Goal: Information Seeking & Learning: Learn about a topic

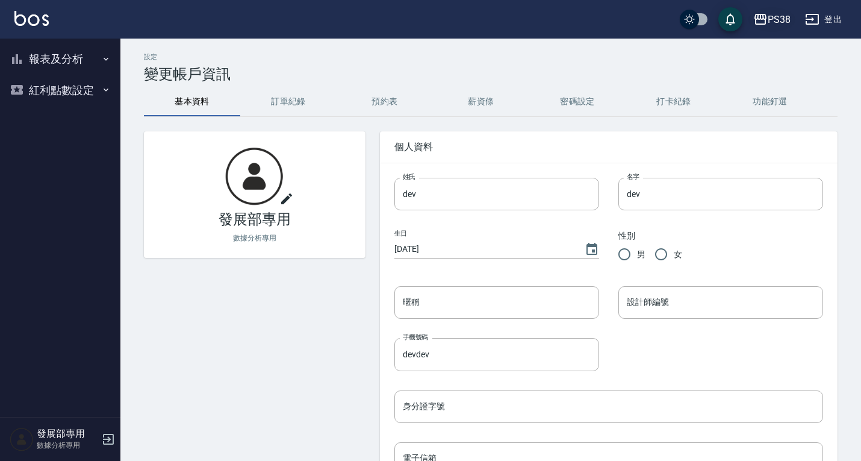
click at [768, 19] on div "PS38" at bounding box center [779, 19] width 23 height 15
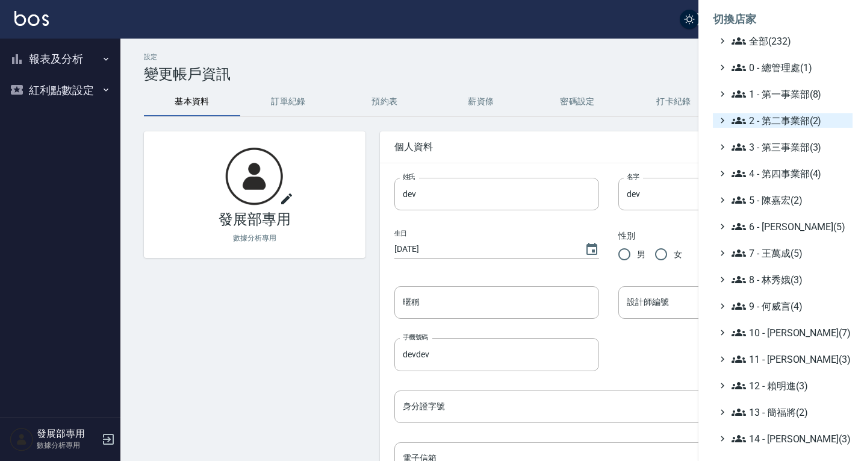
click at [778, 124] on span "2 - 第二事業部(2)" at bounding box center [790, 120] width 116 height 14
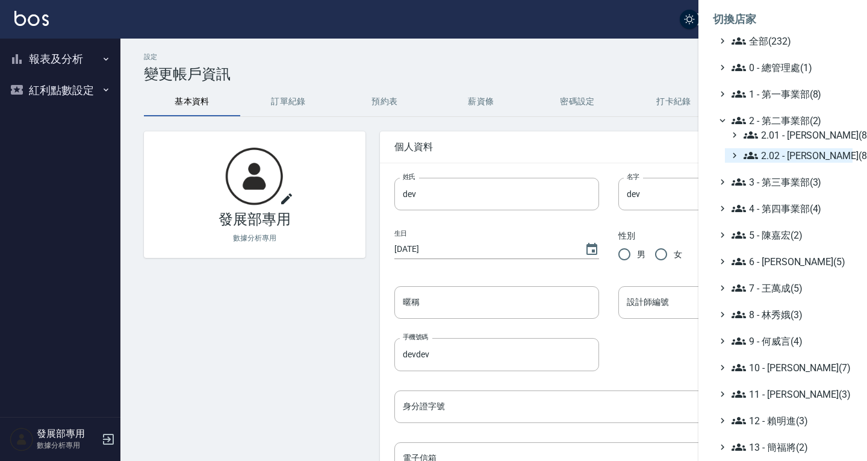
click at [781, 151] on span "2.02 - [PERSON_NAME](8)" at bounding box center [796, 155] width 104 height 14
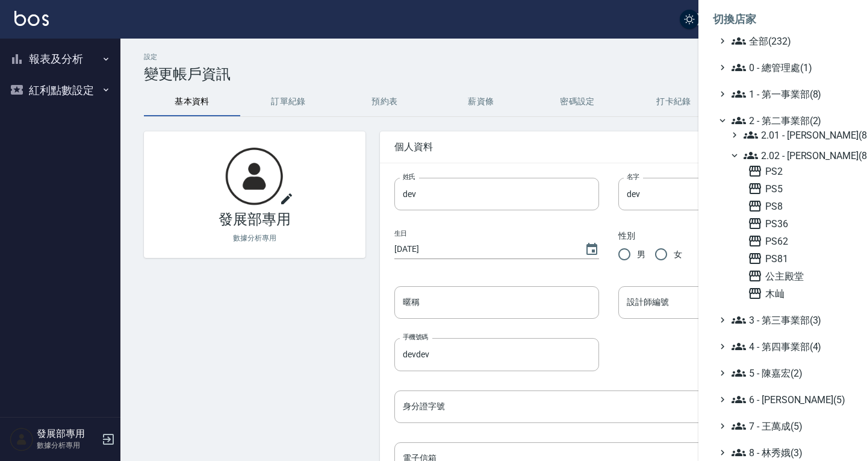
click at [796, 157] on span "2.02 - [PERSON_NAME](8)" at bounding box center [796, 155] width 104 height 14
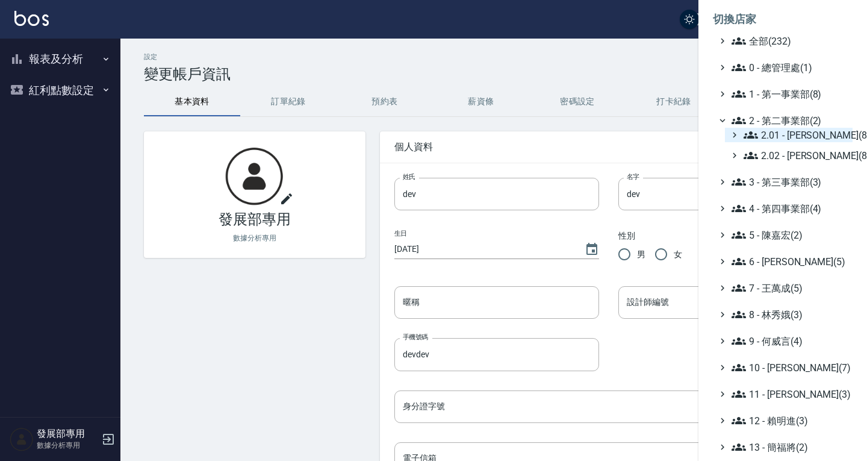
click at [789, 137] on span "2.01 - [PERSON_NAME](8)" at bounding box center [796, 135] width 104 height 14
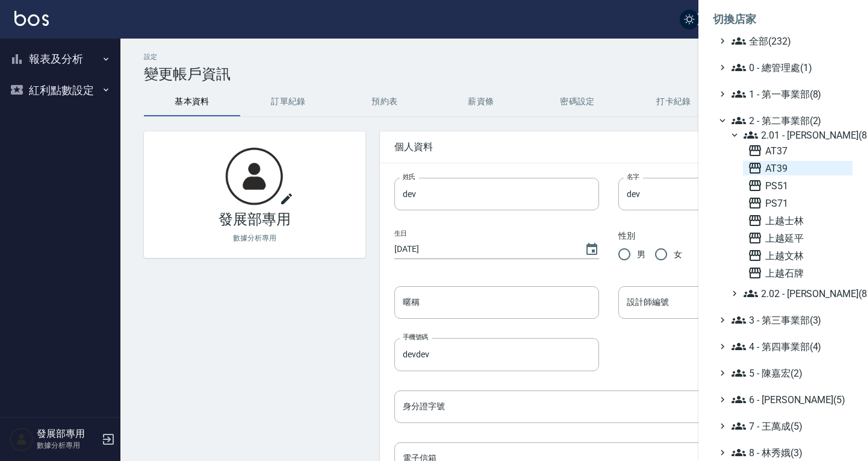
click at [788, 161] on span "AT39" at bounding box center [798, 168] width 100 height 14
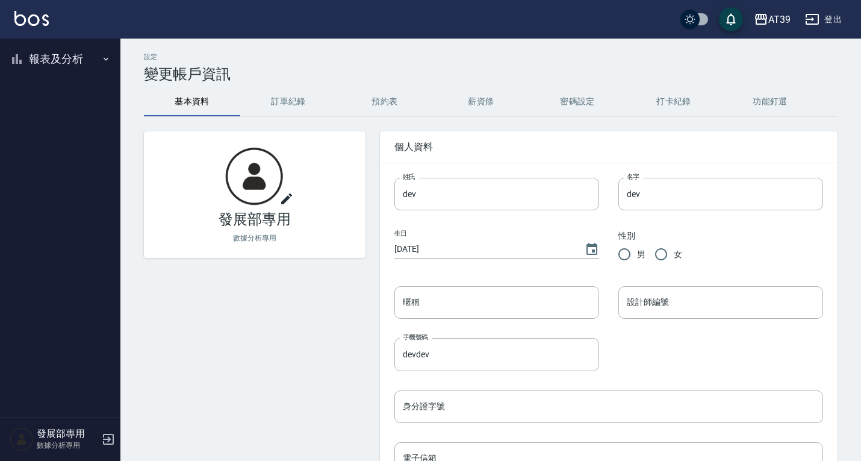
click at [54, 66] on button "報表及分析" at bounding box center [60, 58] width 111 height 31
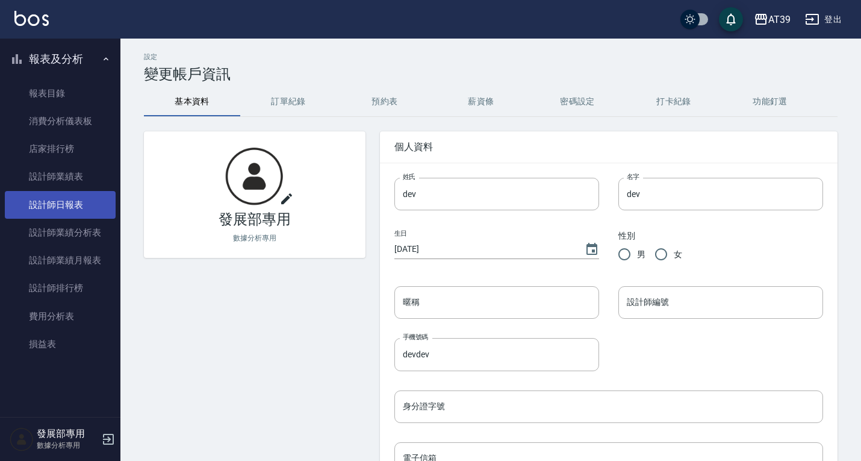
drag, startPoint x: 81, startPoint y: 205, endPoint x: 84, endPoint y: 199, distance: 6.5
click at [81, 205] on link "設計師日報表" at bounding box center [60, 205] width 111 height 28
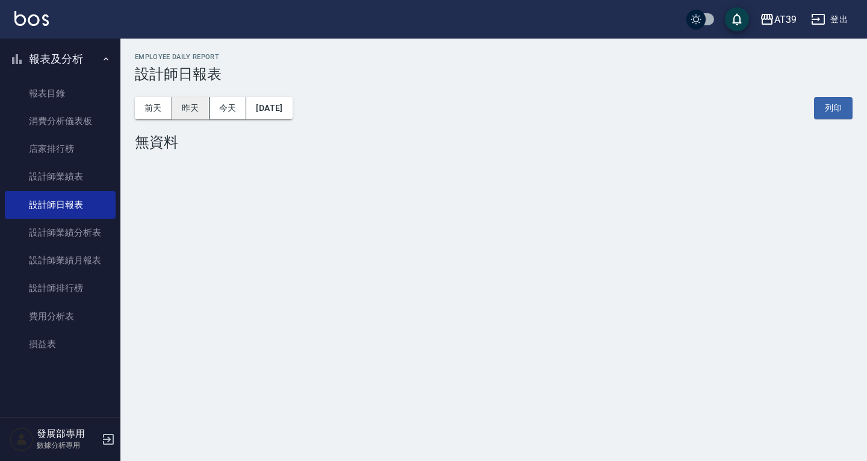
click at [199, 110] on button "昨天" at bounding box center [190, 108] width 37 height 22
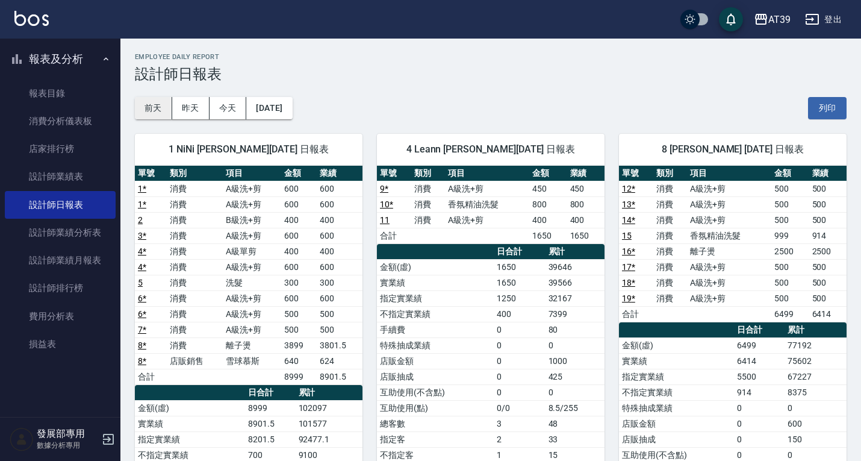
click at [154, 107] on button "前天" at bounding box center [153, 108] width 37 height 22
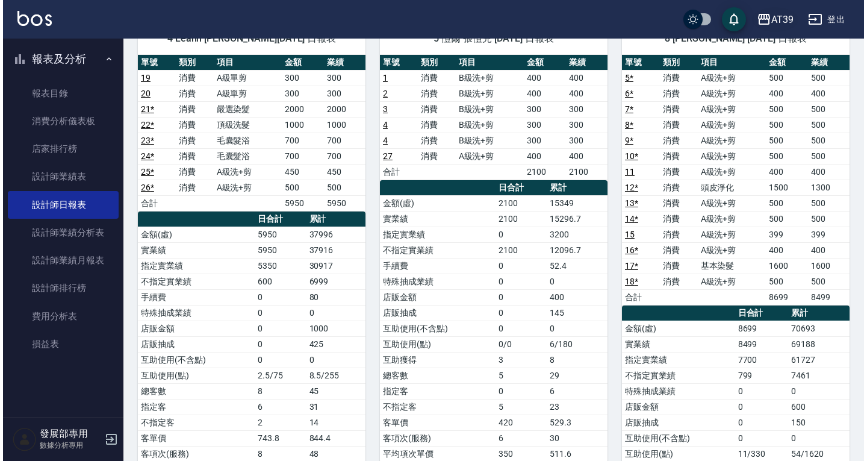
scroll to position [120, 0]
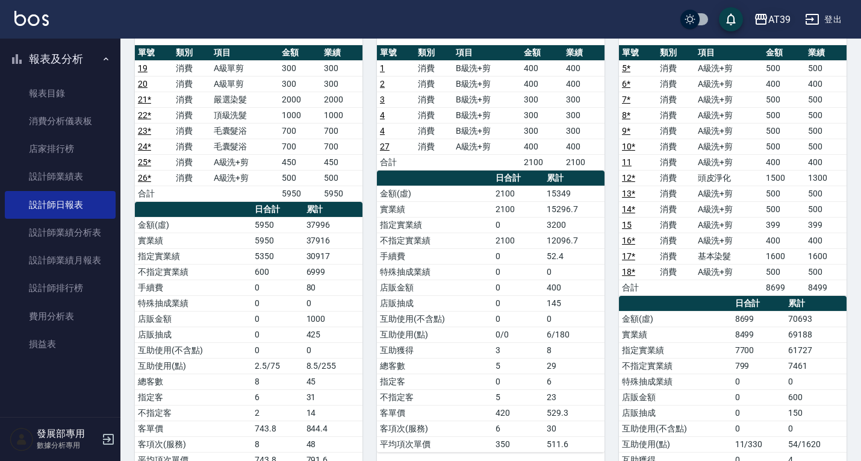
click at [777, 13] on div "AT39" at bounding box center [779, 19] width 22 height 15
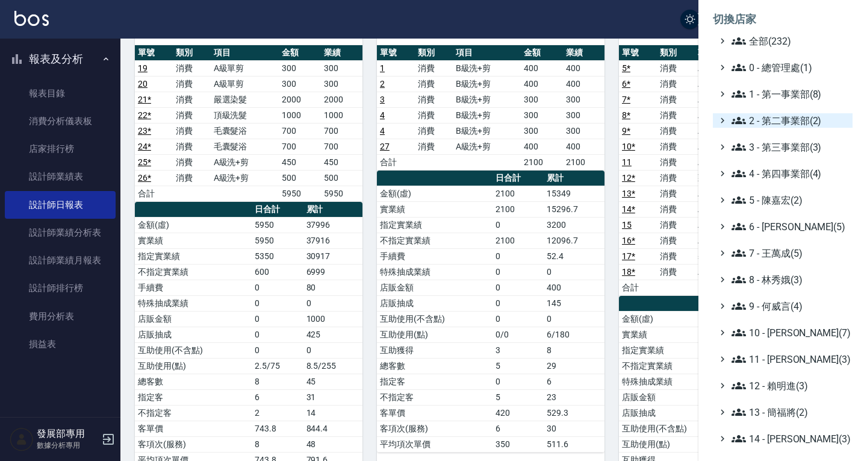
click at [774, 114] on span "2 - 第二事業部(2)" at bounding box center [790, 120] width 116 height 14
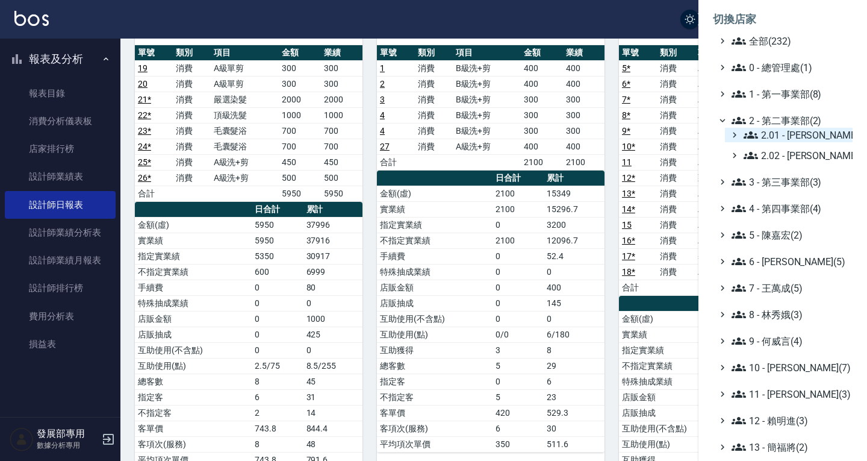
click at [782, 129] on span "2.01 - [PERSON_NAME](8)" at bounding box center [796, 135] width 104 height 14
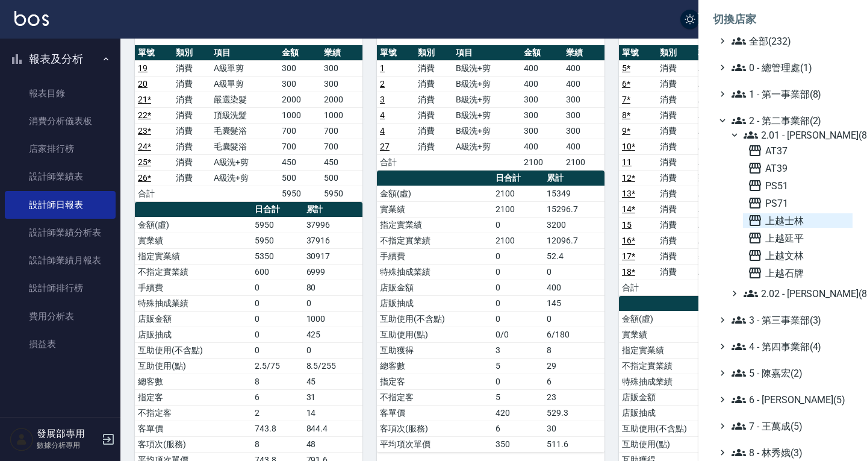
click at [800, 223] on span "上越士林" at bounding box center [798, 220] width 100 height 14
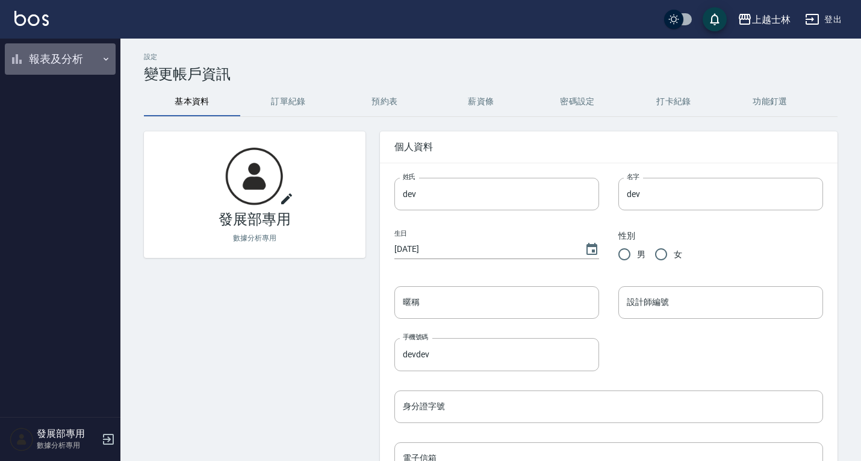
click at [55, 60] on button "報表及分析" at bounding box center [60, 58] width 111 height 31
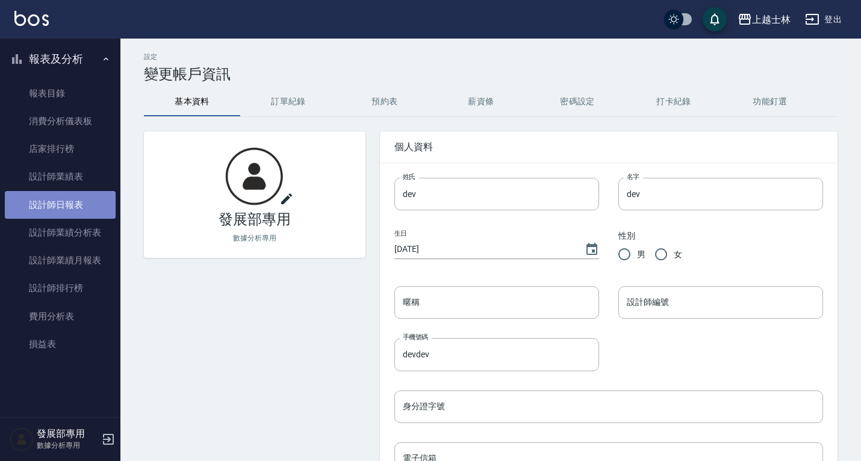
click at [69, 205] on link "設計師日報表" at bounding box center [60, 205] width 111 height 28
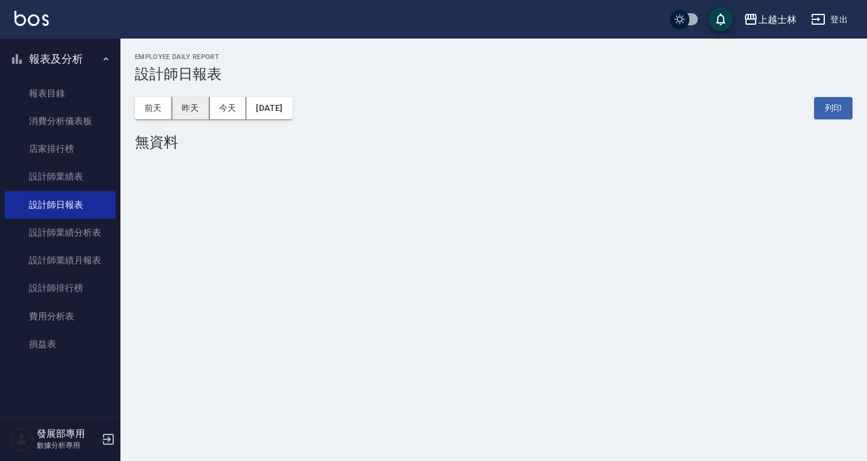
click at [190, 111] on button "昨天" at bounding box center [190, 108] width 37 height 22
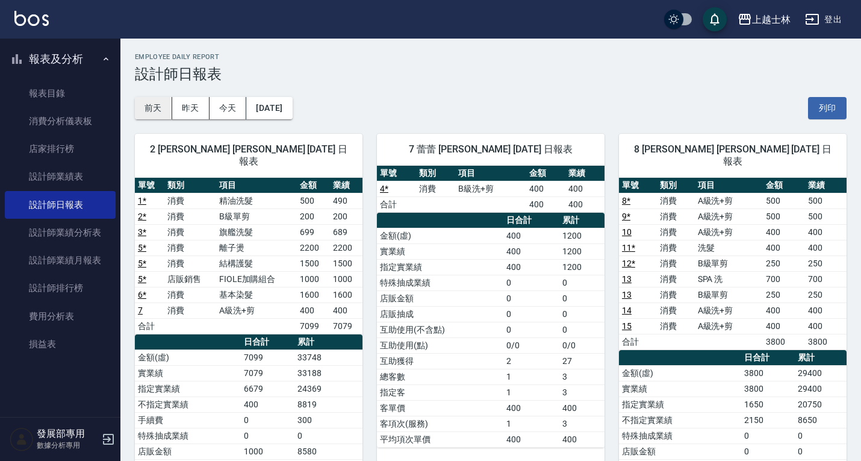
click at [150, 114] on button "前天" at bounding box center [153, 108] width 37 height 22
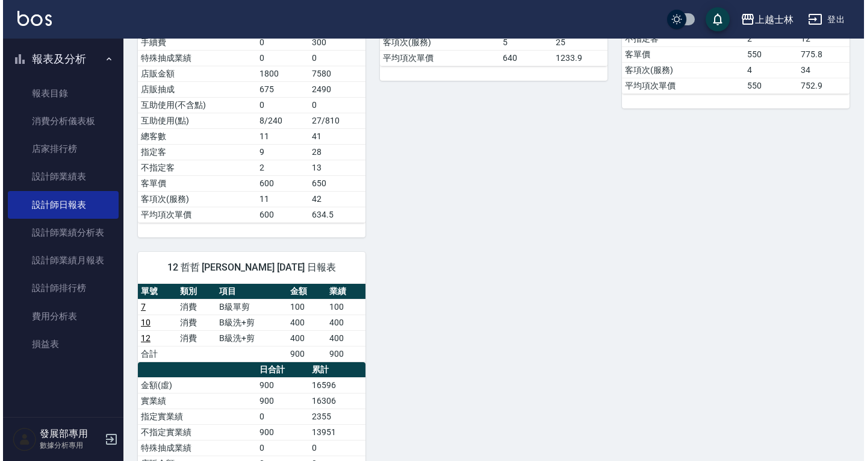
scroll to position [307, 0]
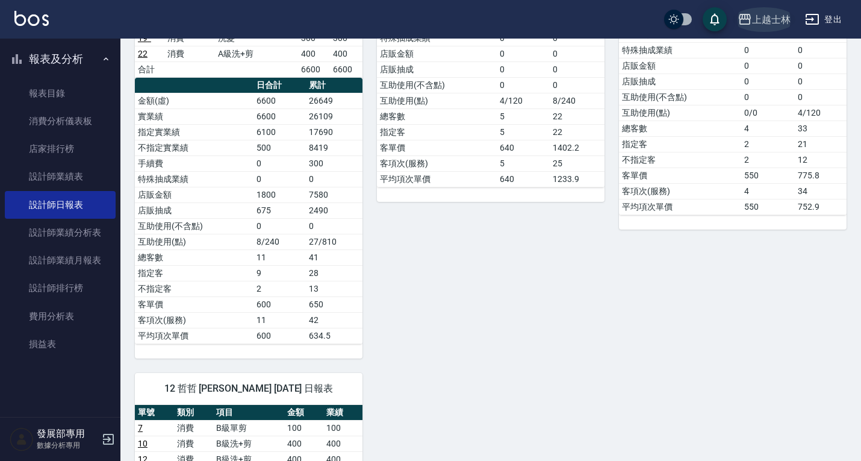
click at [744, 18] on icon "button" at bounding box center [745, 19] width 14 height 14
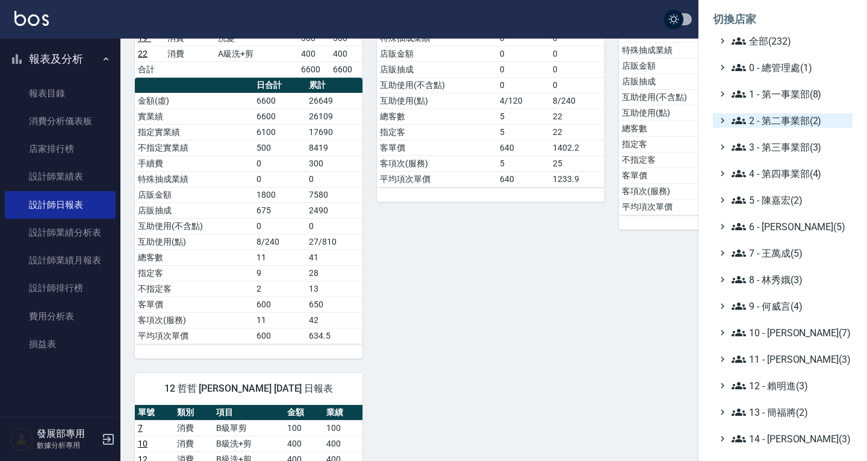
click at [774, 120] on span "2 - 第二事業部(2)" at bounding box center [790, 120] width 116 height 14
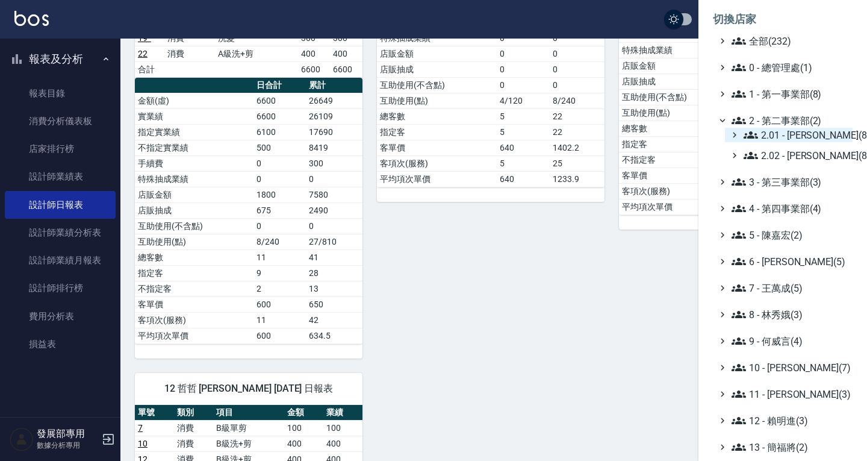
click at [780, 134] on span "2.01 - [PERSON_NAME](8)" at bounding box center [796, 135] width 104 height 14
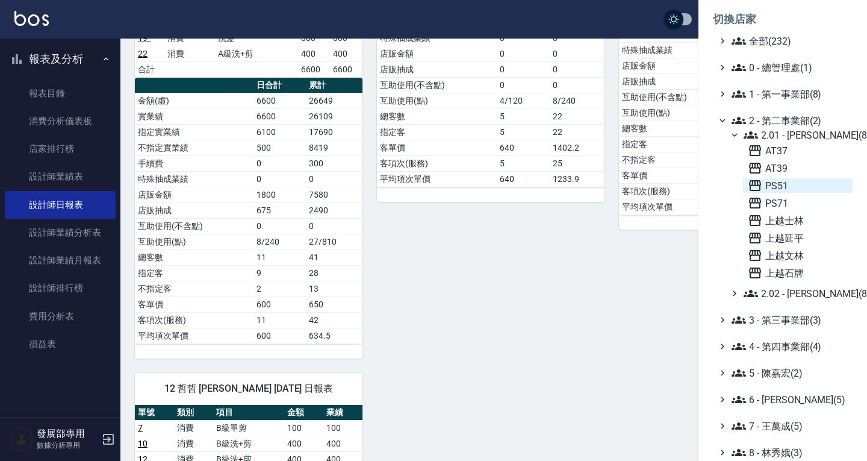
click at [794, 186] on span "PS51" at bounding box center [798, 185] width 100 height 14
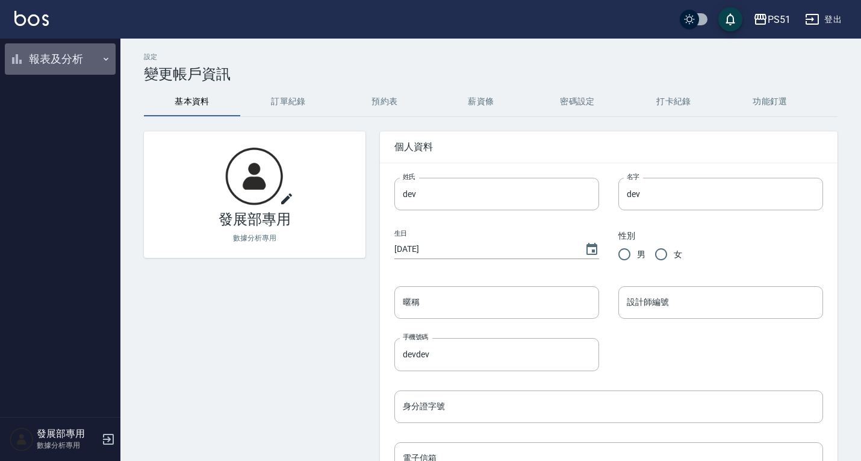
click at [70, 57] on button "報表及分析" at bounding box center [60, 58] width 111 height 31
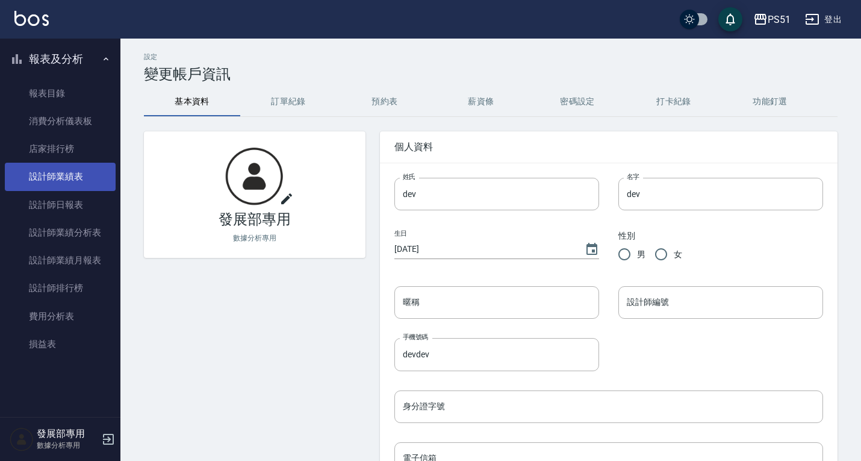
drag, startPoint x: 99, startPoint y: 199, endPoint x: 108, endPoint y: 189, distance: 13.3
click at [99, 199] on link "設計師日報表" at bounding box center [60, 205] width 111 height 28
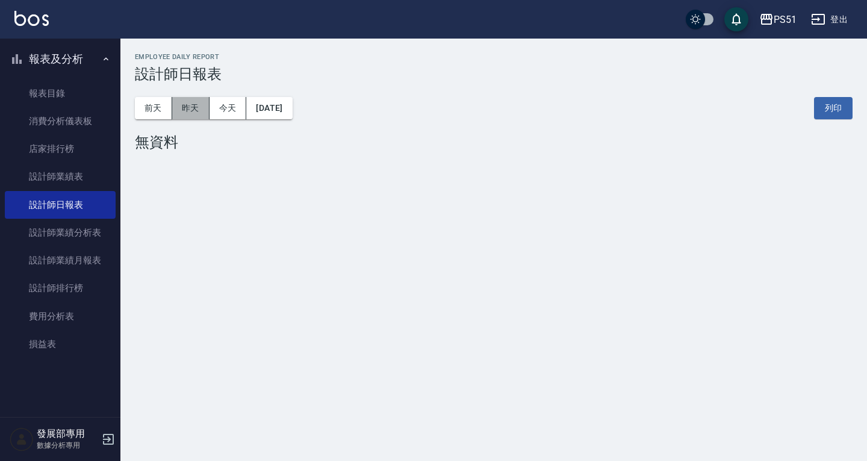
click at [195, 109] on button "昨天" at bounding box center [190, 108] width 37 height 22
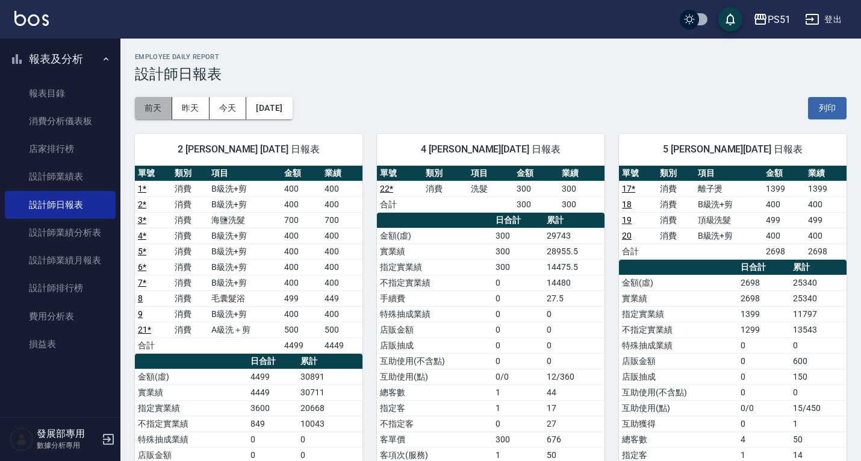
click at [158, 104] on button "前天" at bounding box center [153, 108] width 37 height 22
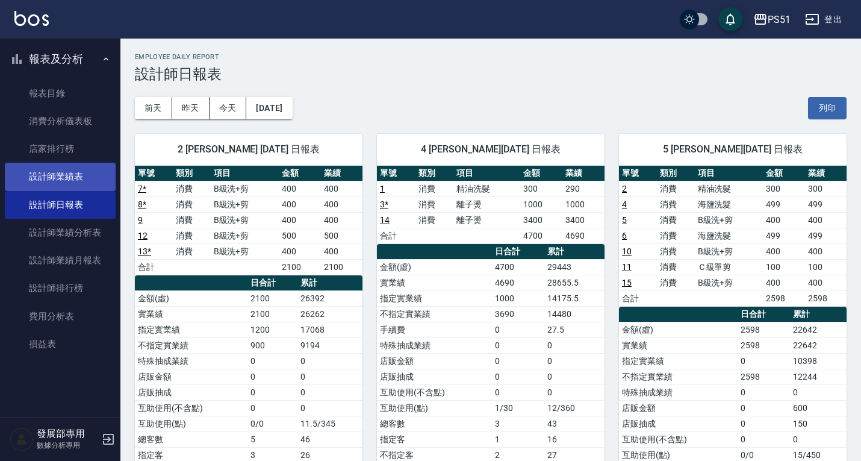
click at [58, 184] on link "設計師業績表" at bounding box center [60, 177] width 111 height 28
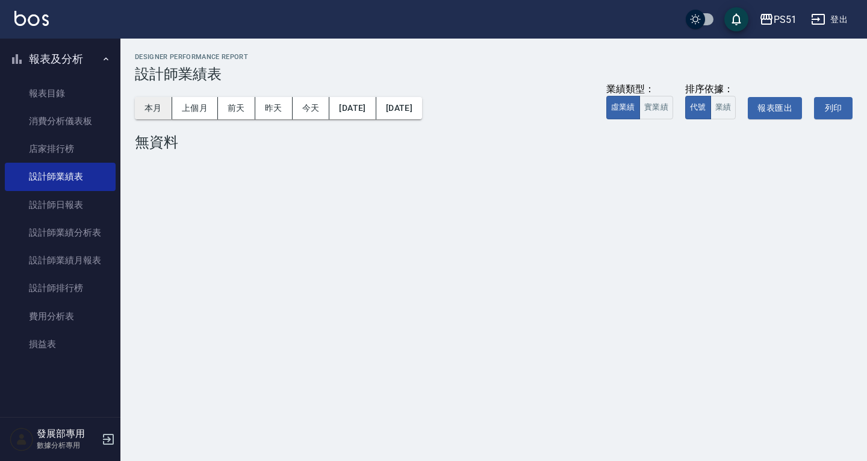
click at [160, 107] on button "本月" at bounding box center [153, 108] width 37 height 22
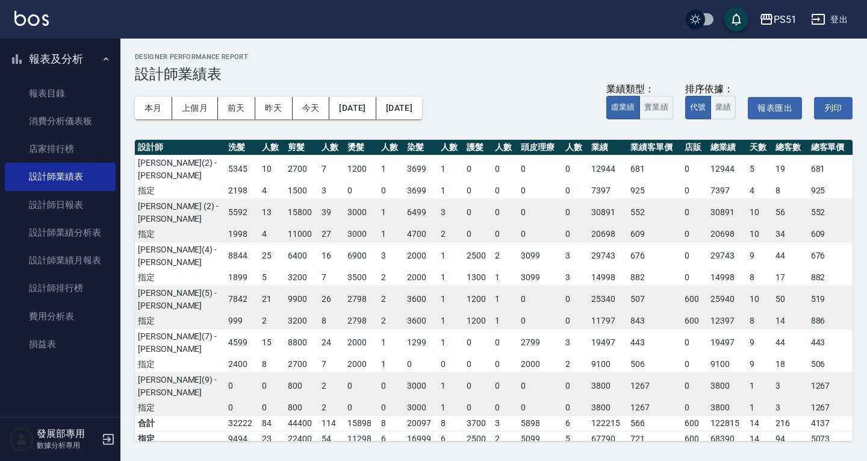
click at [779, 14] on div "PS51" at bounding box center [785, 19] width 23 height 15
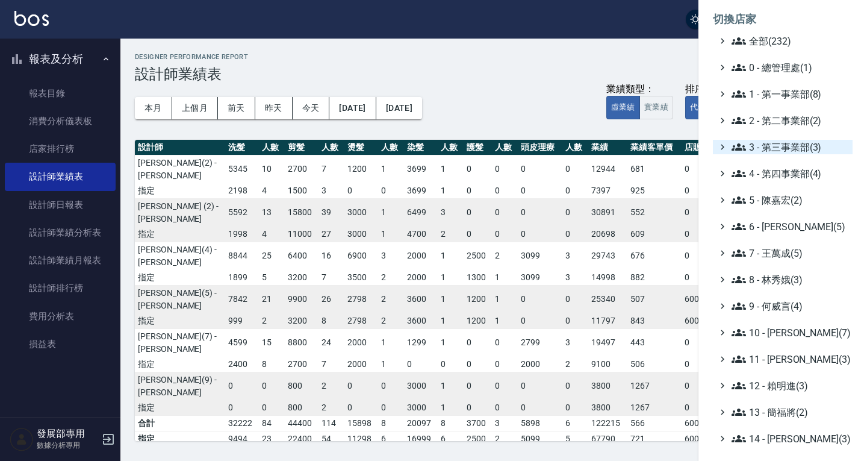
click at [791, 149] on span "3 - 第三事業部(3)" at bounding box center [790, 147] width 116 height 14
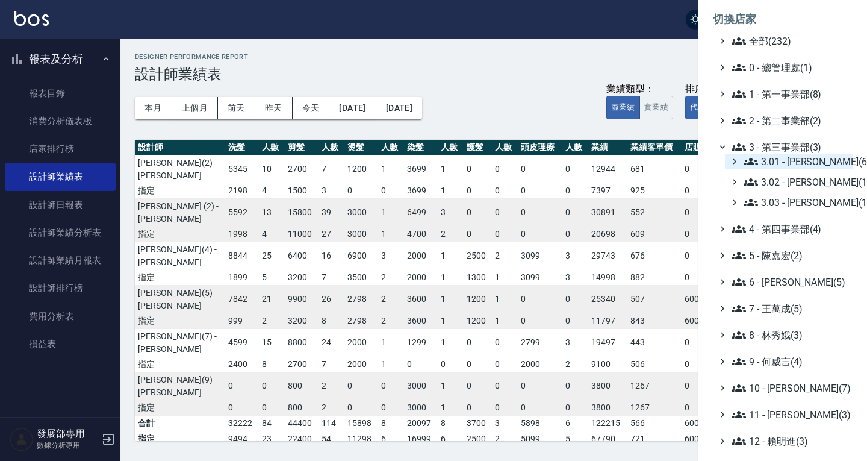
click at [800, 160] on span "3.01 - 蔡承翰(6)" at bounding box center [796, 161] width 104 height 14
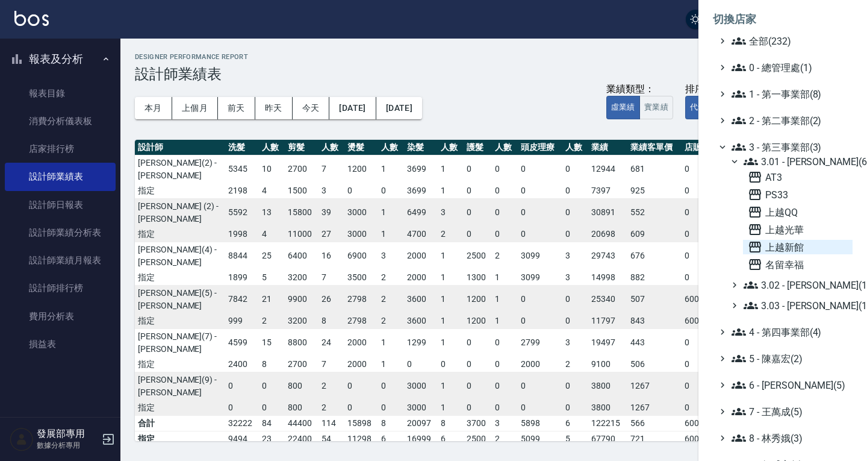
click at [796, 246] on span "上越新館" at bounding box center [798, 247] width 100 height 14
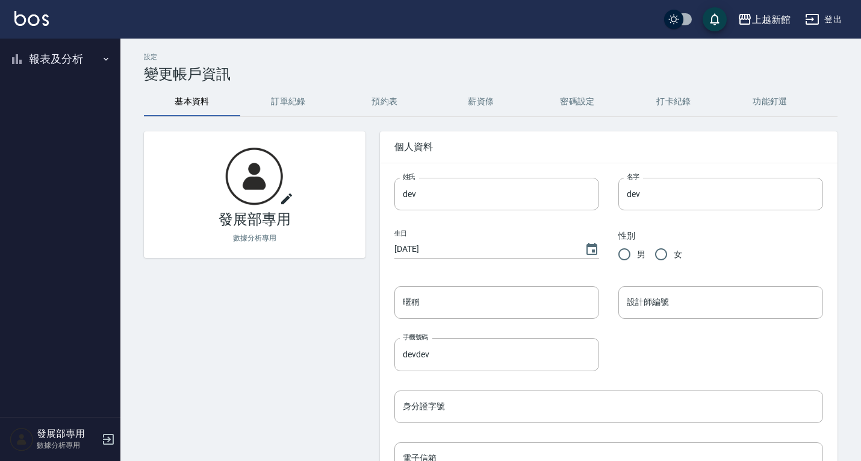
click at [55, 63] on button "報表及分析" at bounding box center [60, 58] width 111 height 31
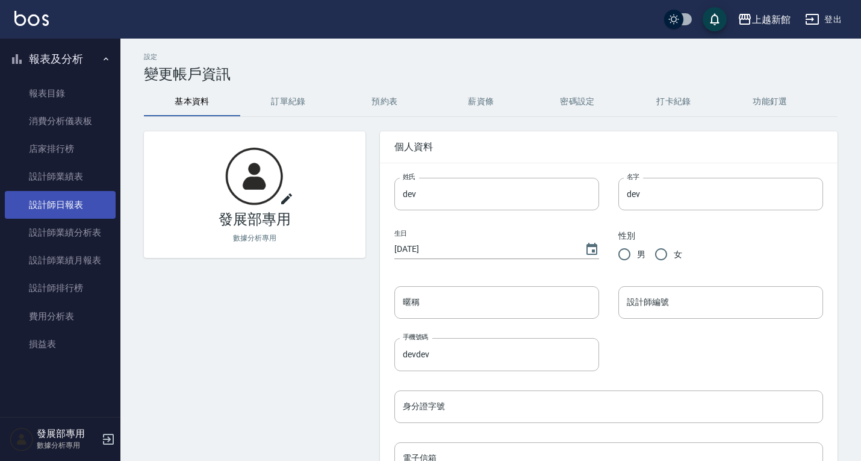
click at [67, 201] on link "設計師日報表" at bounding box center [60, 205] width 111 height 28
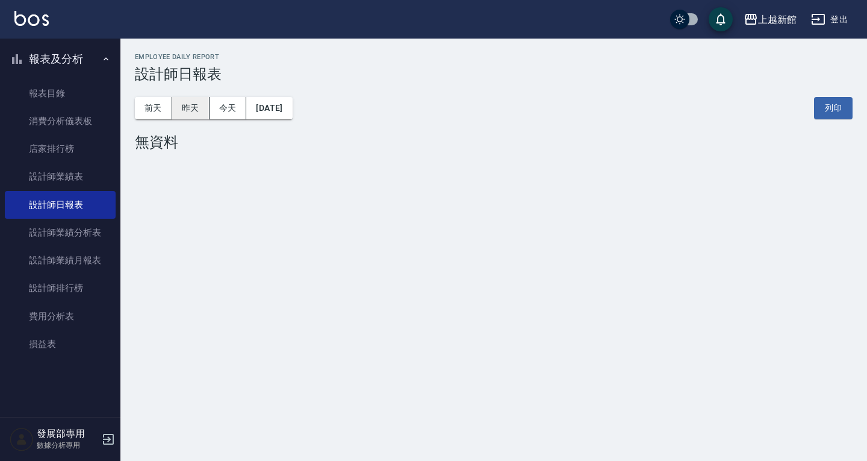
click at [193, 111] on button "昨天" at bounding box center [190, 108] width 37 height 22
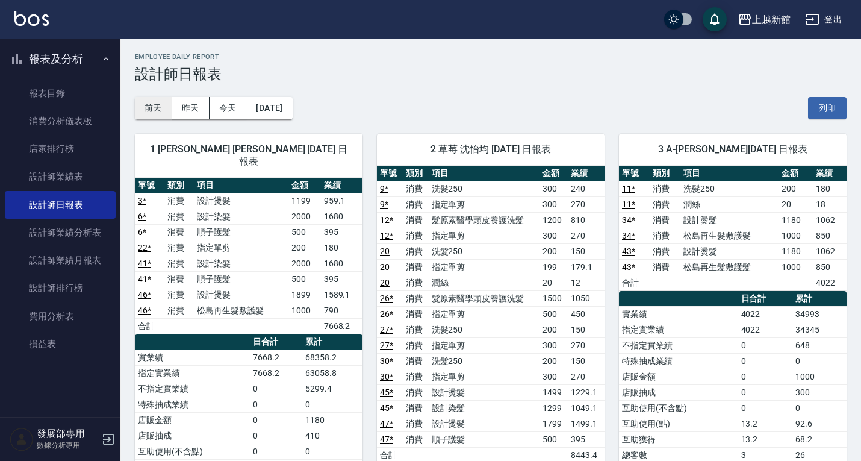
drag, startPoint x: 158, startPoint y: 102, endPoint x: 163, endPoint y: 107, distance: 7.3
click at [157, 102] on button "前天" at bounding box center [153, 108] width 37 height 22
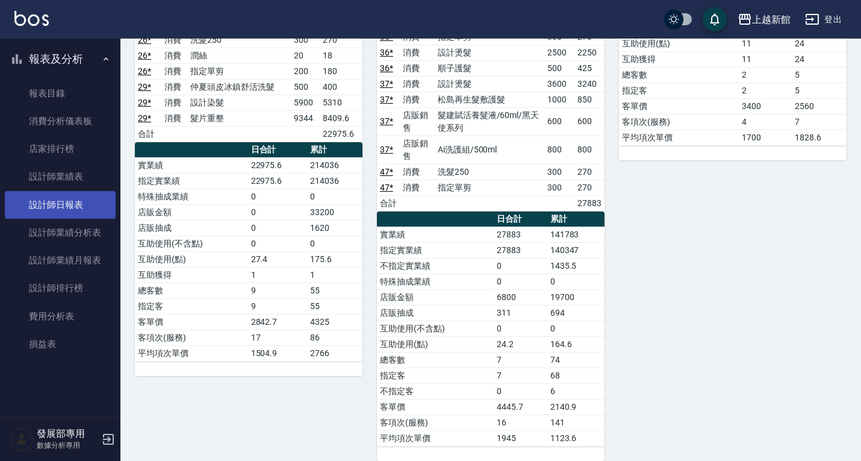
scroll to position [1053, 0]
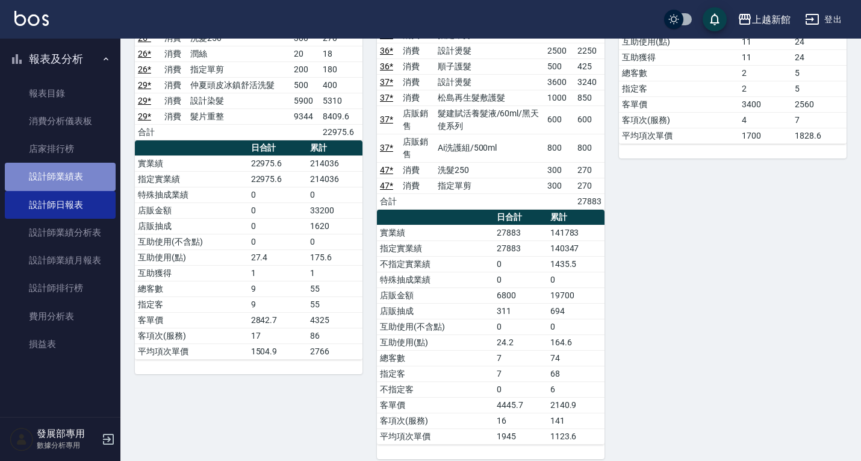
click at [79, 174] on link "設計師業績表" at bounding box center [60, 177] width 111 height 28
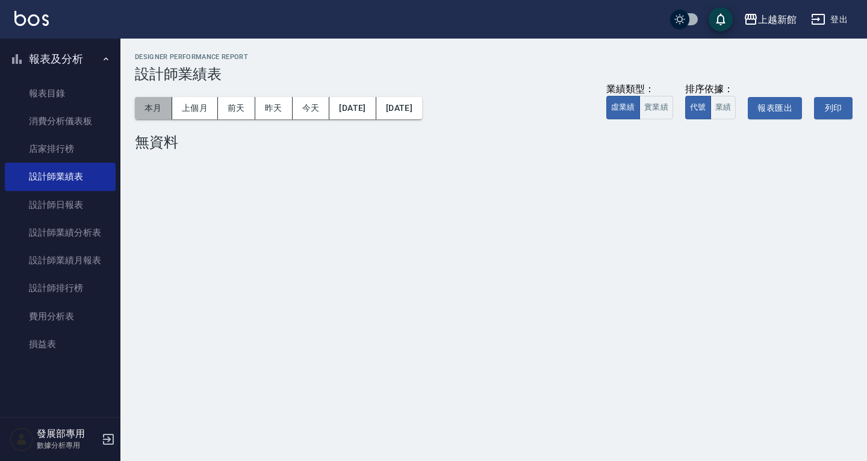
click at [157, 117] on button "本月" at bounding box center [153, 108] width 37 height 22
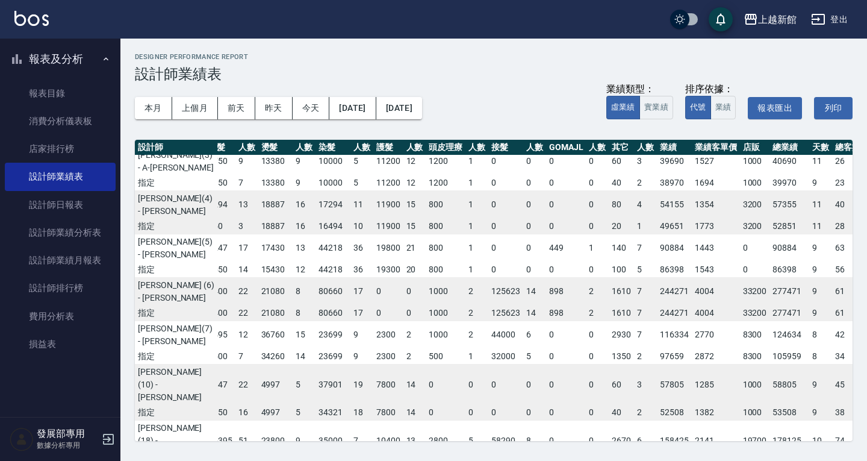
scroll to position [34, 65]
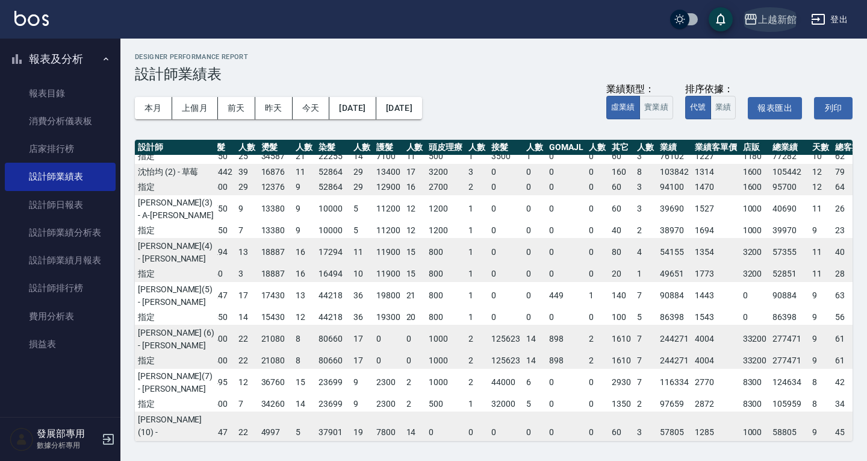
click at [759, 26] on button "上越新館" at bounding box center [770, 19] width 63 height 25
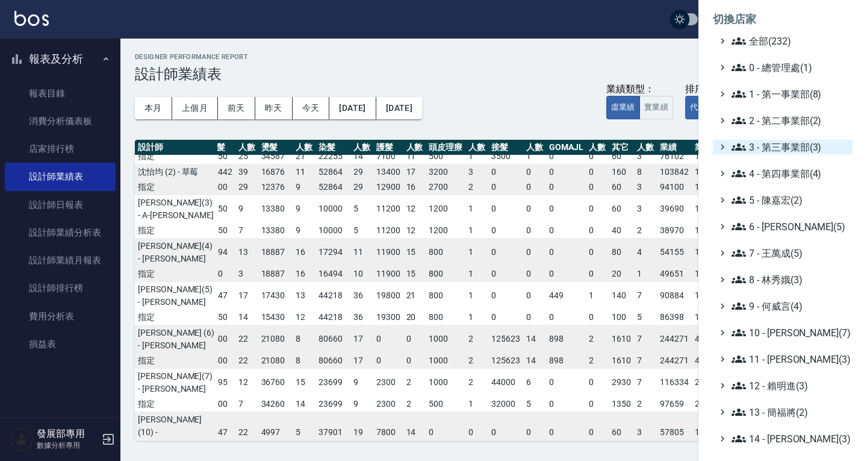
click at [787, 140] on span "3 - 第三事業部(3)" at bounding box center [790, 147] width 116 height 14
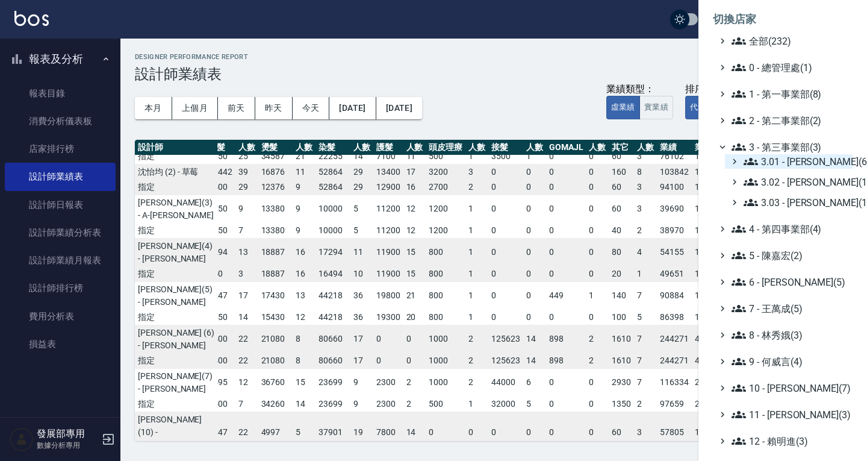
click at [788, 164] on span "3.01 - [PERSON_NAME](6)" at bounding box center [796, 161] width 104 height 14
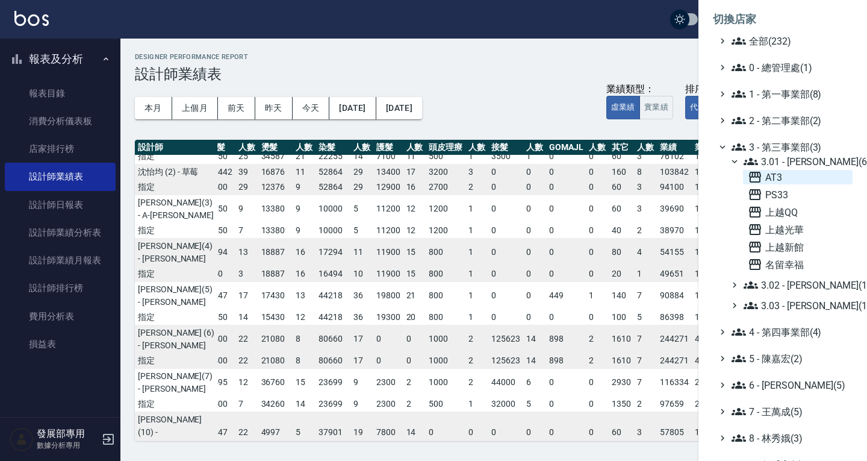
click at [784, 178] on span "AT3" at bounding box center [798, 177] width 100 height 14
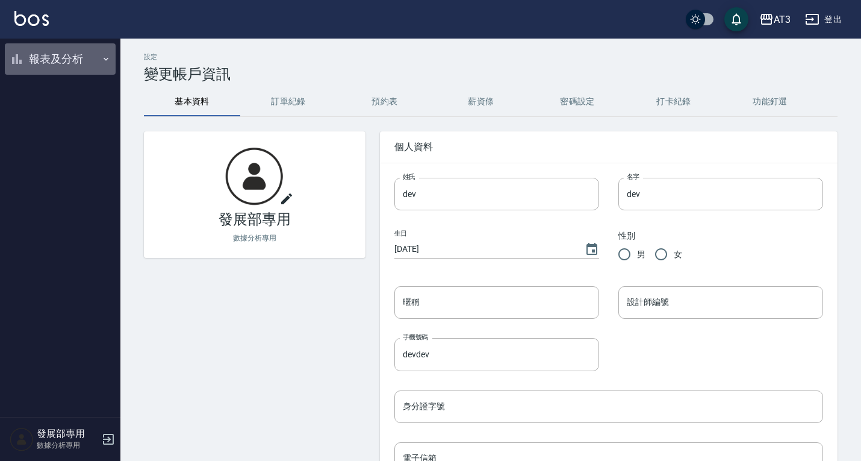
click at [34, 64] on button "報表及分析" at bounding box center [60, 58] width 111 height 31
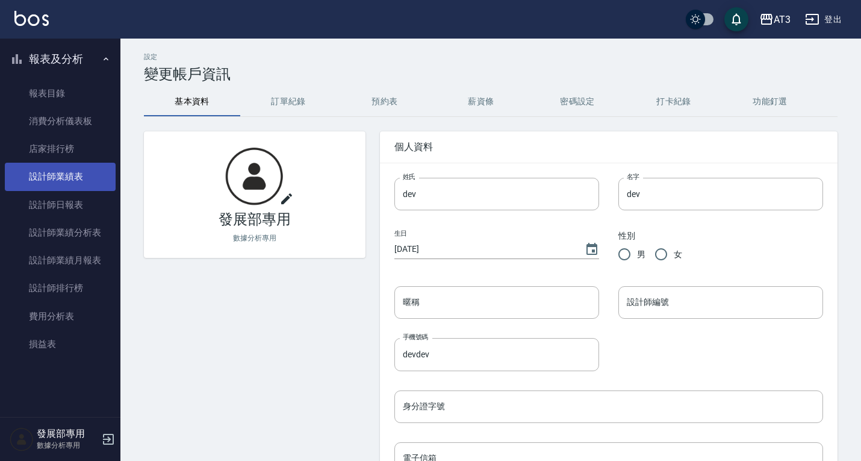
drag, startPoint x: 73, startPoint y: 202, endPoint x: 99, endPoint y: 168, distance: 42.5
click at [73, 202] on link "設計師日報表" at bounding box center [60, 205] width 111 height 28
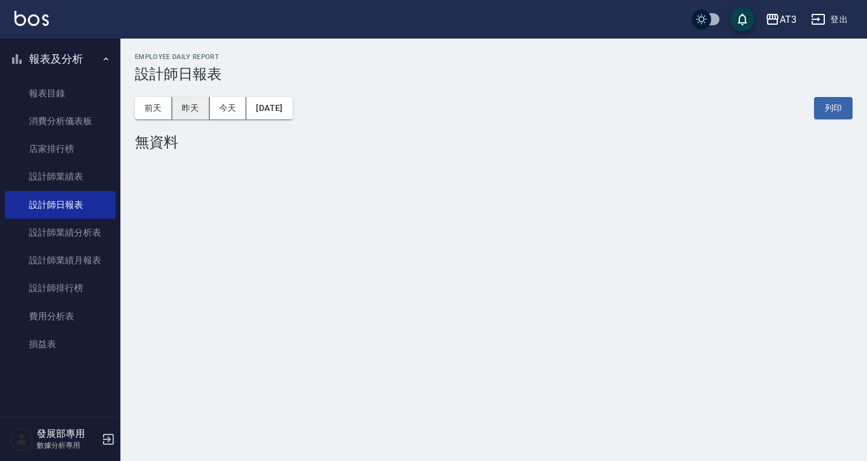
click at [197, 102] on button "昨天" at bounding box center [190, 108] width 37 height 22
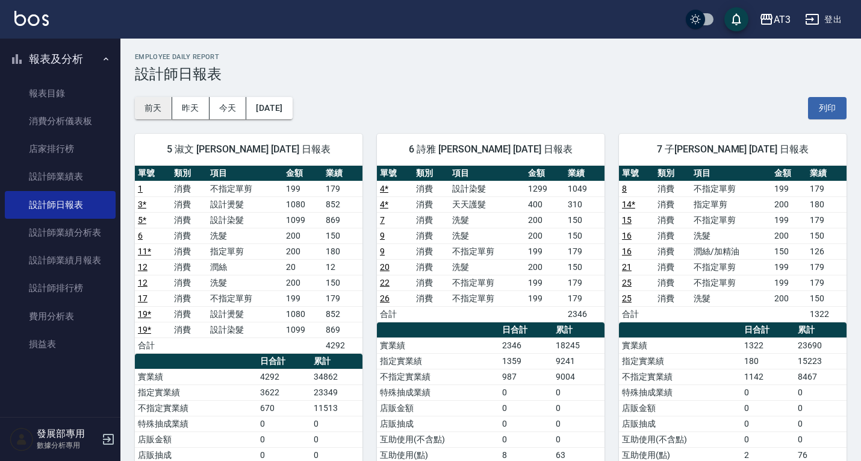
click at [151, 102] on button "前天" at bounding box center [153, 108] width 37 height 22
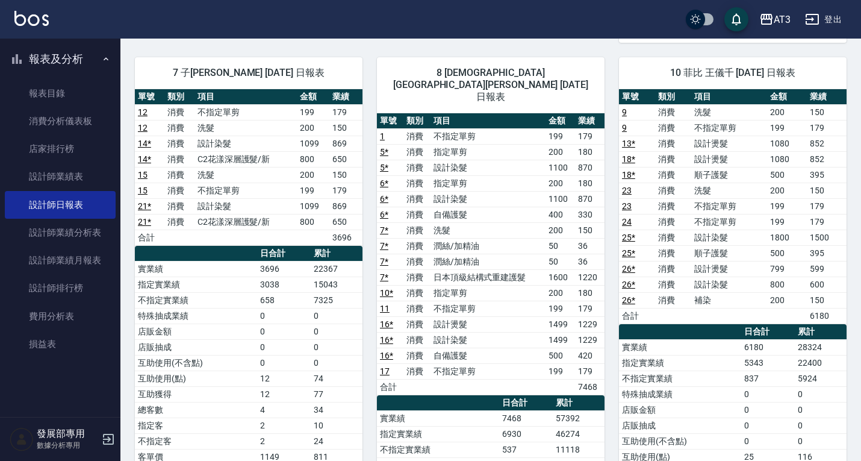
scroll to position [482, 0]
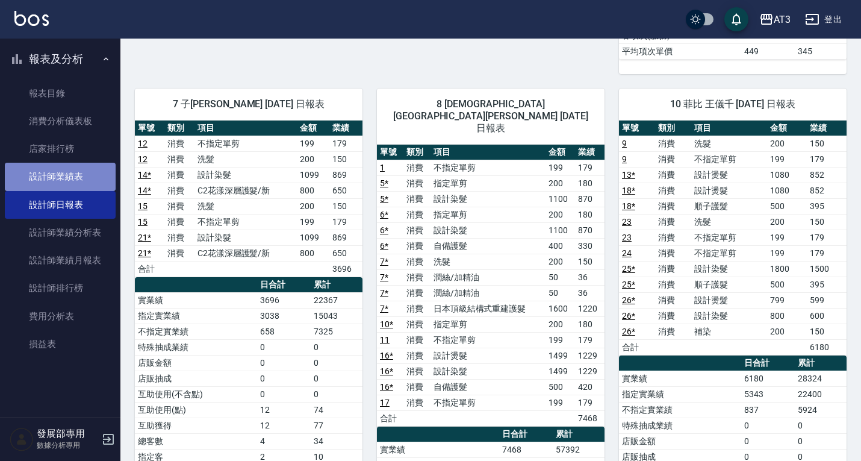
click at [37, 176] on link "設計師業績表" at bounding box center [60, 177] width 111 height 28
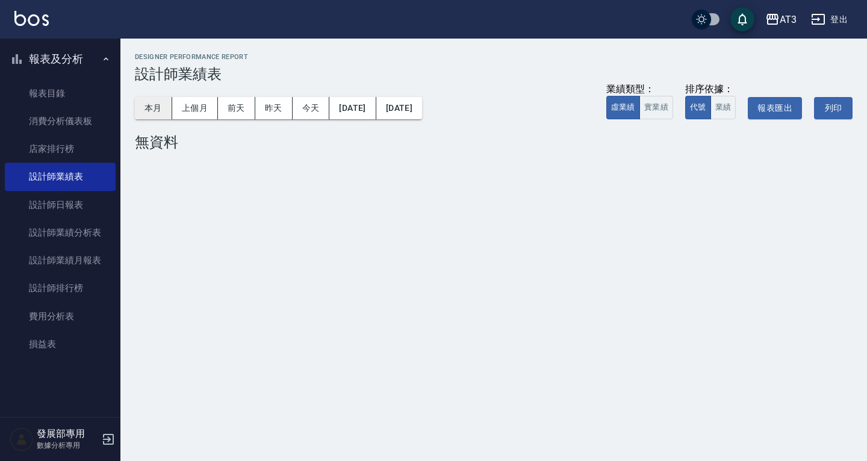
click at [152, 112] on button "本月" at bounding box center [153, 108] width 37 height 22
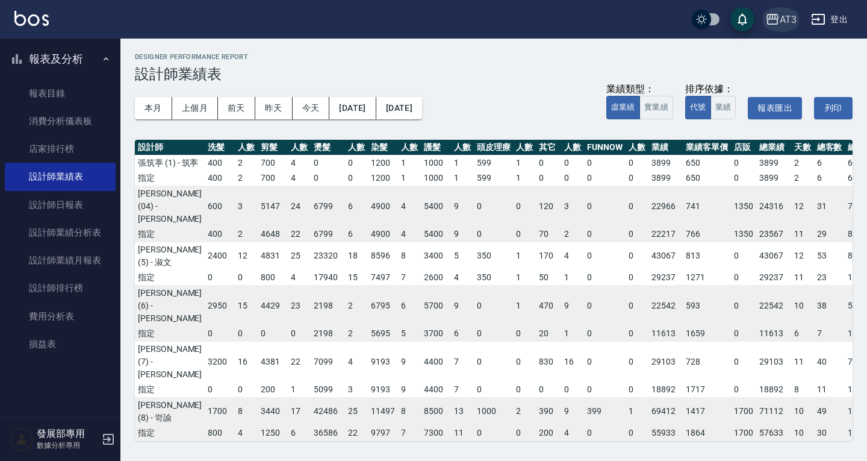
click at [775, 22] on icon "button" at bounding box center [772, 19] width 14 height 14
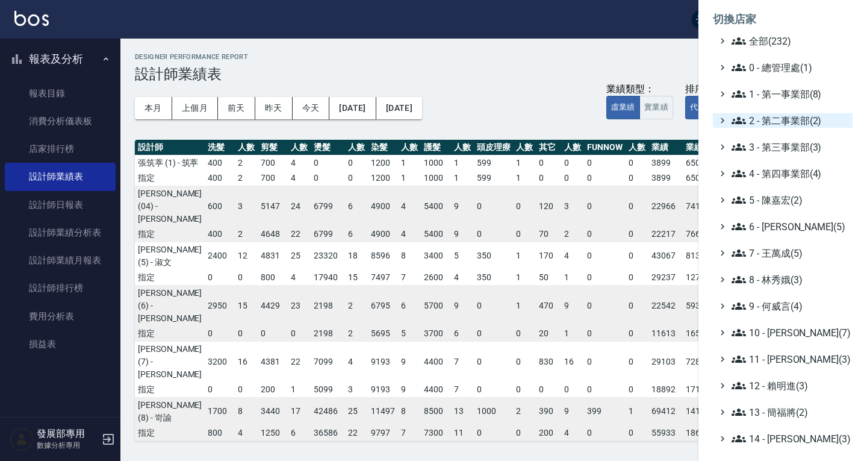
click at [773, 120] on span "2 - 第二事業部(2)" at bounding box center [790, 120] width 116 height 14
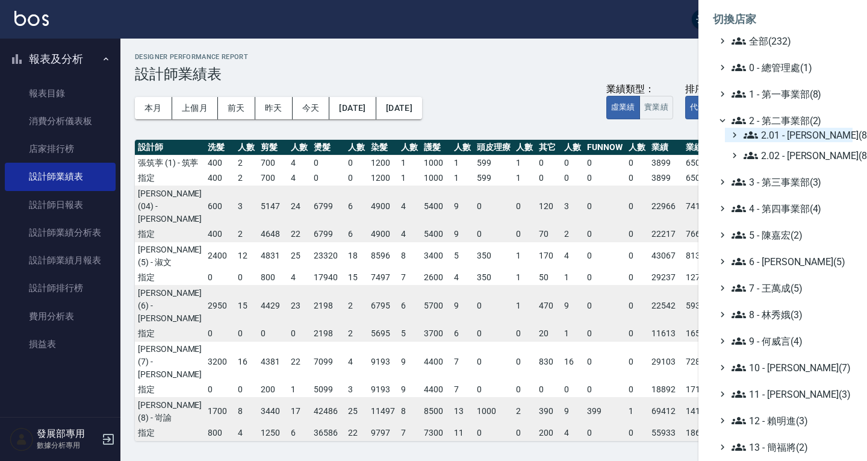
click at [779, 141] on span "2.01 - [PERSON_NAME](8)" at bounding box center [796, 135] width 104 height 14
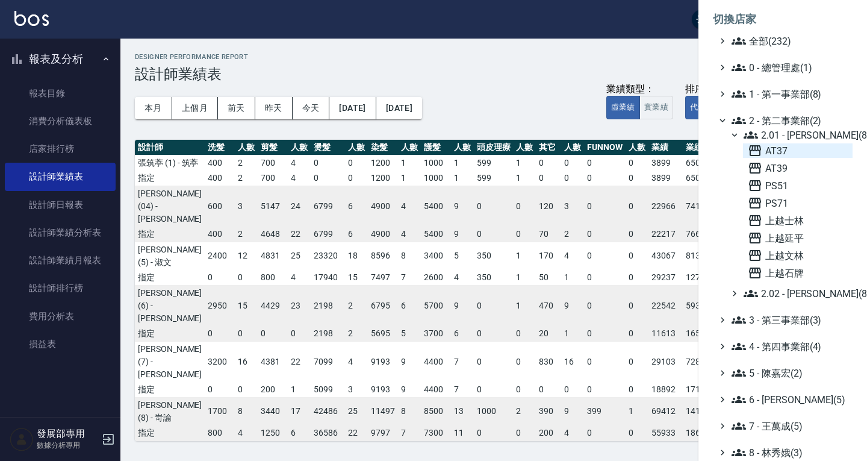
click at [789, 150] on span "AT37" at bounding box center [798, 150] width 100 height 14
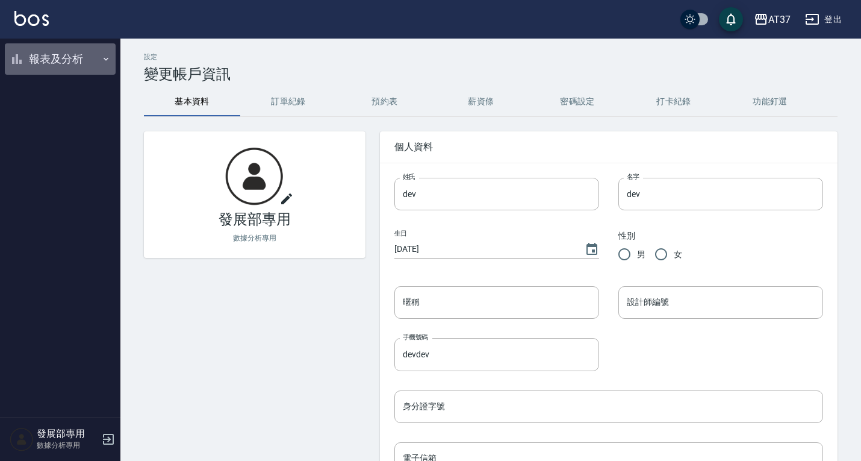
click at [53, 64] on button "報表及分析" at bounding box center [60, 58] width 111 height 31
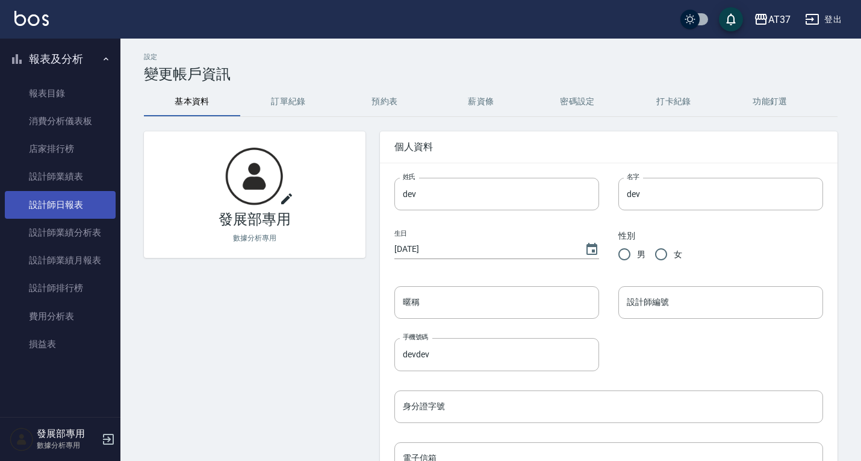
drag, startPoint x: 80, startPoint y: 201, endPoint x: 99, endPoint y: 191, distance: 21.0
click at [79, 201] on link "設計師日報表" at bounding box center [60, 205] width 111 height 28
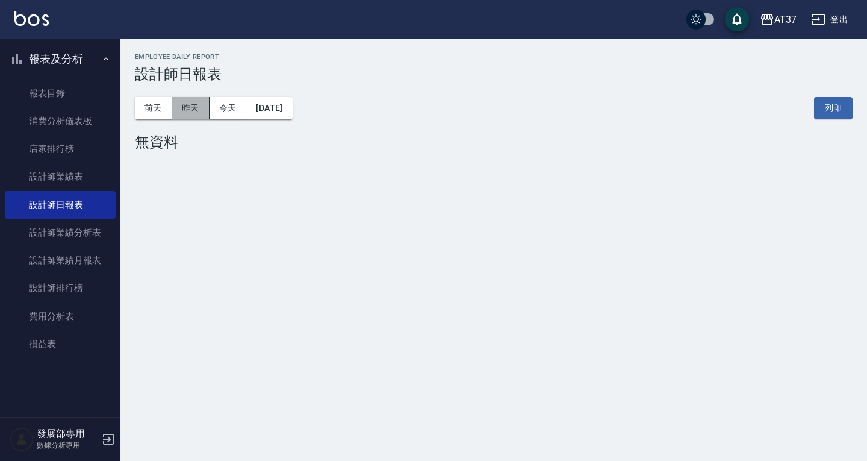
click at [192, 113] on button "昨天" at bounding box center [190, 108] width 37 height 22
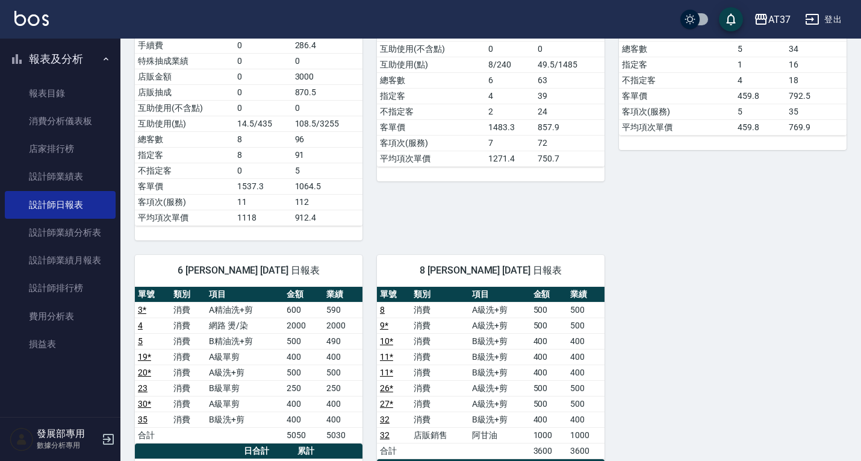
scroll to position [542, 0]
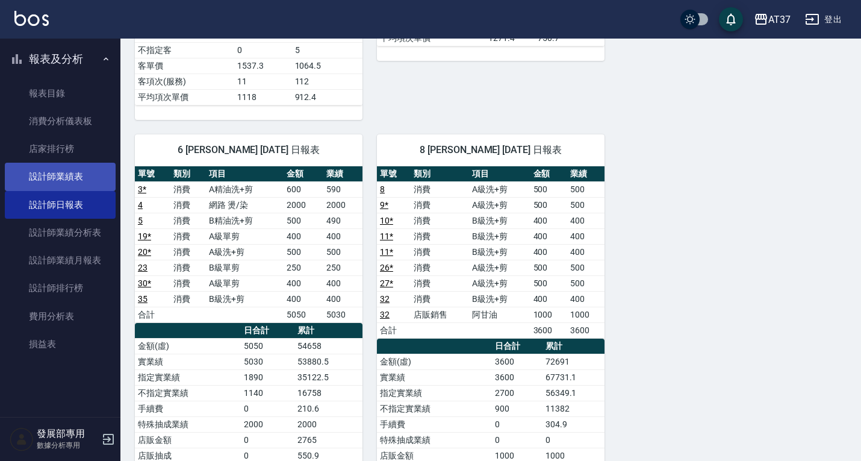
click at [58, 179] on link "設計師業績表" at bounding box center [60, 177] width 111 height 28
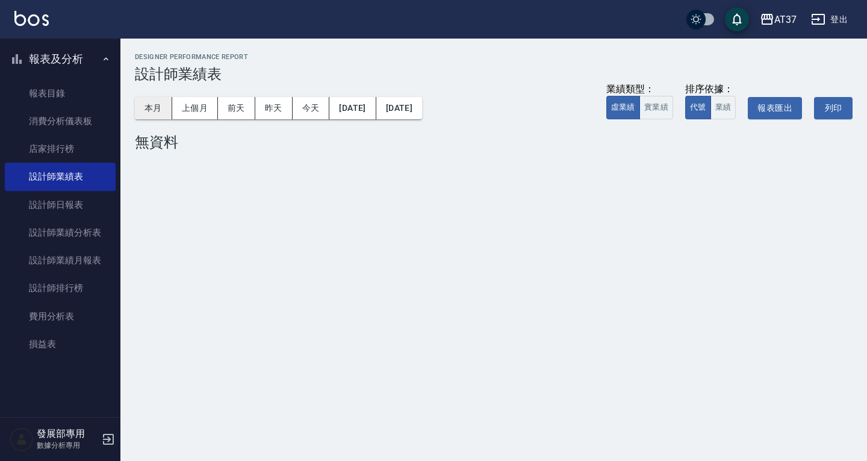
click at [157, 108] on button "本月" at bounding box center [153, 108] width 37 height 22
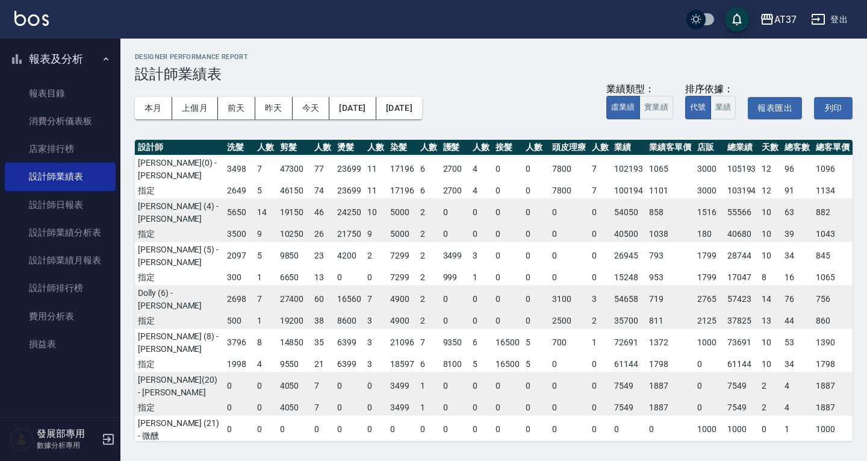
scroll to position [1, 0]
click at [781, 13] on div "AT37" at bounding box center [785, 19] width 22 height 15
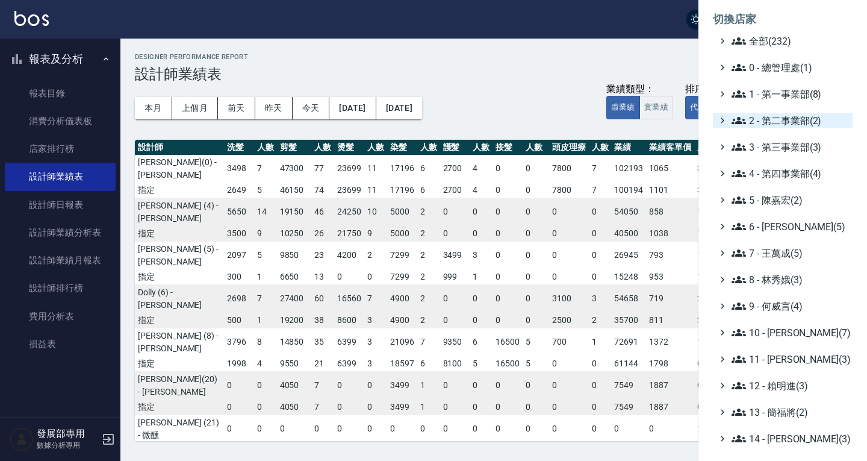
click at [786, 117] on span "2 - 第二事業部(2)" at bounding box center [790, 120] width 116 height 14
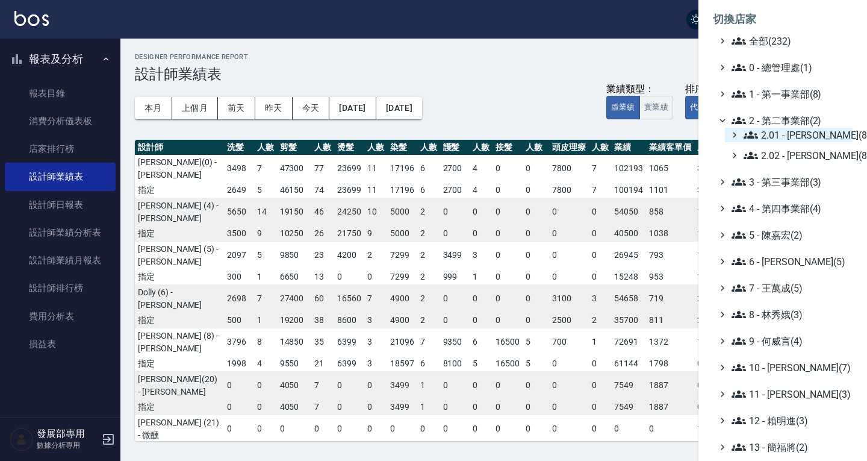
click at [792, 129] on span "2.01 - 李思敏(8)" at bounding box center [796, 135] width 104 height 14
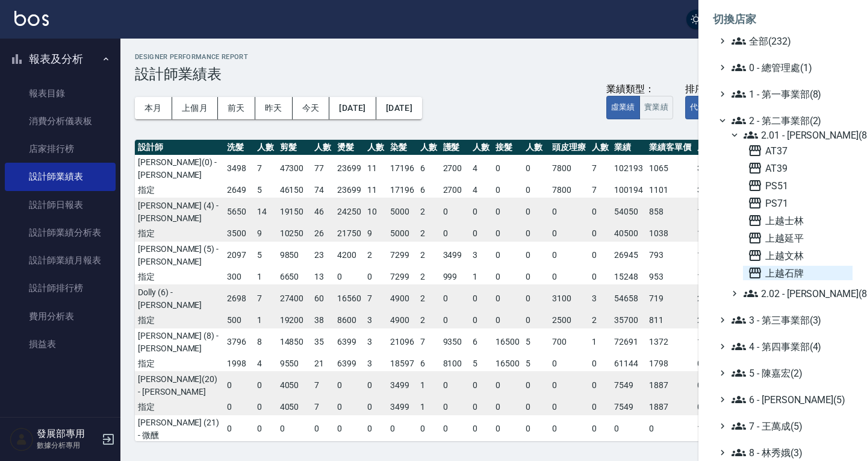
click at [813, 278] on span "上越石牌" at bounding box center [798, 273] width 100 height 14
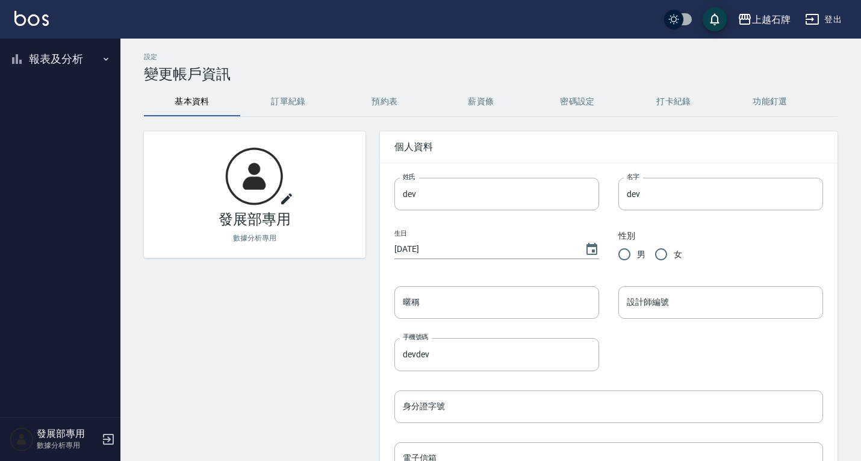
click at [65, 59] on button "報表及分析" at bounding box center [60, 58] width 111 height 31
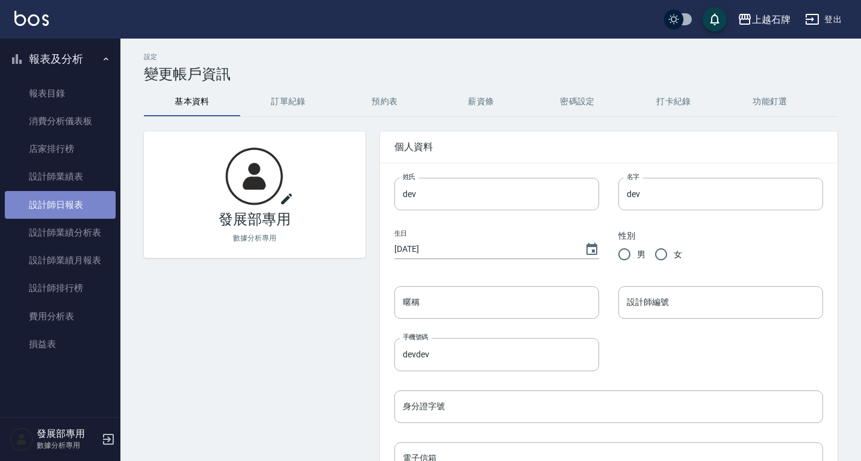
click at [74, 207] on link "設計師日報表" at bounding box center [60, 205] width 111 height 28
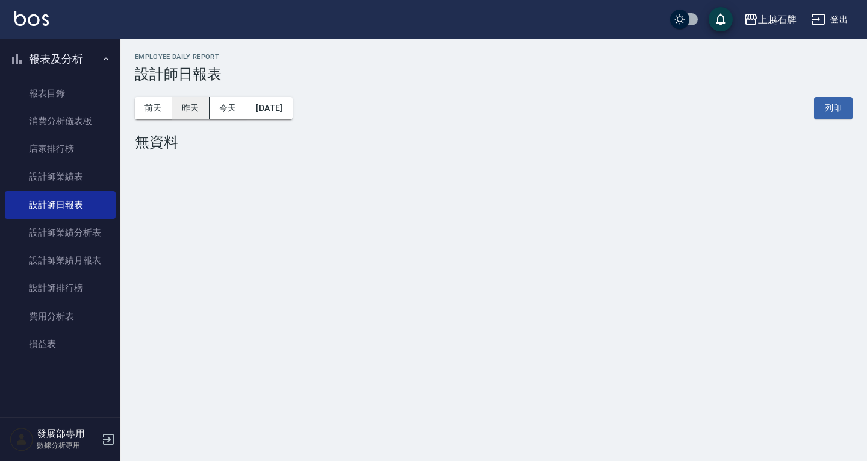
click at [204, 107] on button "昨天" at bounding box center [190, 108] width 37 height 22
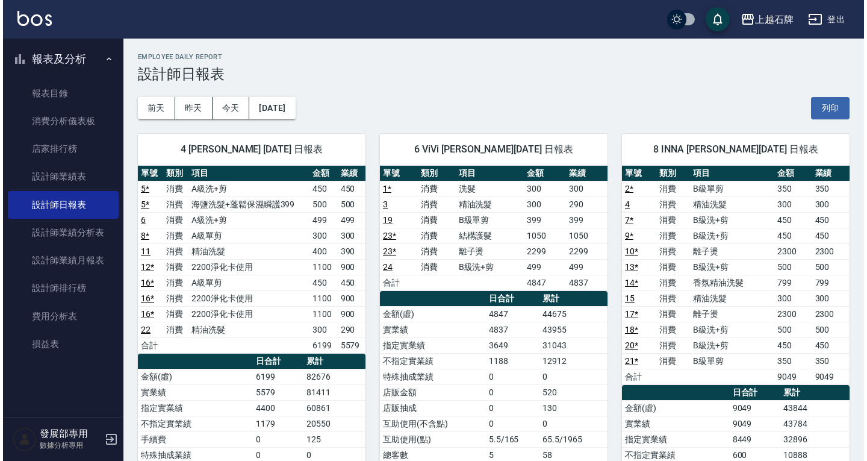
scroll to position [60, 0]
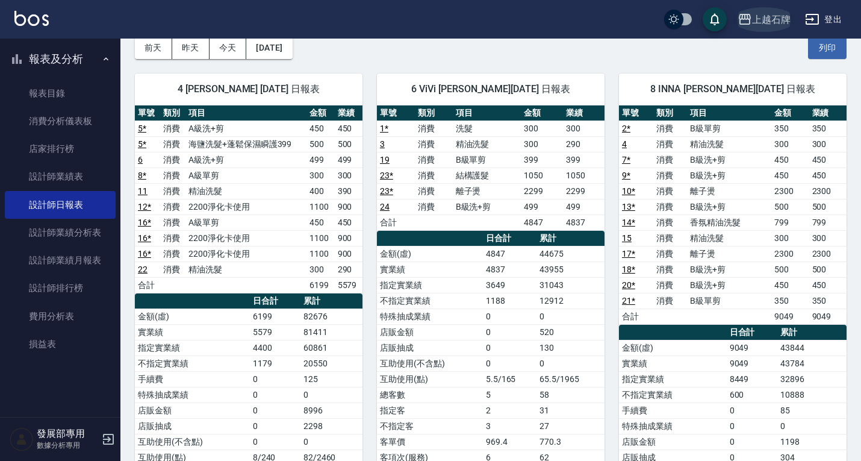
click at [776, 22] on div "上越石牌" at bounding box center [771, 19] width 39 height 15
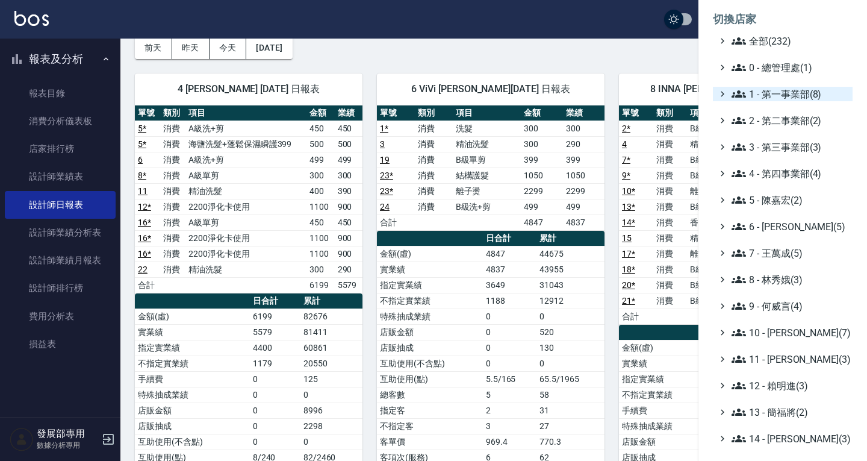
click at [781, 90] on span "1 - 第一事業部(8)" at bounding box center [790, 94] width 116 height 14
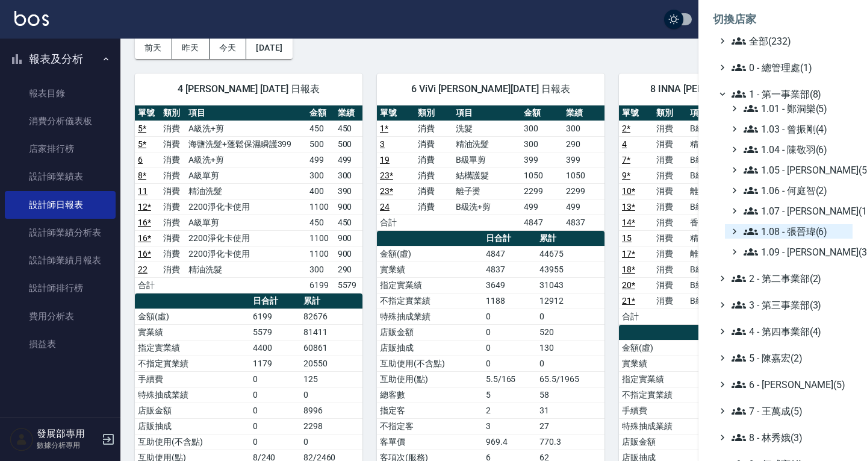
click at [814, 233] on span "1.08 - 張晉瑋(6)" at bounding box center [796, 231] width 104 height 14
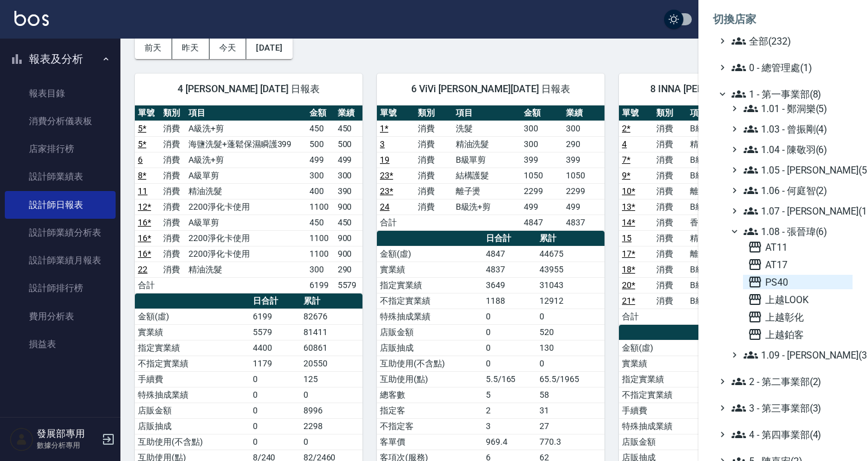
click at [795, 282] on span "PS40" at bounding box center [798, 282] width 100 height 14
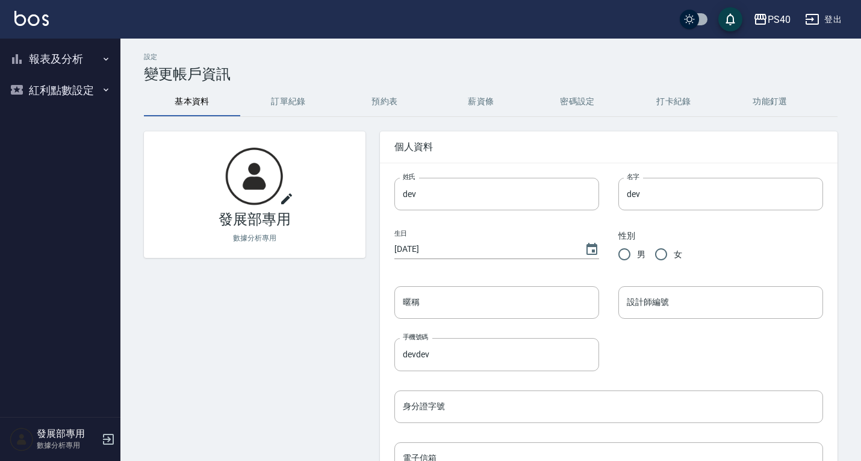
click at [67, 60] on button "報表及分析" at bounding box center [60, 58] width 111 height 31
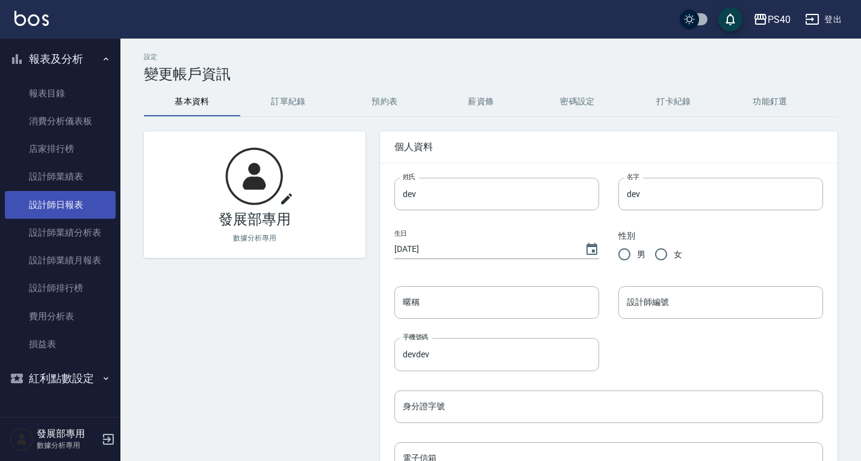
drag, startPoint x: 78, startPoint y: 208, endPoint x: 93, endPoint y: 191, distance: 23.1
click at [78, 208] on link "設計師日報表" at bounding box center [60, 205] width 111 height 28
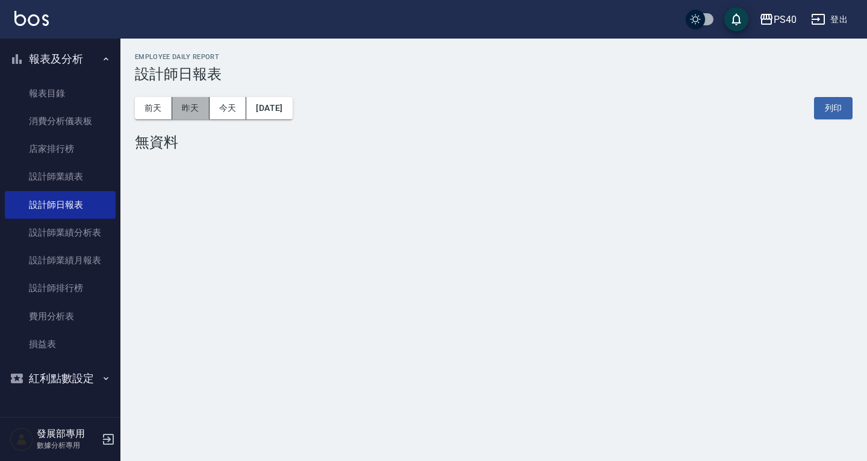
click at [190, 107] on button "昨天" at bounding box center [190, 108] width 37 height 22
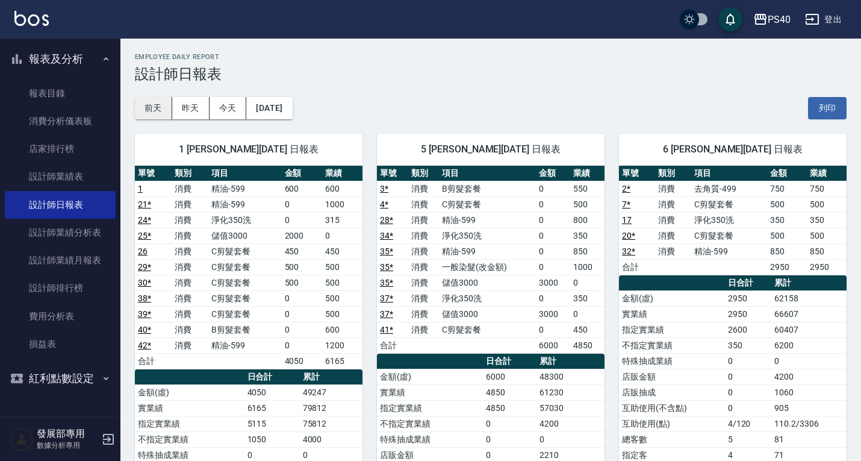
click at [159, 105] on button "前天" at bounding box center [153, 108] width 37 height 22
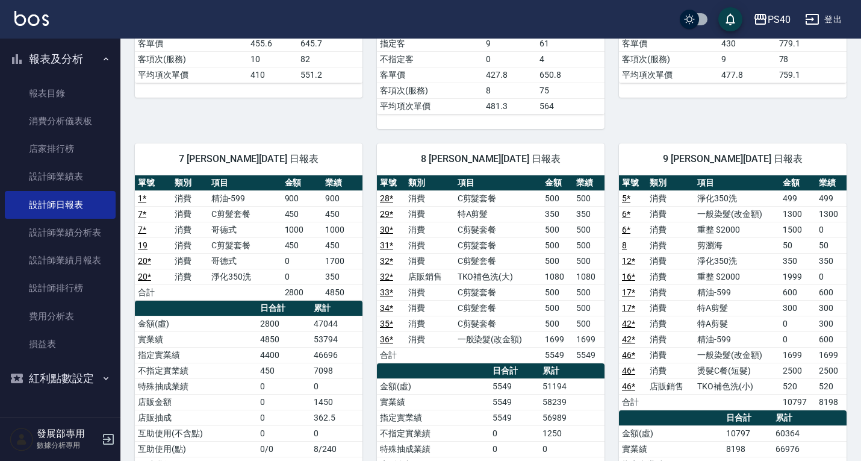
scroll to position [522, 0]
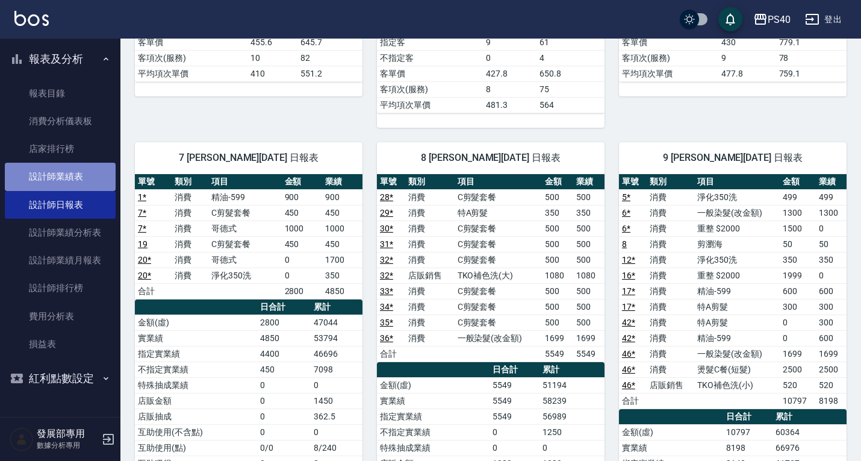
click at [81, 179] on link "設計師業績表" at bounding box center [60, 177] width 111 height 28
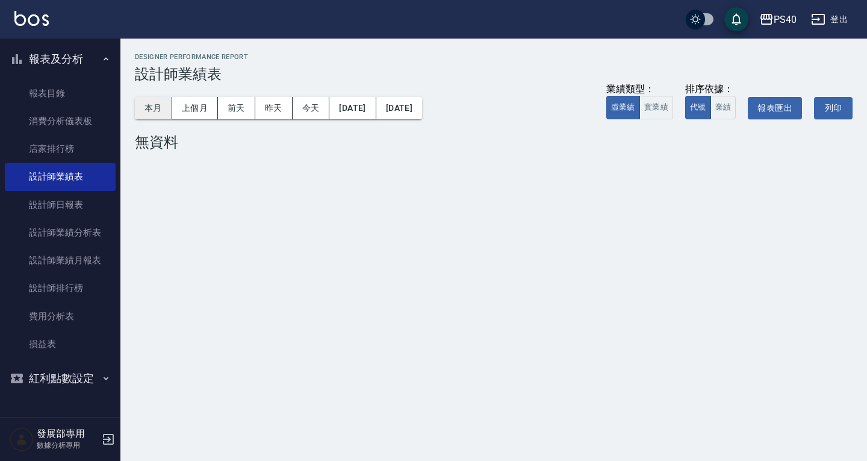
click at [134, 101] on div "PS40 2025-09 設計師業績表 列印時間： [DATE][PHONE_NUMBER]:57 Designer Performance Report 設…" at bounding box center [493, 104] width 747 height 131
click at [144, 107] on button "本月" at bounding box center [153, 108] width 37 height 22
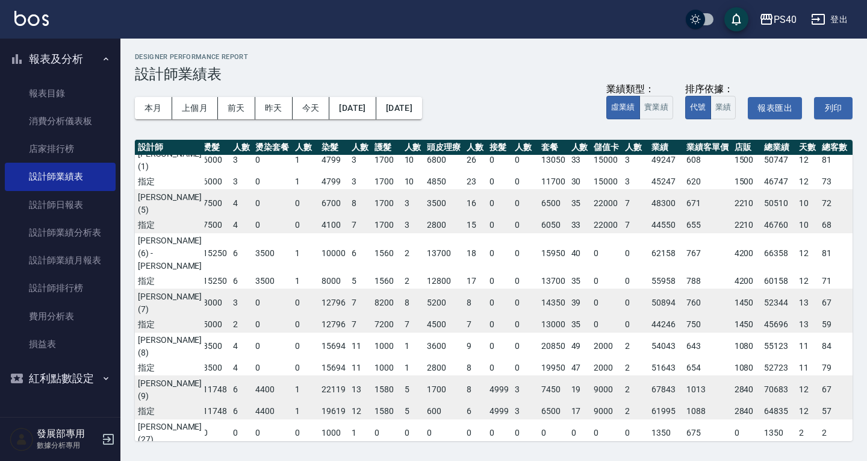
scroll to position [0, 101]
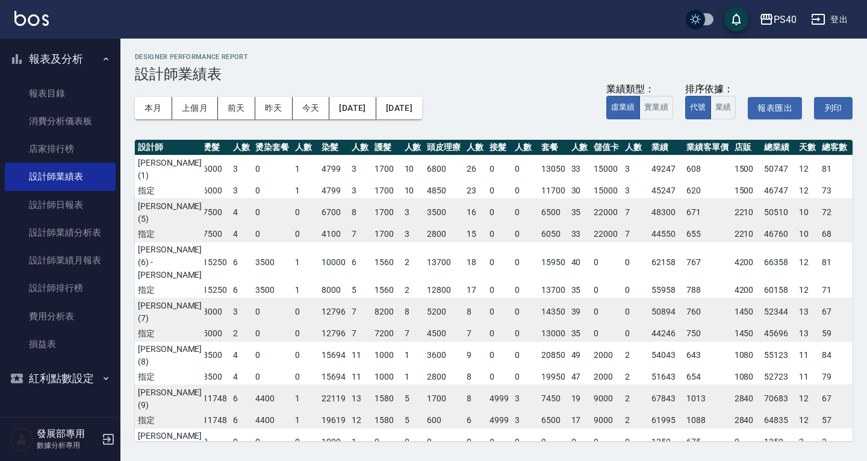
click at [786, 20] on div "PS40" at bounding box center [785, 19] width 23 height 15
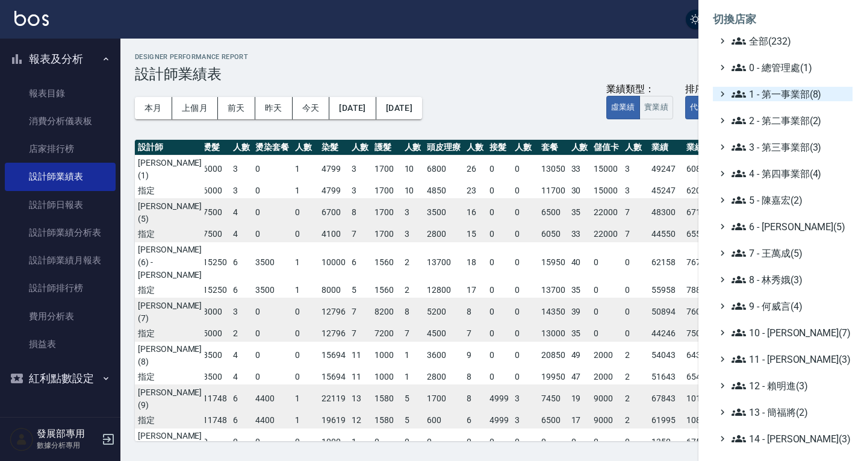
click at [802, 93] on span "1 - 第一事業部(8)" at bounding box center [790, 94] width 116 height 14
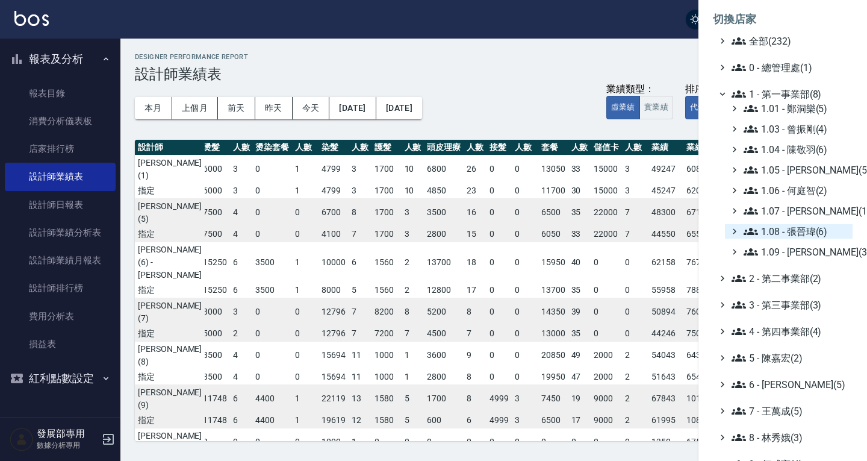
click at [806, 231] on span "1.08 - 張晉瑋(6)" at bounding box center [796, 231] width 104 height 14
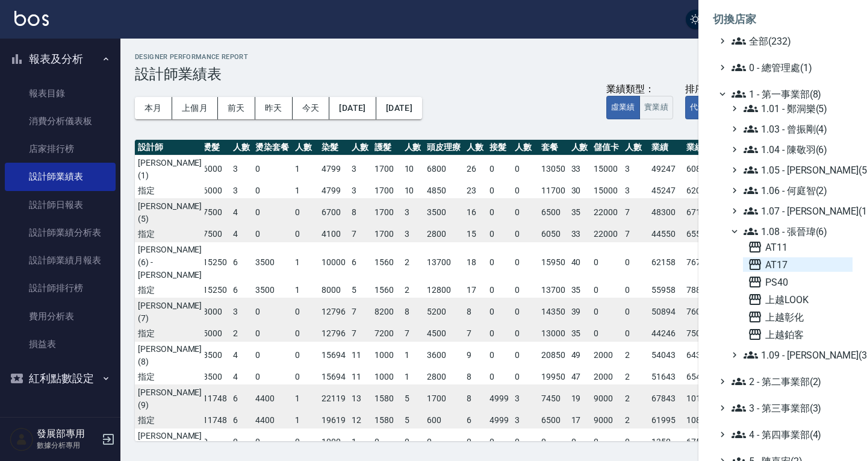
click at [800, 267] on span "AT17" at bounding box center [798, 264] width 100 height 14
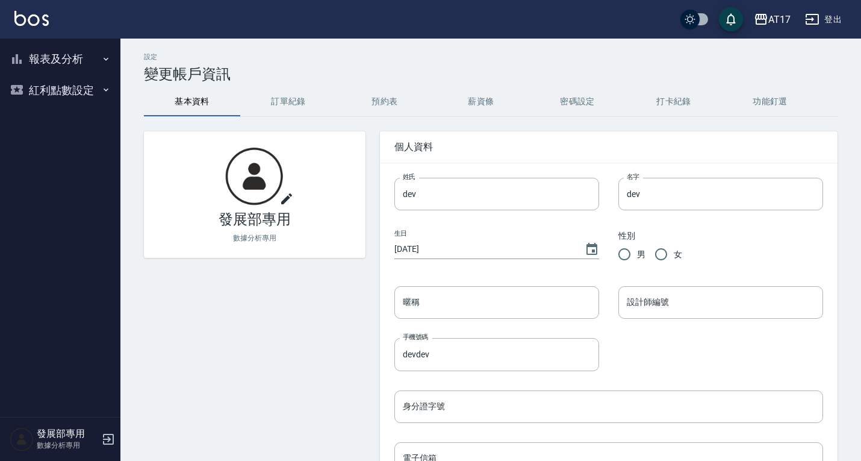
click at [55, 59] on button "報表及分析" at bounding box center [60, 58] width 111 height 31
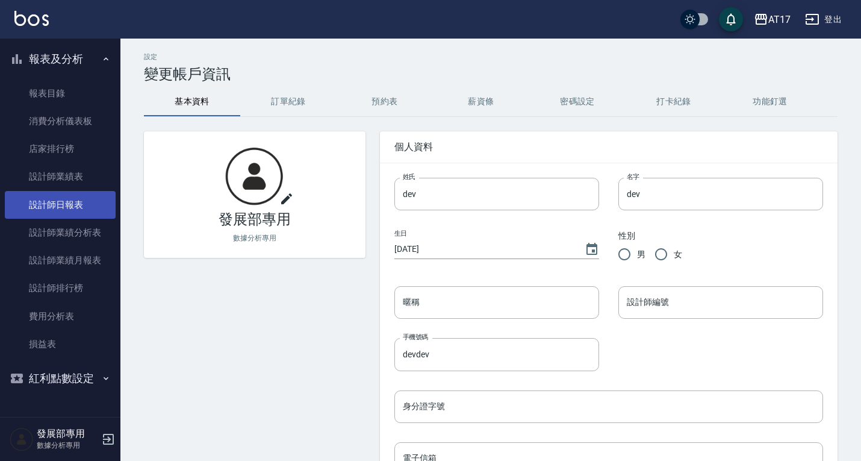
click at [68, 207] on link "設計師日報表" at bounding box center [60, 205] width 111 height 28
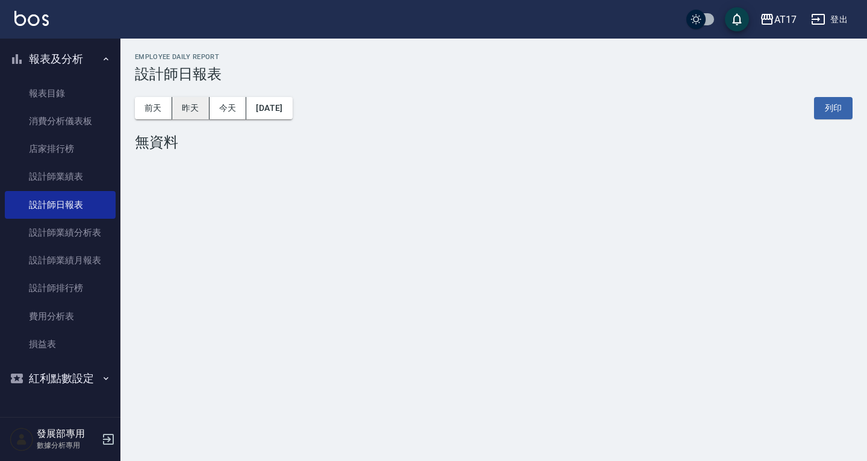
drag, startPoint x: 196, startPoint y: 107, endPoint x: 197, endPoint y: 115, distance: 7.9
click at [196, 108] on button "昨天" at bounding box center [190, 108] width 37 height 22
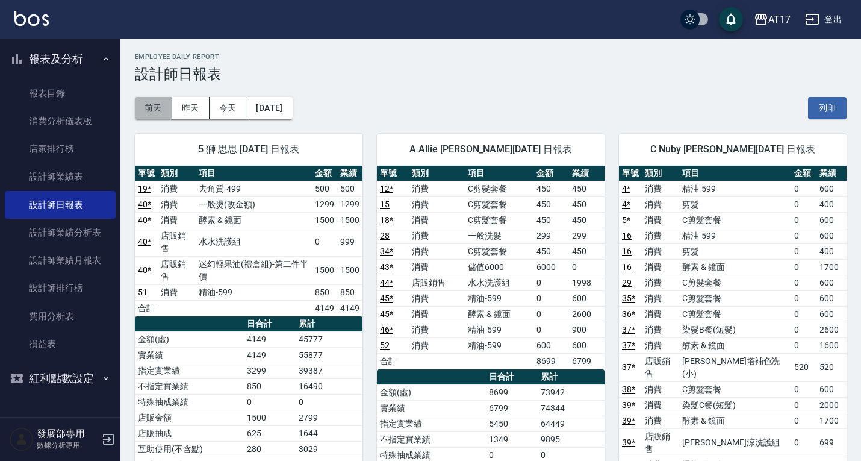
click at [150, 112] on button "前天" at bounding box center [153, 108] width 37 height 22
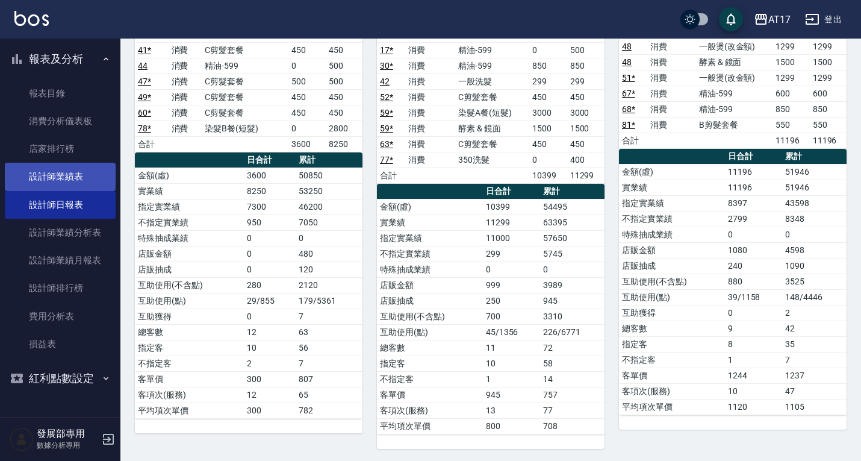
scroll to position [889, 0]
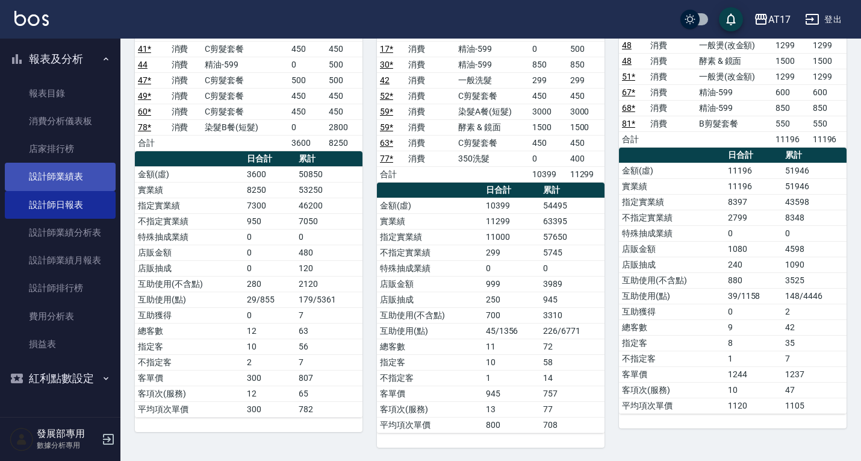
click at [85, 172] on link "設計師業績表" at bounding box center [60, 177] width 111 height 28
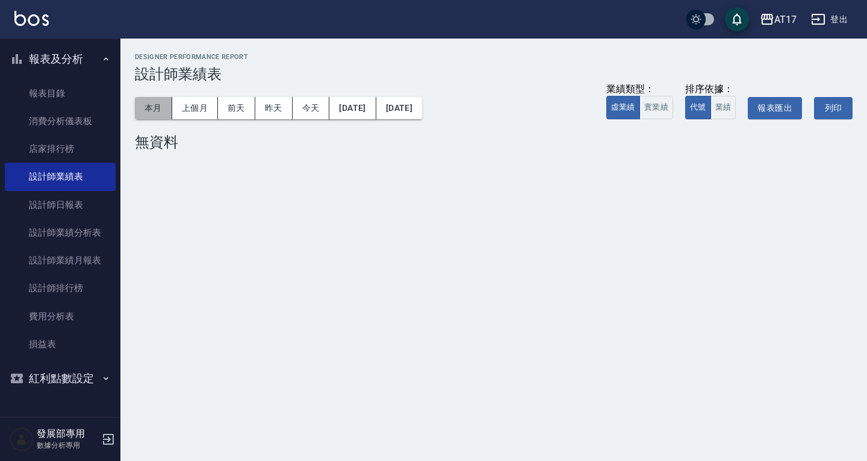
click at [157, 110] on button "本月" at bounding box center [153, 108] width 37 height 22
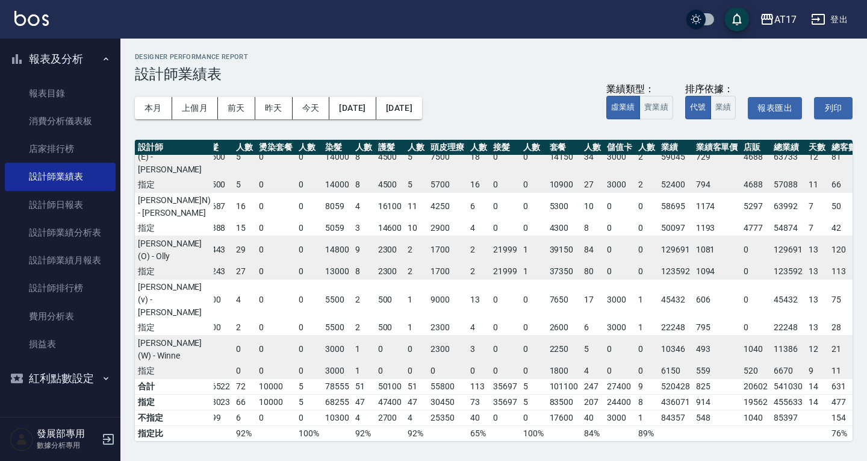
scroll to position [276, 116]
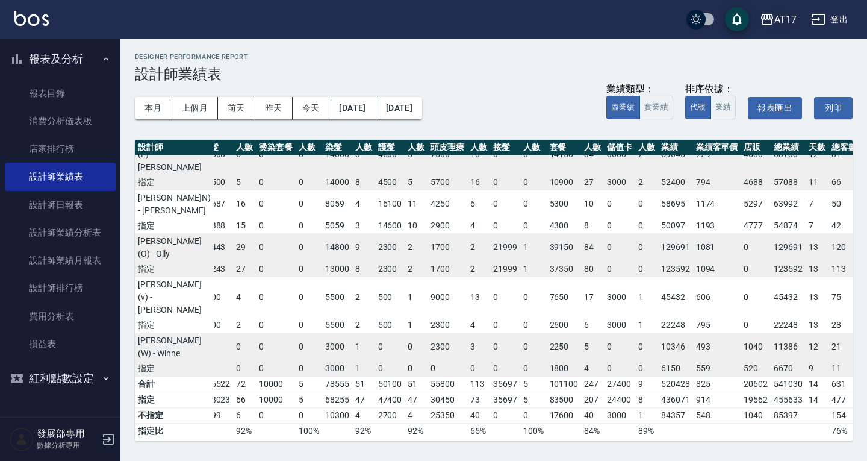
click at [791, 16] on div "AT17" at bounding box center [785, 19] width 22 height 15
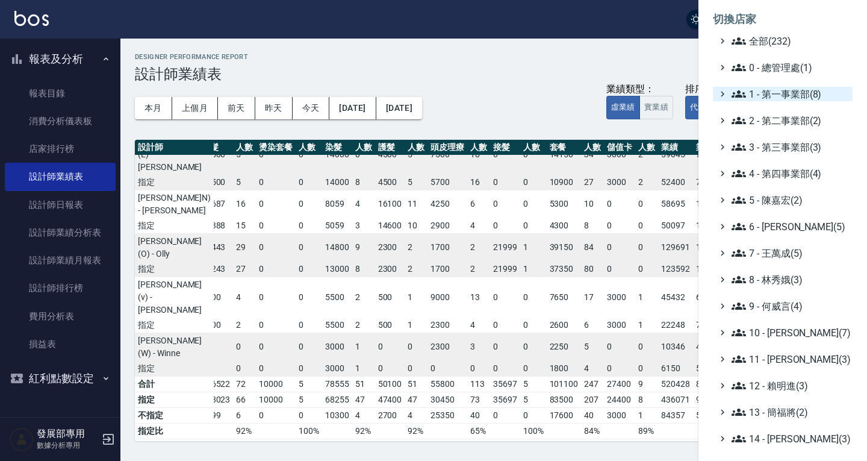
click at [777, 98] on span "1 - 第一事業部(8)" at bounding box center [790, 94] width 116 height 14
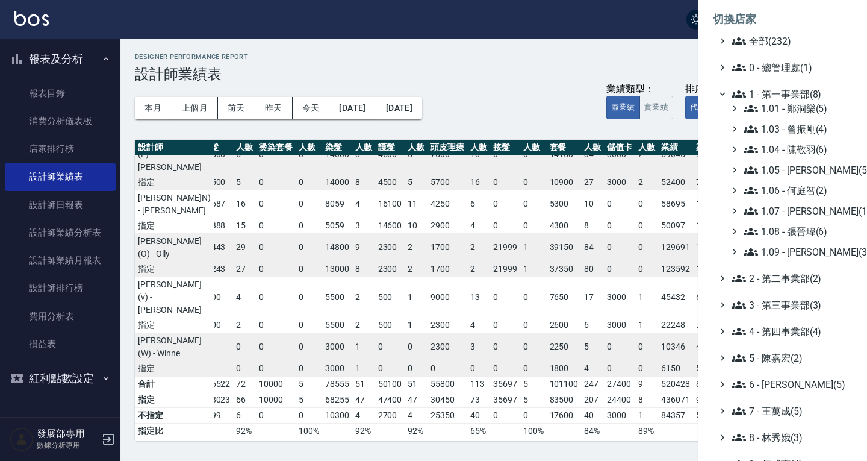
click at [773, 96] on span "1 - 第一事業部(8)" at bounding box center [790, 94] width 116 height 14
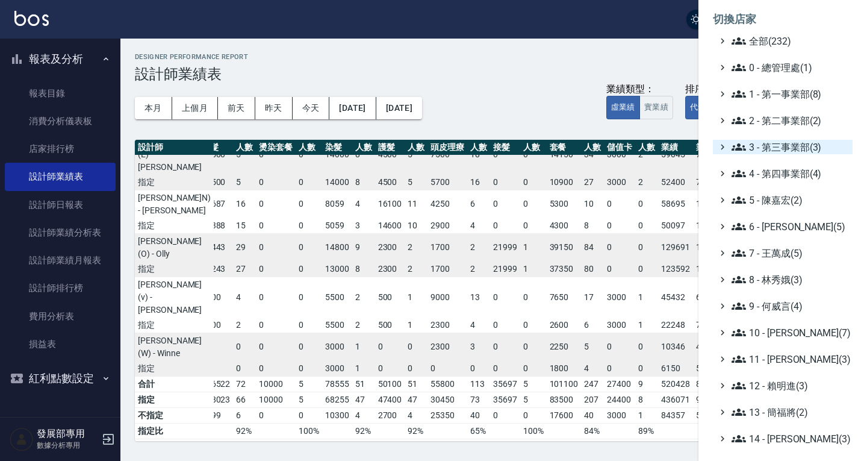
click at [781, 146] on span "3 - 第三事業部(3)" at bounding box center [790, 147] width 116 height 14
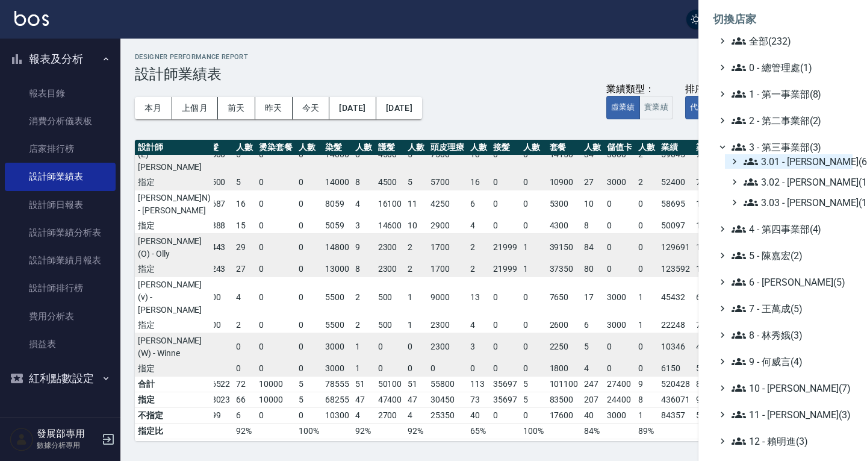
click at [785, 160] on span "3.01 - [PERSON_NAME](6)" at bounding box center [796, 161] width 104 height 14
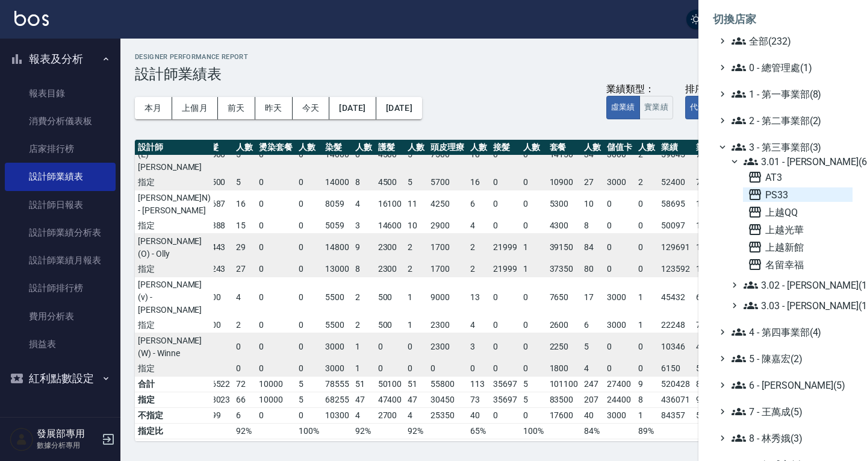
click at [791, 194] on span "PS33" at bounding box center [798, 194] width 100 height 14
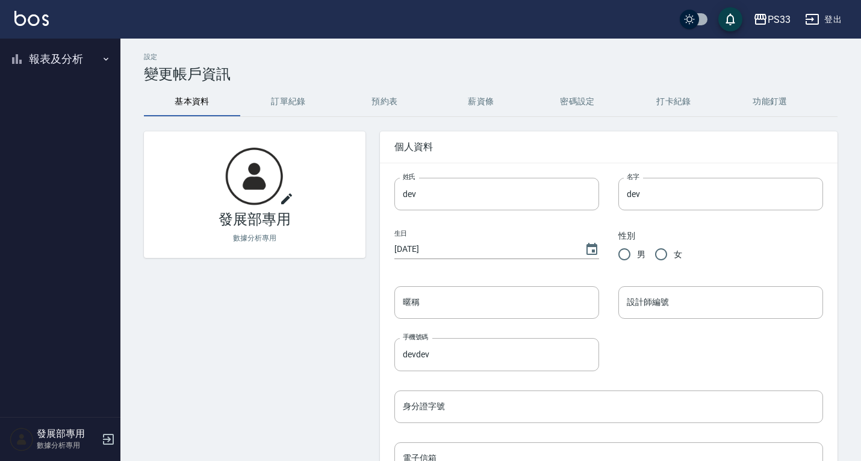
click at [60, 58] on button "報表及分析" at bounding box center [60, 58] width 111 height 31
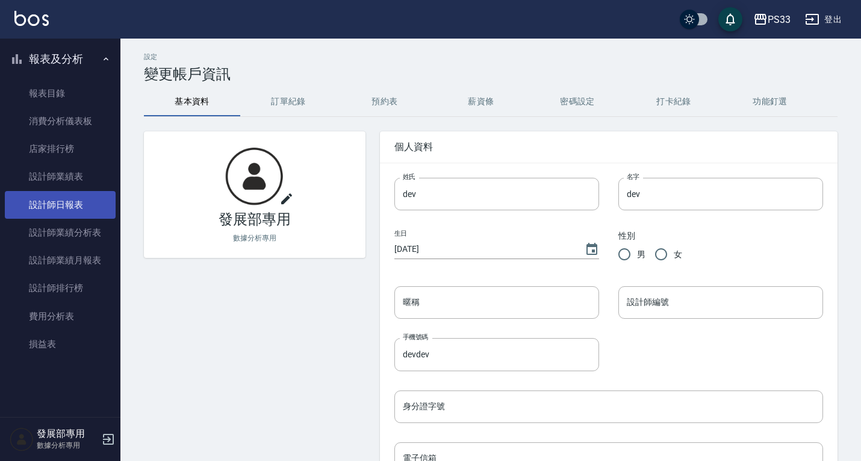
click at [83, 208] on link "設計師日報表" at bounding box center [60, 205] width 111 height 28
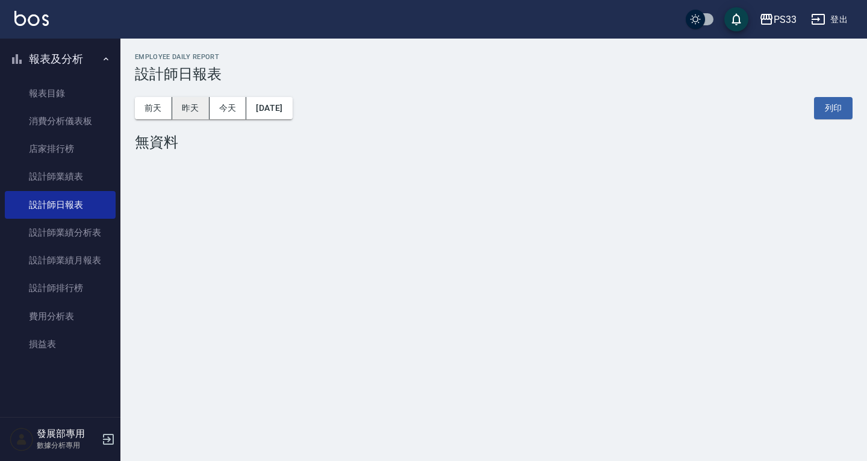
drag, startPoint x: 189, startPoint y: 99, endPoint x: 190, endPoint y: 117, distance: 17.5
click at [190, 99] on button "昨天" at bounding box center [190, 108] width 37 height 22
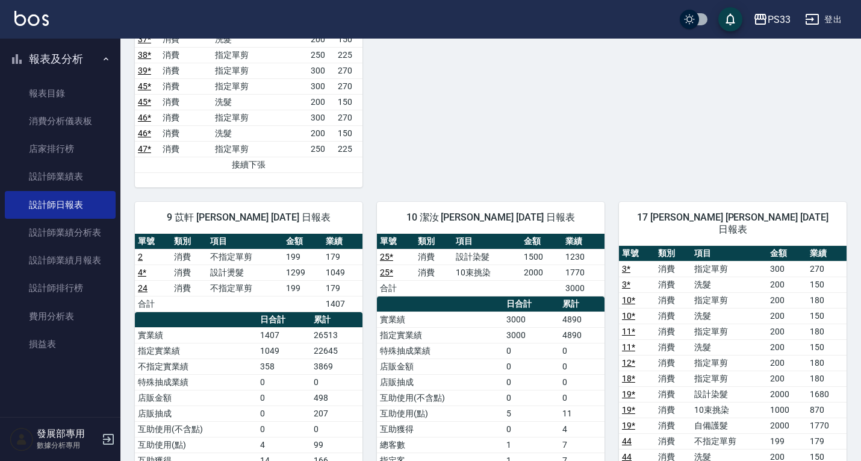
scroll to position [1084, 0]
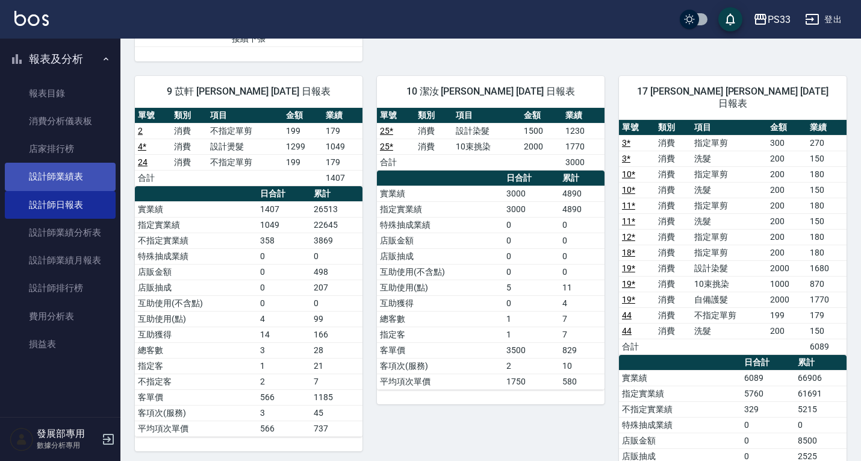
click at [102, 176] on link "設計師業績表" at bounding box center [60, 177] width 111 height 28
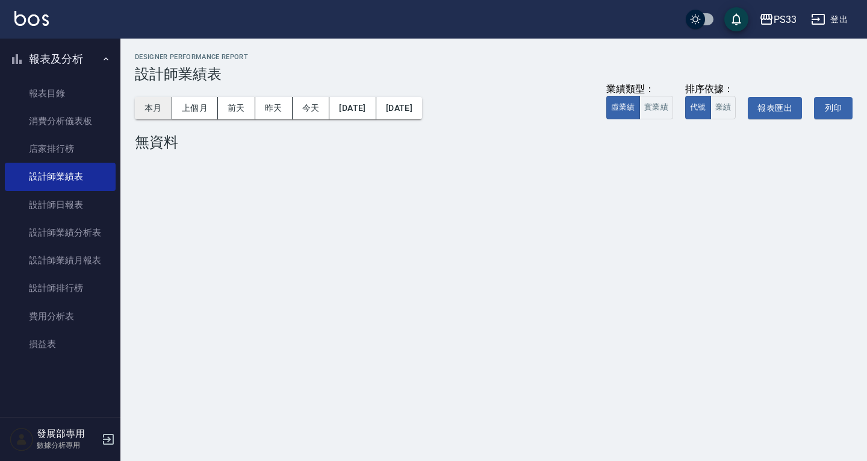
click at [149, 105] on button "本月" at bounding box center [153, 108] width 37 height 22
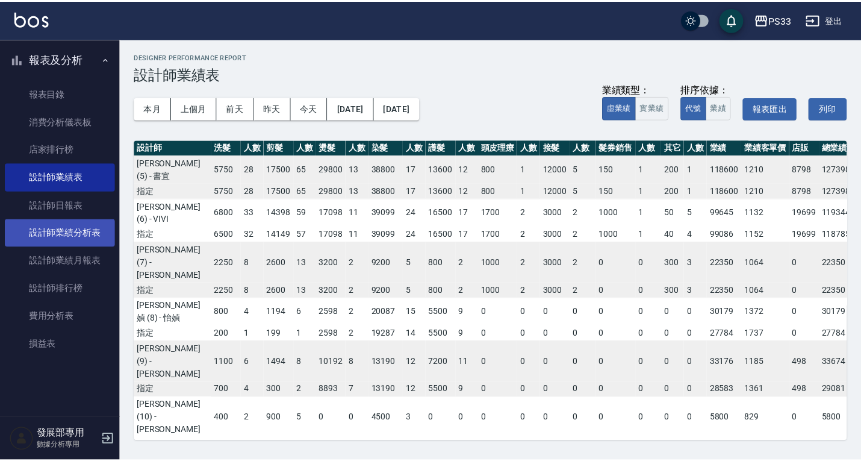
scroll to position [135, 0]
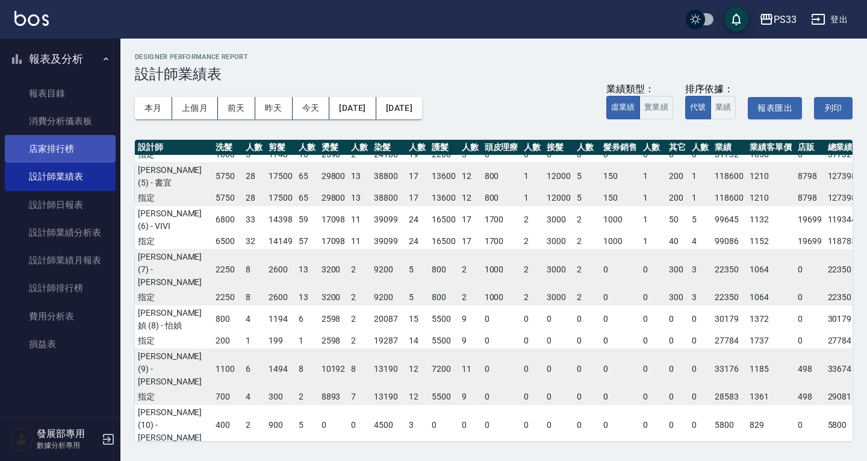
click at [67, 149] on link "店家排行榜" at bounding box center [60, 149] width 111 height 28
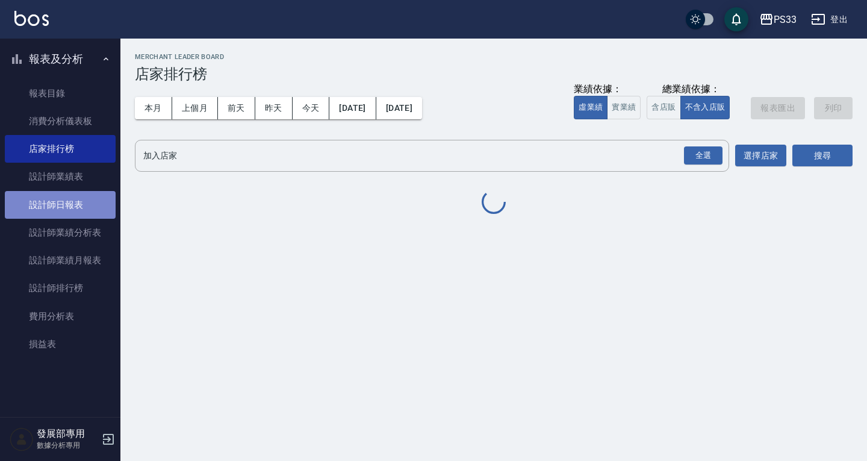
click at [73, 205] on link "設計師日報表" at bounding box center [60, 205] width 111 height 28
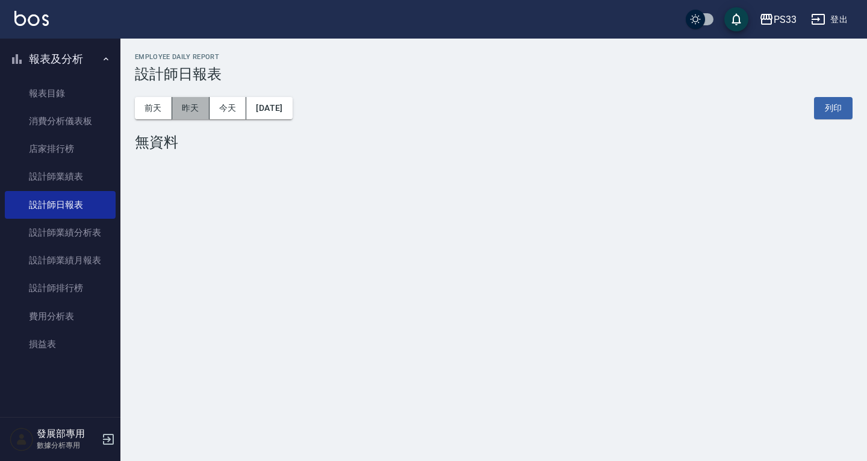
click at [188, 110] on button "昨天" at bounding box center [190, 108] width 37 height 22
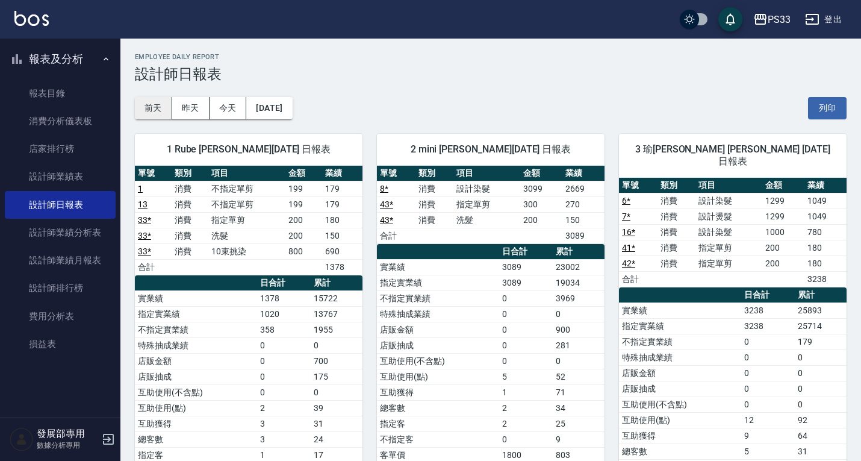
click at [151, 109] on button "前天" at bounding box center [153, 108] width 37 height 22
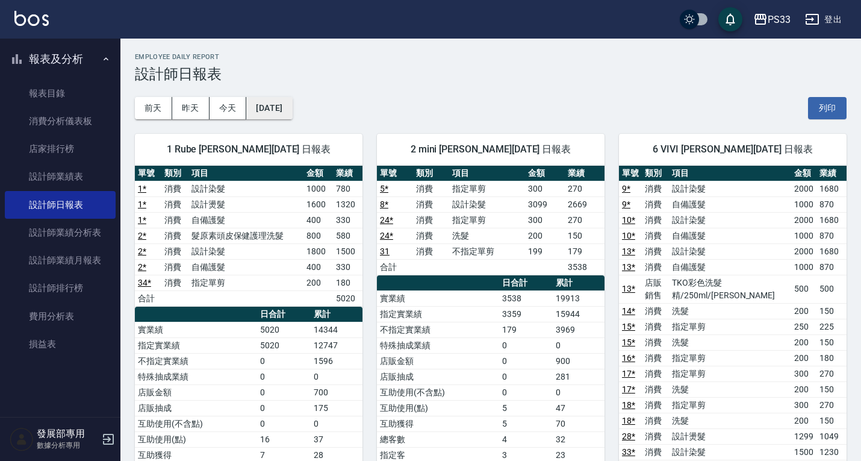
click at [274, 109] on button "[DATE]" at bounding box center [269, 108] width 46 height 22
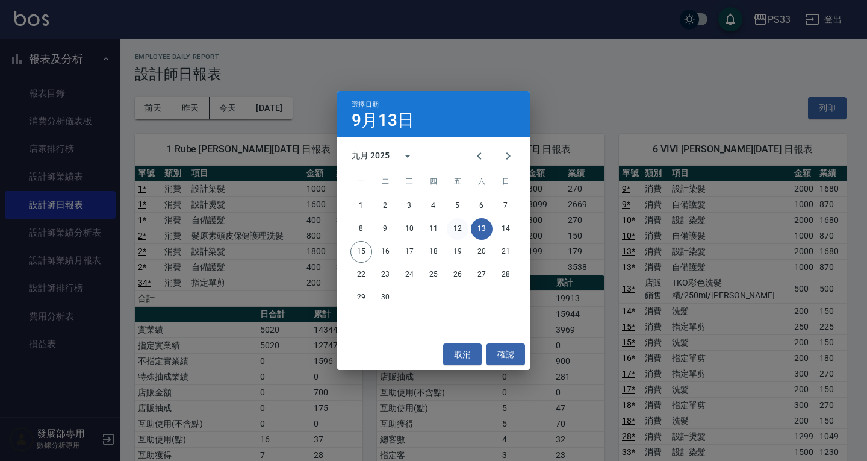
click at [459, 231] on button "12" at bounding box center [458, 229] width 22 height 22
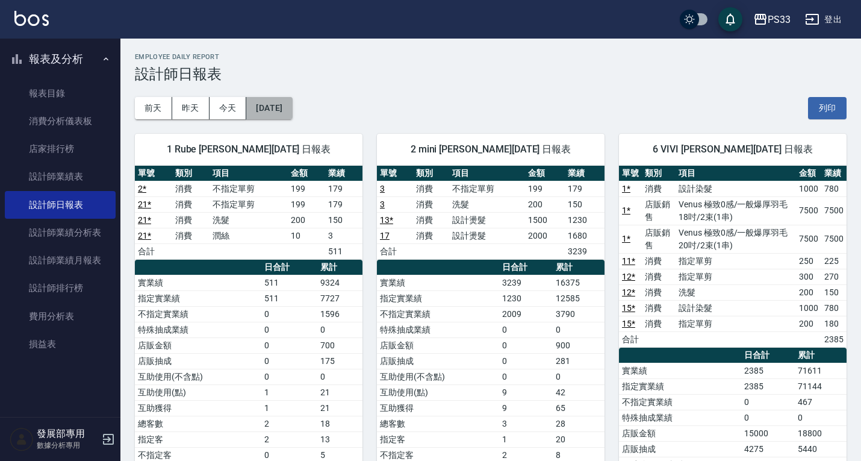
click at [292, 106] on button "2025/09/12" at bounding box center [269, 108] width 46 height 22
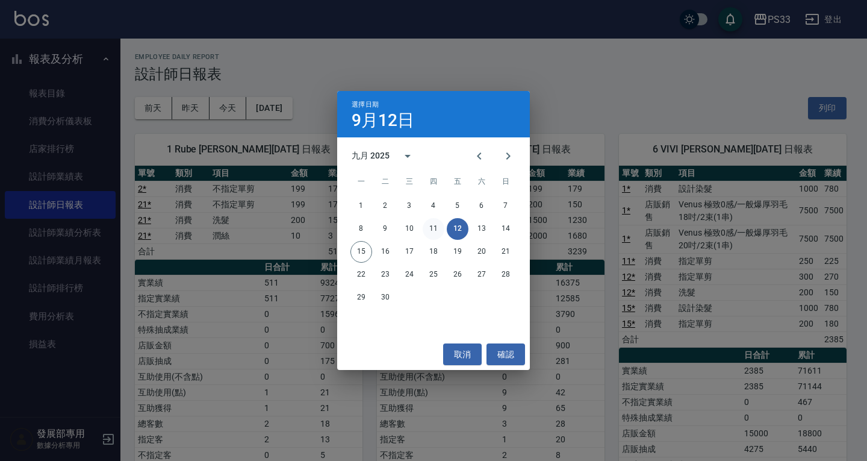
click at [440, 223] on button "11" at bounding box center [434, 229] width 22 height 22
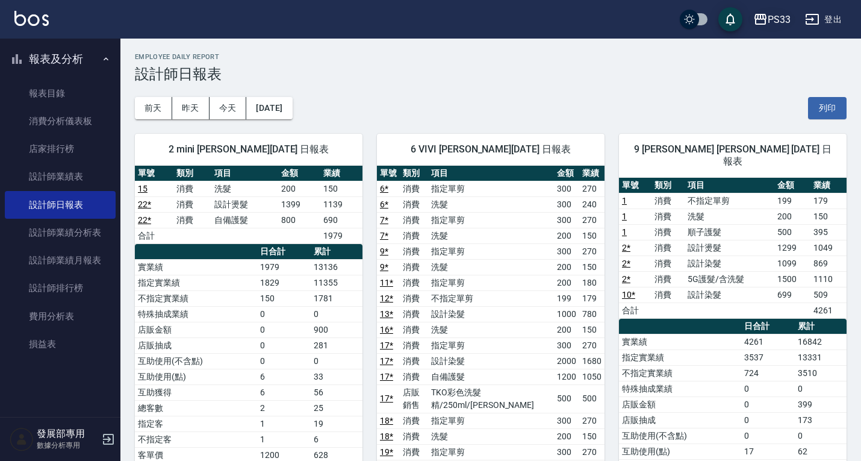
click at [773, 19] on div "PS33" at bounding box center [779, 19] width 23 height 15
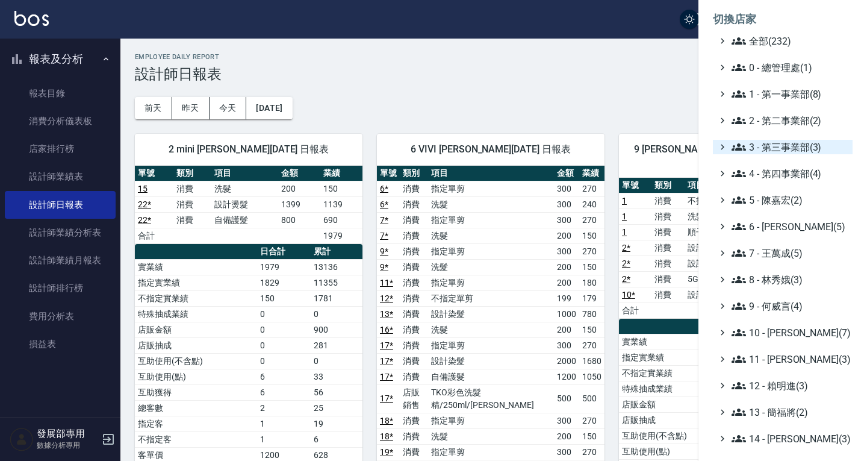
click at [774, 140] on span "3 - 第三事業部(3)" at bounding box center [790, 147] width 116 height 14
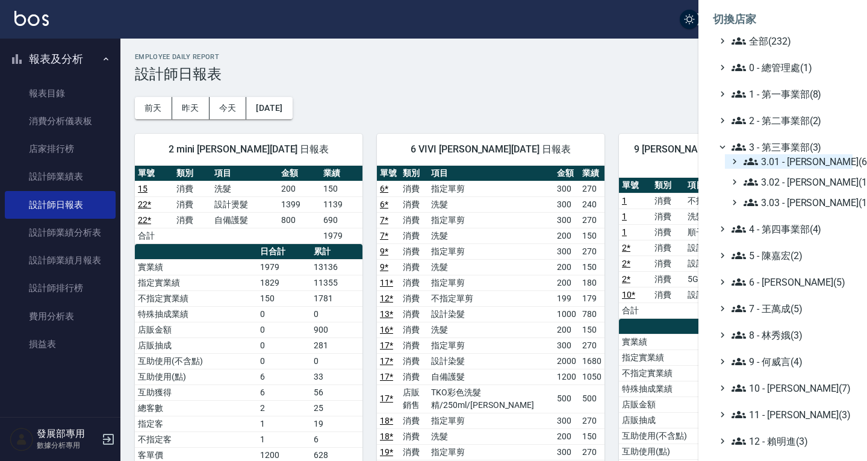
click at [779, 157] on span "3.01 - 蔡承翰(6)" at bounding box center [796, 161] width 104 height 14
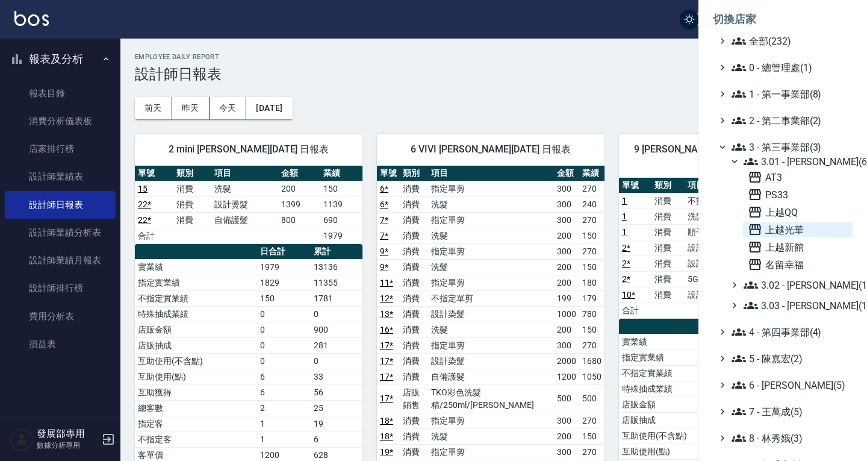
click at [783, 231] on span "上越光華" at bounding box center [798, 229] width 100 height 14
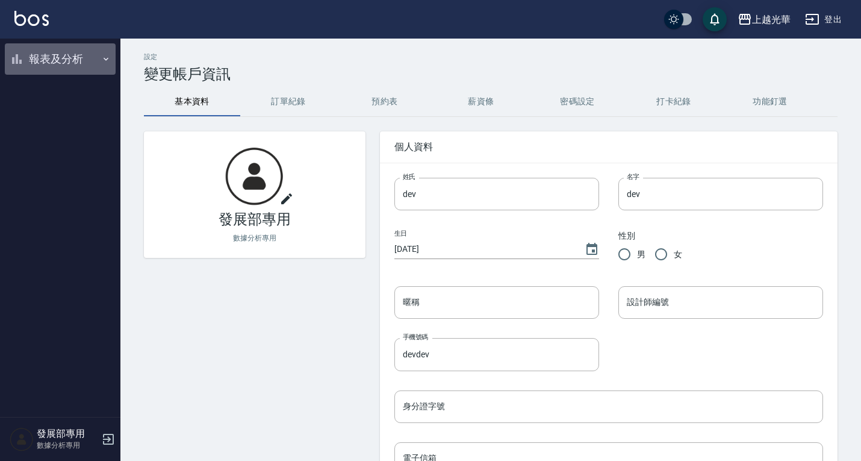
click at [66, 61] on button "報表及分析" at bounding box center [60, 58] width 111 height 31
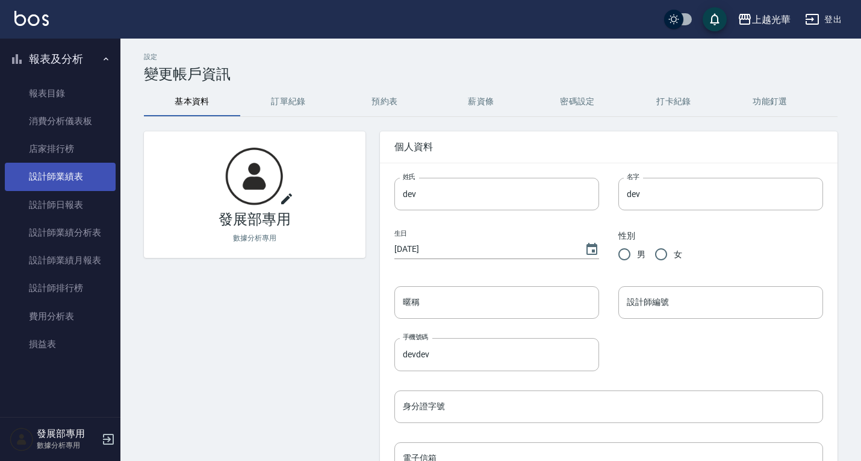
drag, startPoint x: 69, startPoint y: 198, endPoint x: 96, endPoint y: 185, distance: 30.2
click at [69, 198] on link "設計師日報表" at bounding box center [60, 205] width 111 height 28
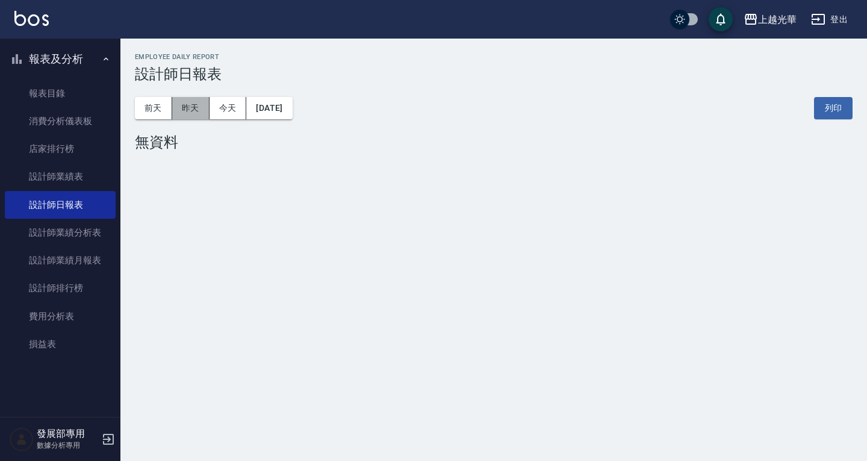
click at [205, 102] on button "昨天" at bounding box center [190, 108] width 37 height 22
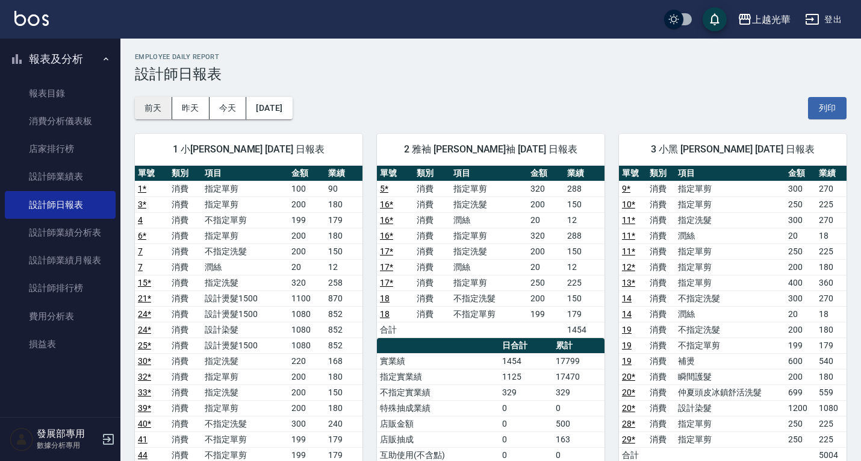
click at [148, 104] on button "前天" at bounding box center [153, 108] width 37 height 22
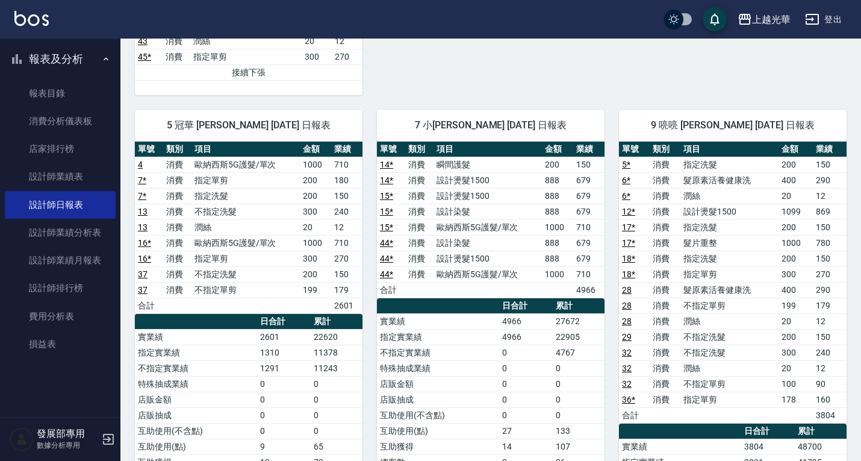
scroll to position [602, 0]
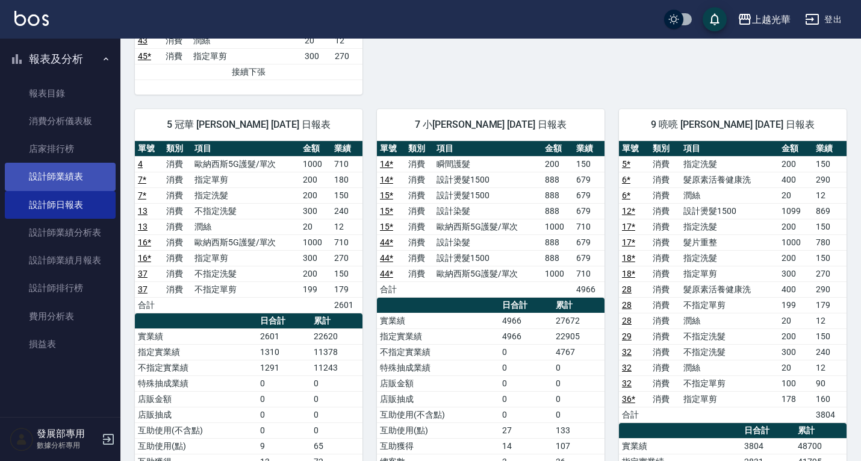
click at [68, 179] on link "設計師業績表" at bounding box center [60, 177] width 111 height 28
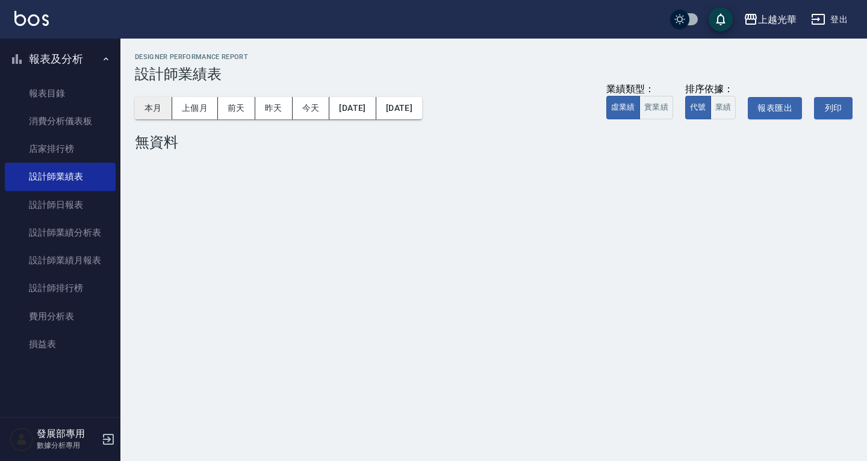
click at [154, 106] on button "本月" at bounding box center [153, 108] width 37 height 22
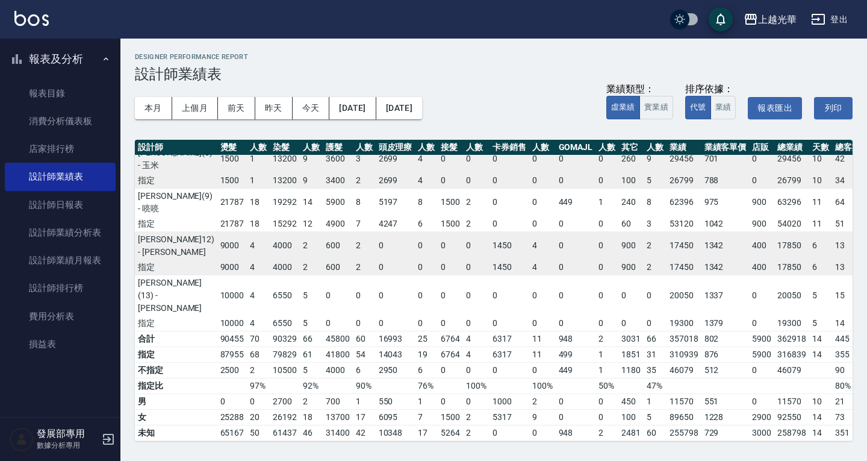
scroll to position [337, 106]
click at [776, 21] on div "上越光華" at bounding box center [777, 19] width 39 height 15
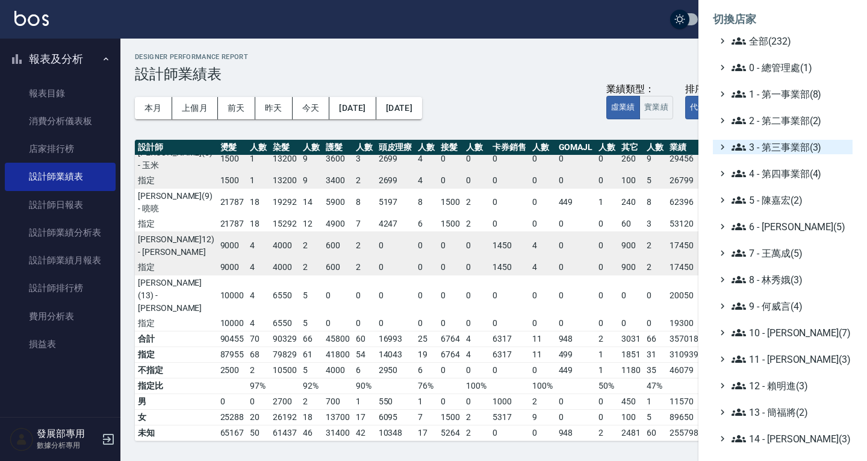
click at [788, 148] on span "3 - 第三事業部(3)" at bounding box center [790, 147] width 116 height 14
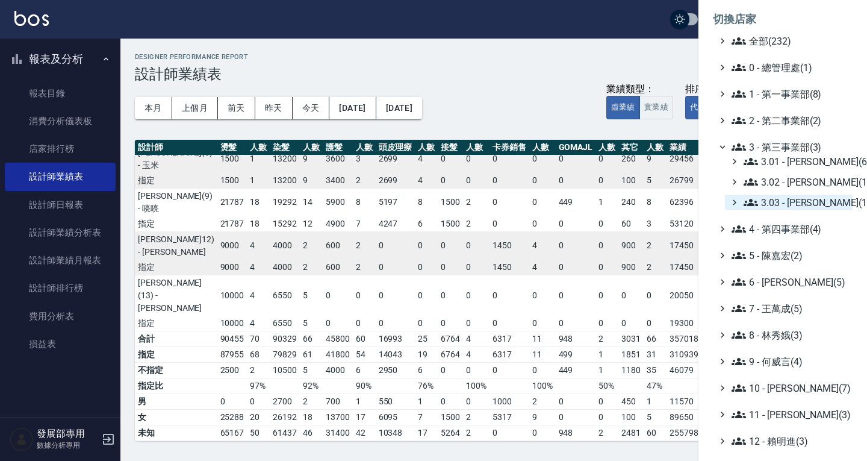
click at [801, 200] on span "3.03 - 張湘妮(1)" at bounding box center [796, 202] width 104 height 14
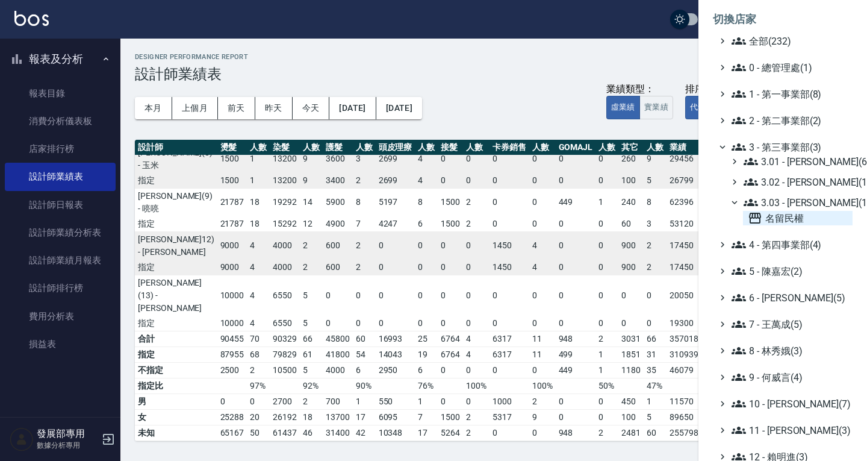
click at [805, 219] on span "名留民權" at bounding box center [798, 218] width 100 height 14
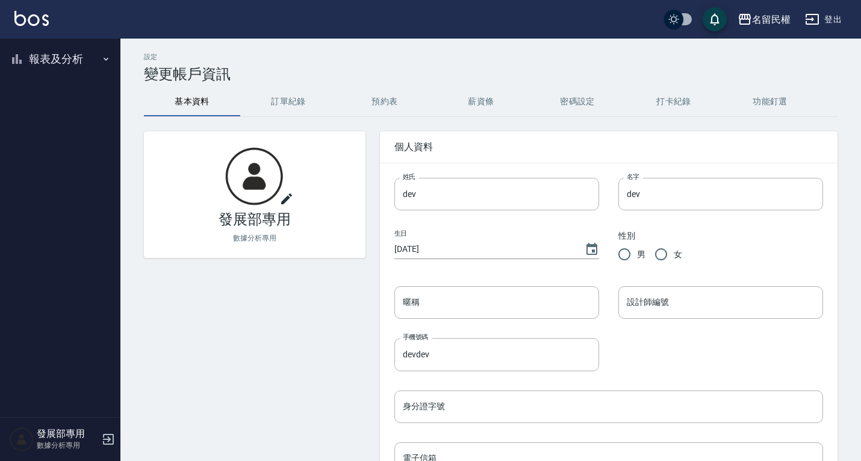
click at [35, 64] on button "報表及分析" at bounding box center [60, 58] width 111 height 31
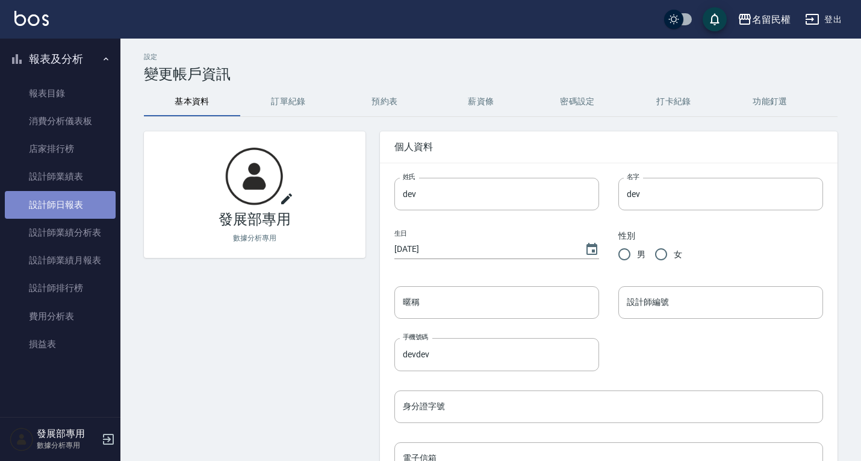
click at [79, 201] on link "設計師日報表" at bounding box center [60, 205] width 111 height 28
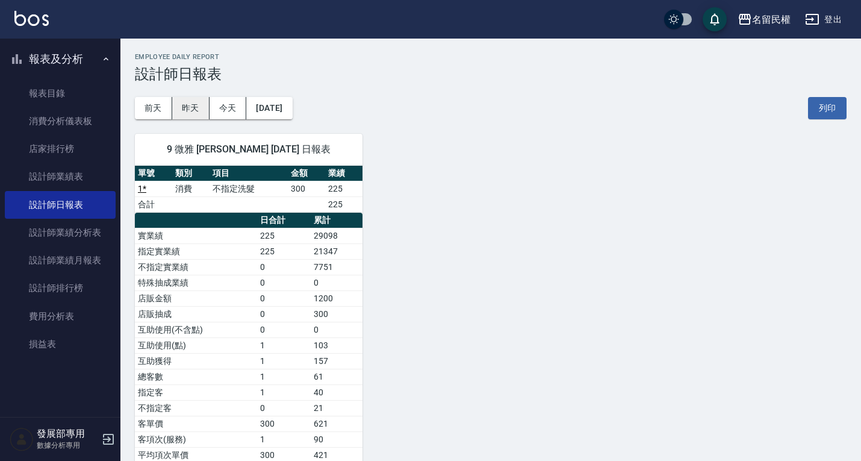
click at [193, 111] on button "昨天" at bounding box center [190, 108] width 37 height 22
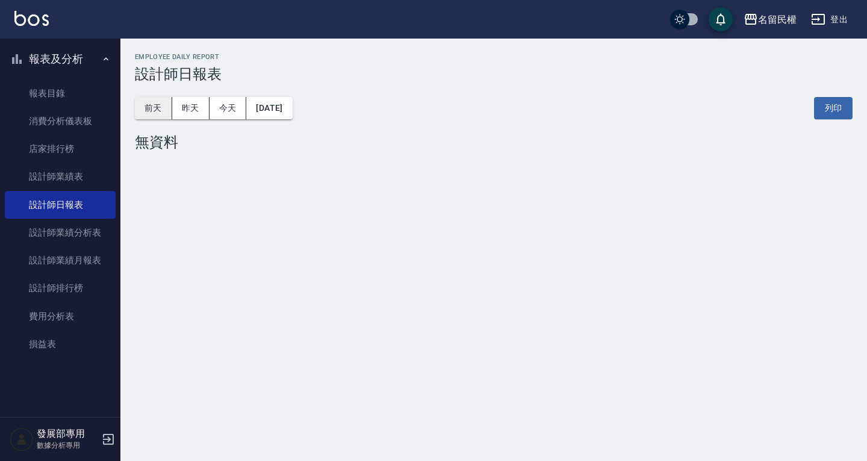
drag, startPoint x: 224, startPoint y: 111, endPoint x: 170, endPoint y: 111, distance: 53.6
click at [223, 111] on button "今天" at bounding box center [228, 108] width 37 height 22
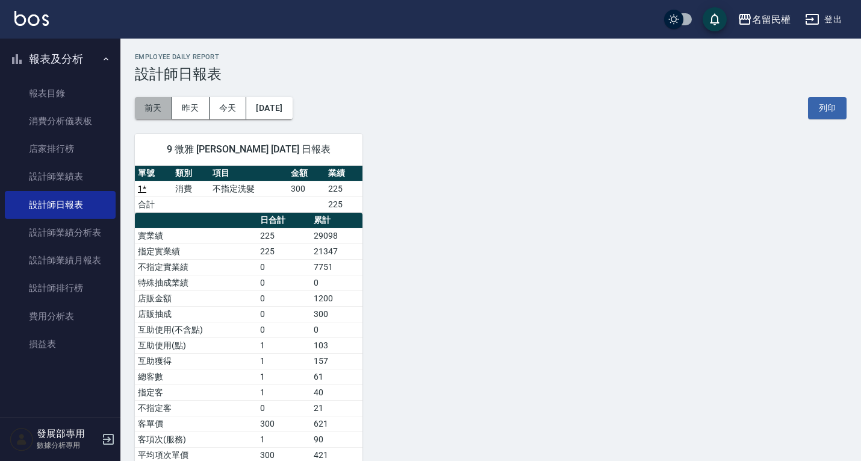
click at [152, 107] on button "前天" at bounding box center [153, 108] width 37 height 22
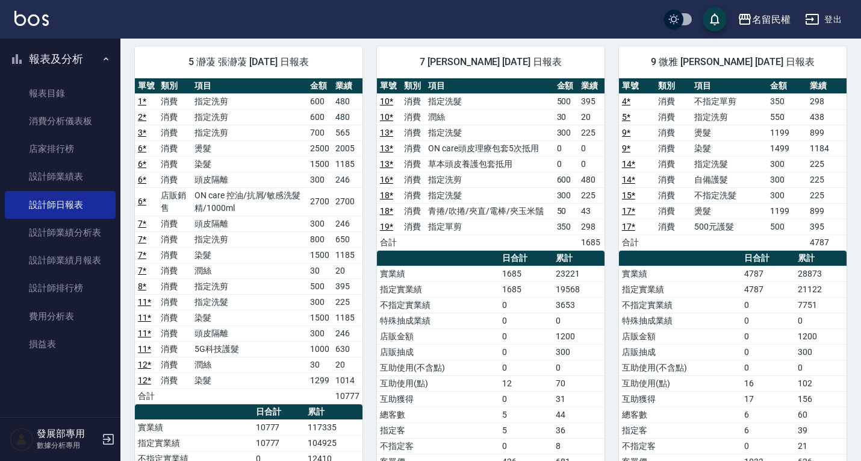
scroll to position [120, 0]
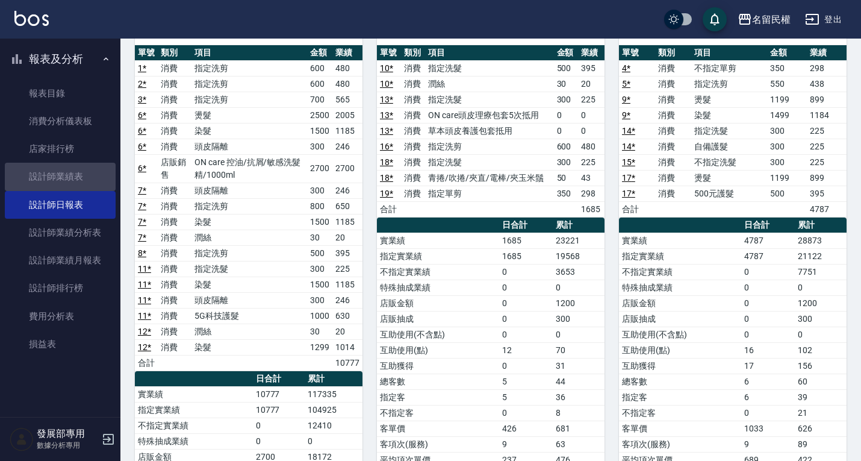
drag, startPoint x: 86, startPoint y: 176, endPoint x: 119, endPoint y: 146, distance: 44.4
click at [85, 176] on link "設計師業績表" at bounding box center [60, 177] width 111 height 28
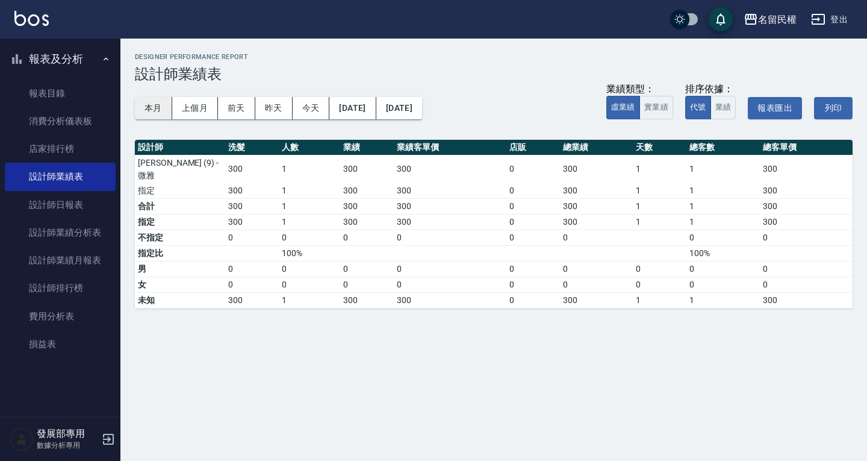
click at [158, 111] on button "本月" at bounding box center [153, 108] width 37 height 22
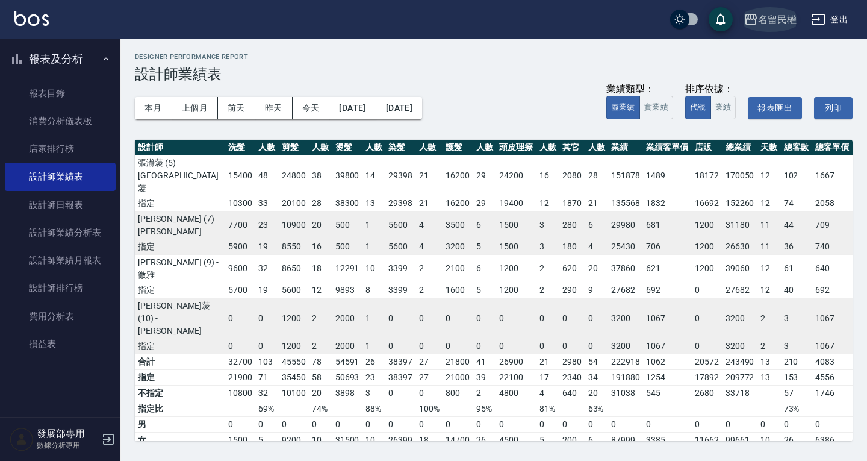
click at [762, 18] on div "名留民權" at bounding box center [777, 19] width 39 height 15
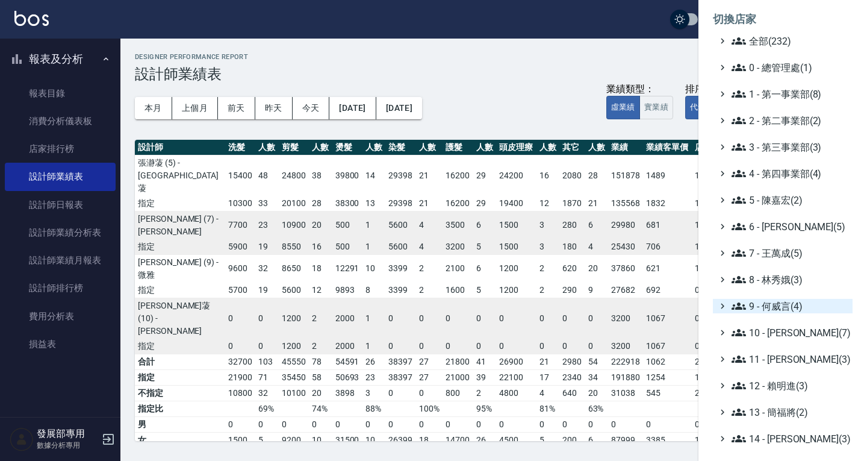
click at [785, 305] on span "9 - 何威言(4)" at bounding box center [790, 306] width 116 height 14
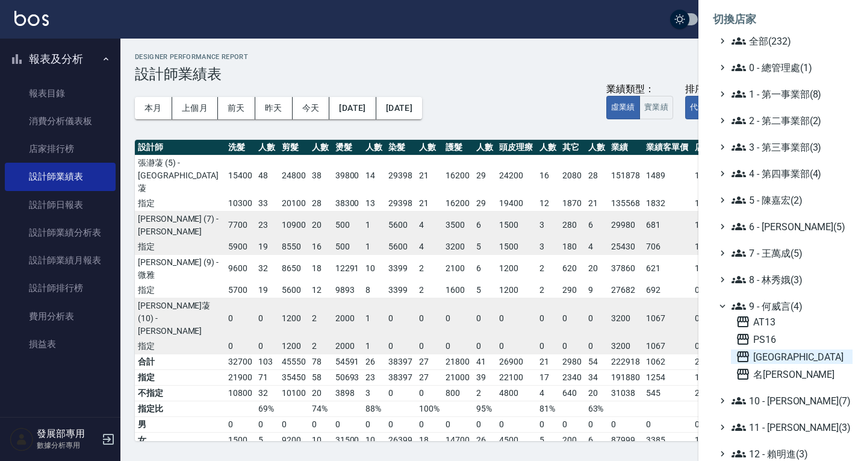
click at [781, 358] on span "上越新廟口" at bounding box center [792, 356] width 112 height 14
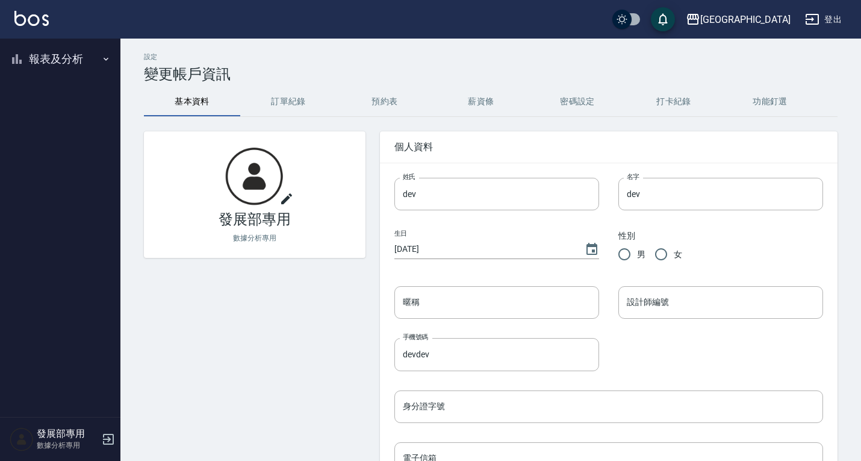
click at [56, 61] on button "報表及分析" at bounding box center [60, 58] width 111 height 31
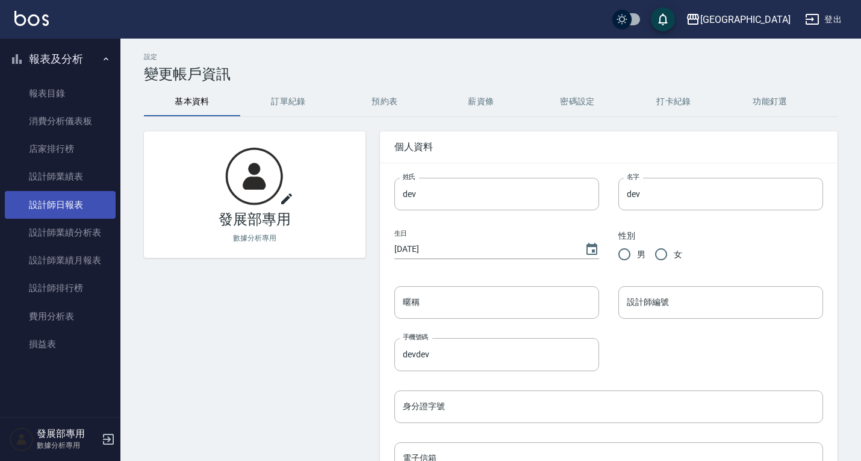
click at [78, 202] on link "設計師日報表" at bounding box center [60, 205] width 111 height 28
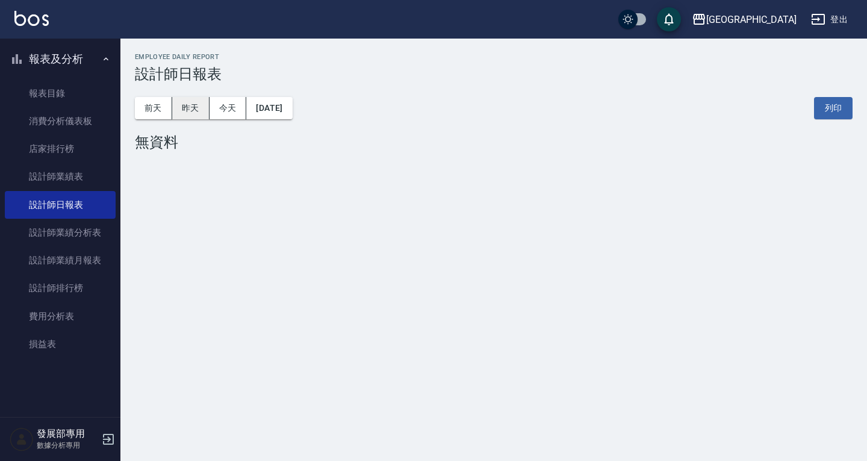
click at [193, 111] on button "昨天" at bounding box center [190, 108] width 37 height 22
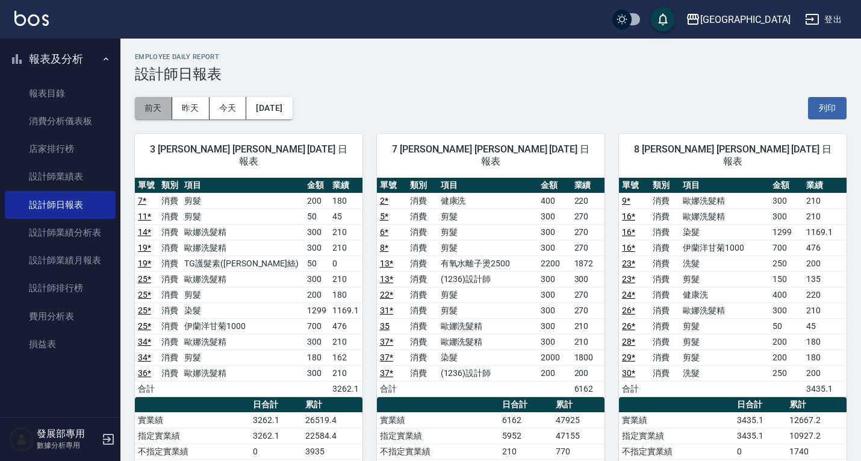
click at [160, 103] on button "前天" at bounding box center [153, 108] width 37 height 22
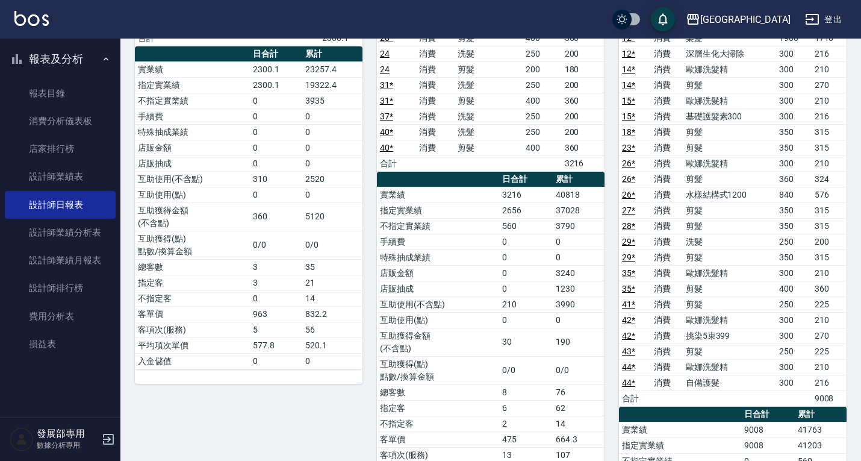
scroll to position [120, 0]
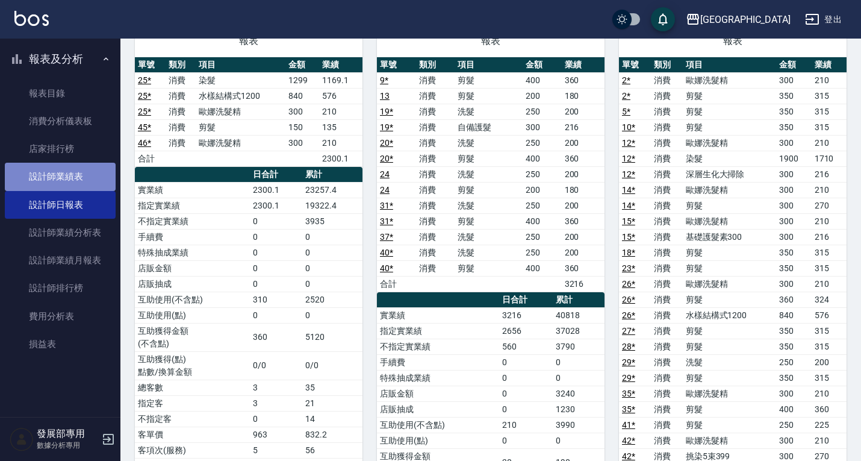
click at [86, 173] on link "設計師業績表" at bounding box center [60, 177] width 111 height 28
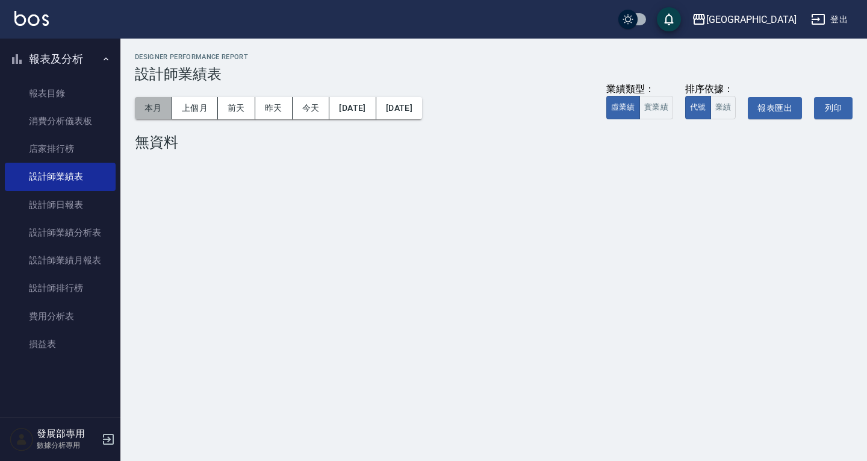
click at [154, 108] on button "本月" at bounding box center [153, 108] width 37 height 22
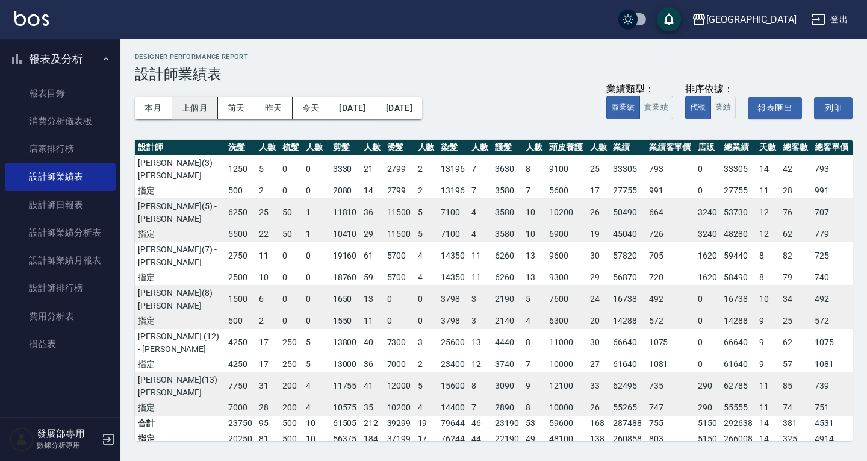
click at [190, 105] on button "上個月" at bounding box center [195, 108] width 46 height 22
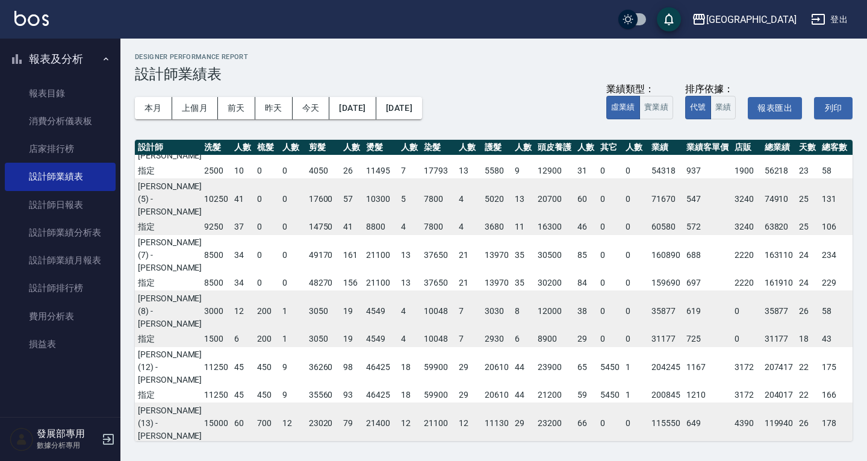
scroll to position [0, 4]
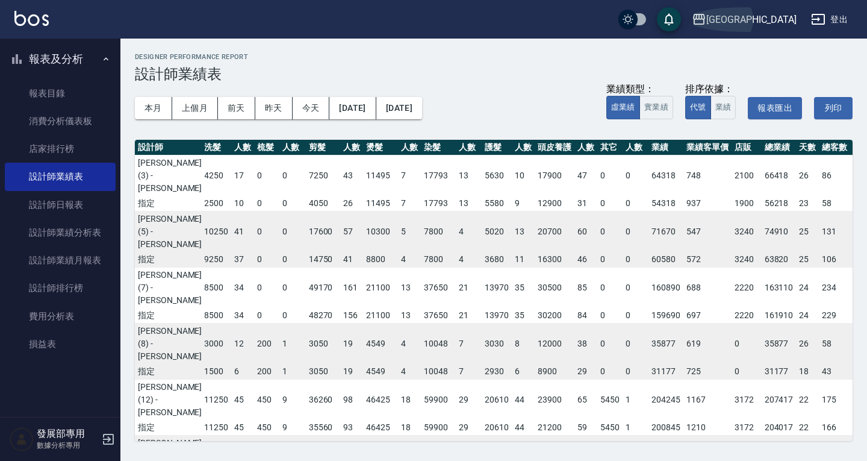
click at [706, 20] on icon "button" at bounding box center [699, 19] width 14 height 14
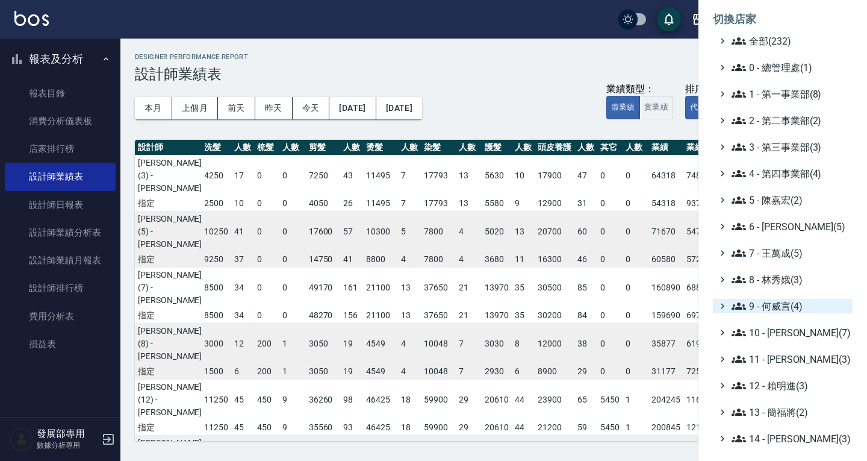
click at [782, 309] on span "9 - 何威言(4)" at bounding box center [790, 306] width 116 height 14
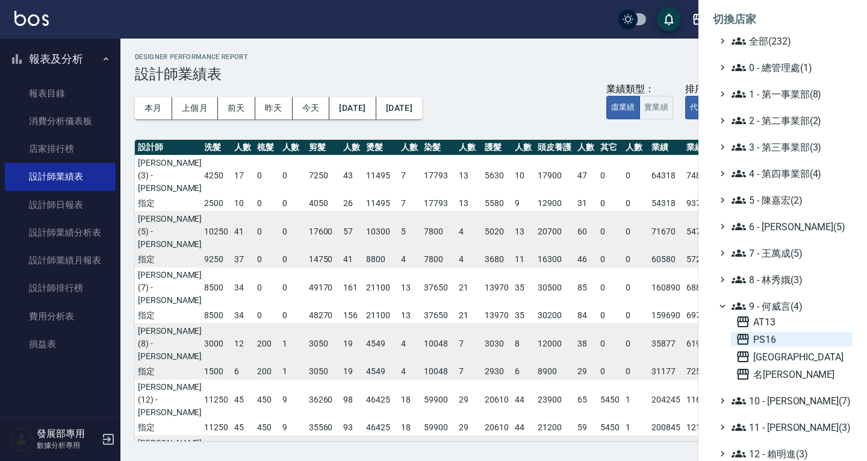
click at [778, 334] on span "PS16" at bounding box center [792, 339] width 112 height 14
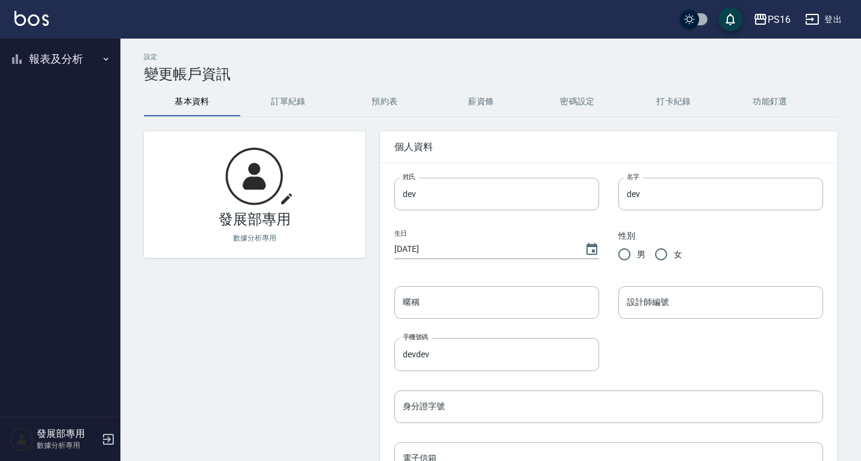
click at [59, 60] on button "報表及分析" at bounding box center [60, 58] width 111 height 31
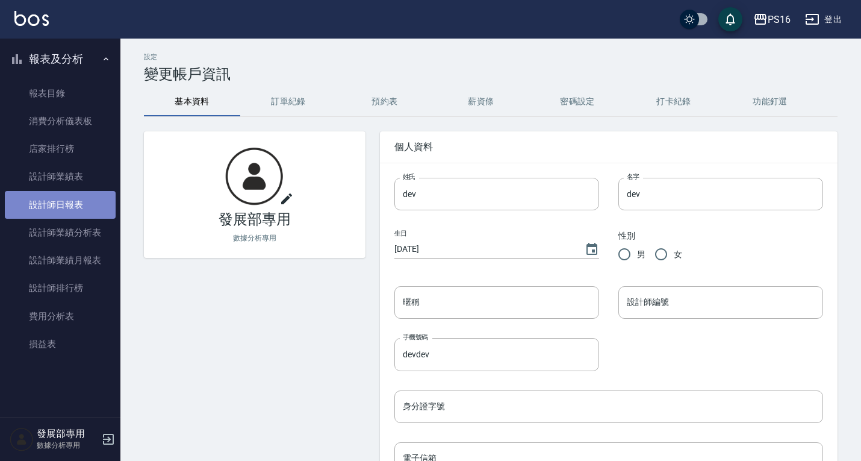
click at [64, 209] on link "設計師日報表" at bounding box center [60, 205] width 111 height 28
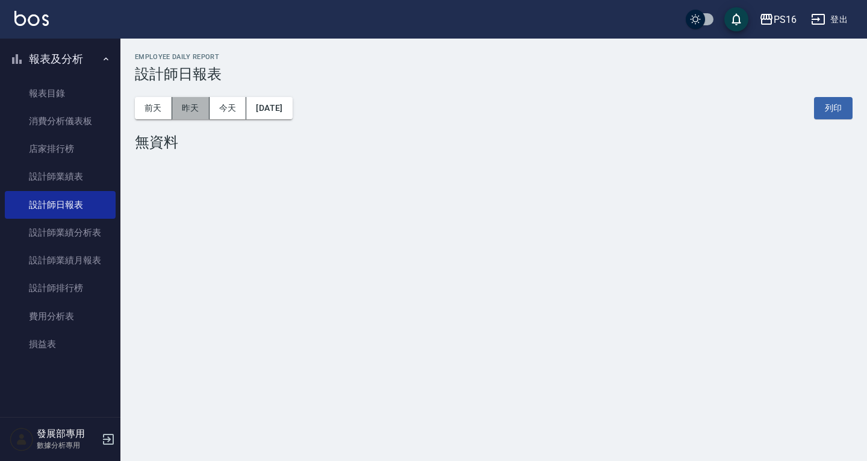
click at [201, 108] on button "昨天" at bounding box center [190, 108] width 37 height 22
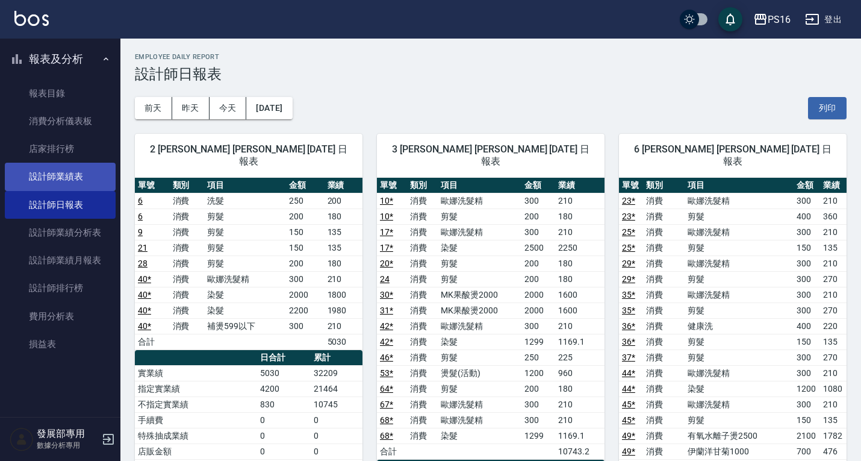
click at [69, 174] on link "設計師業績表" at bounding box center [60, 177] width 111 height 28
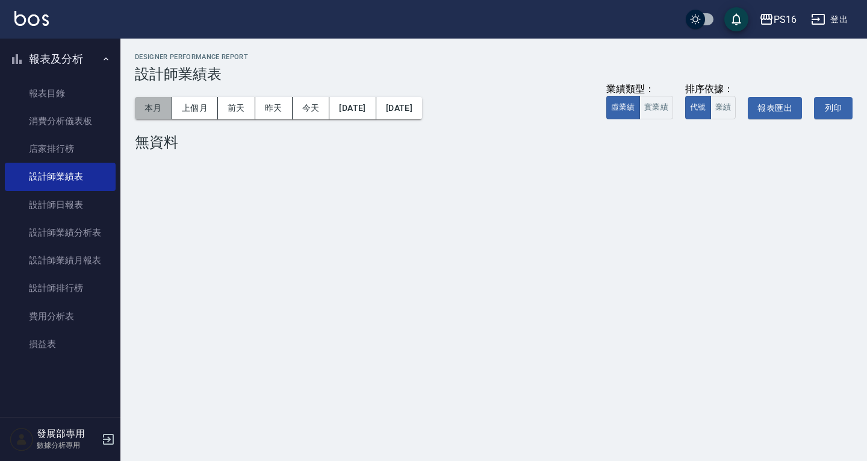
click at [163, 107] on button "本月" at bounding box center [153, 108] width 37 height 22
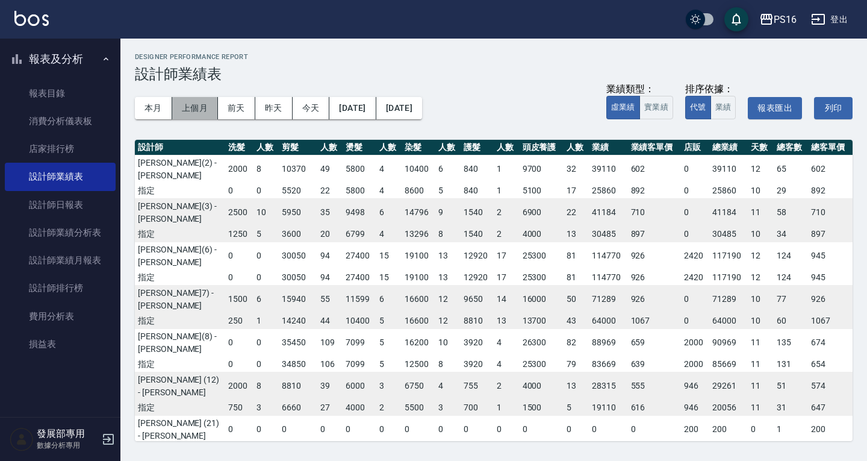
click at [199, 104] on button "上個月" at bounding box center [195, 108] width 46 height 22
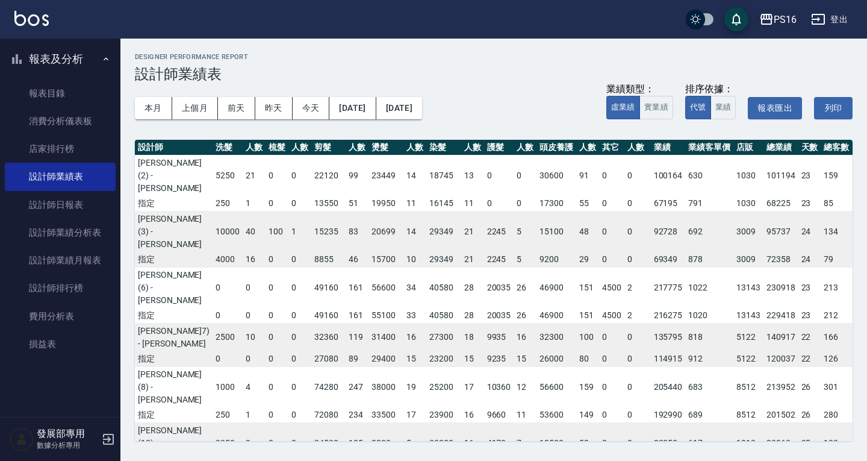
click at [800, 22] on button "PS16" at bounding box center [777, 19] width 47 height 25
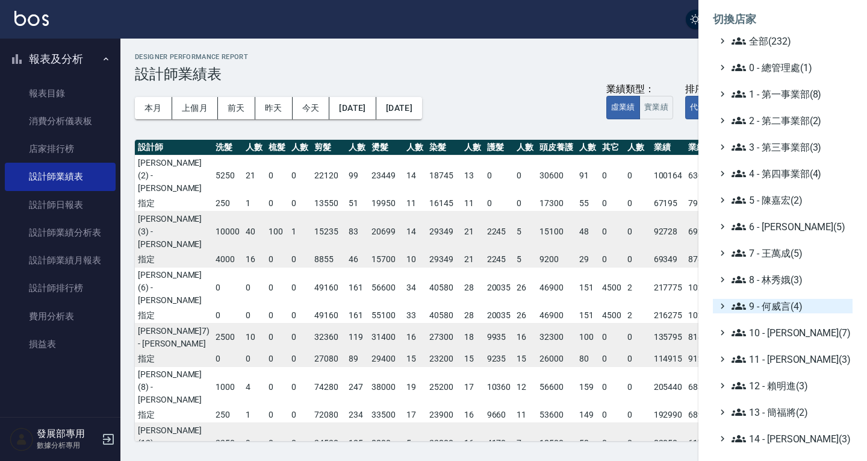
click at [777, 310] on span "9 - 何威言(4)" at bounding box center [790, 306] width 116 height 14
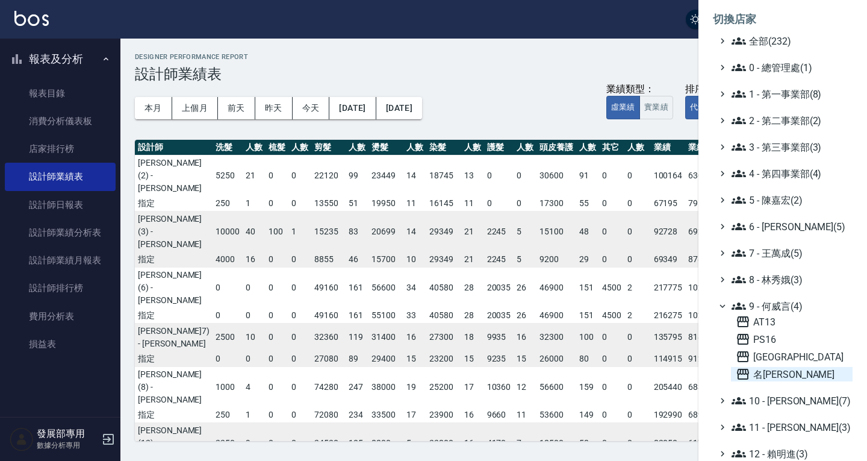
click at [774, 376] on span "名[PERSON_NAME]" at bounding box center [792, 374] width 112 height 14
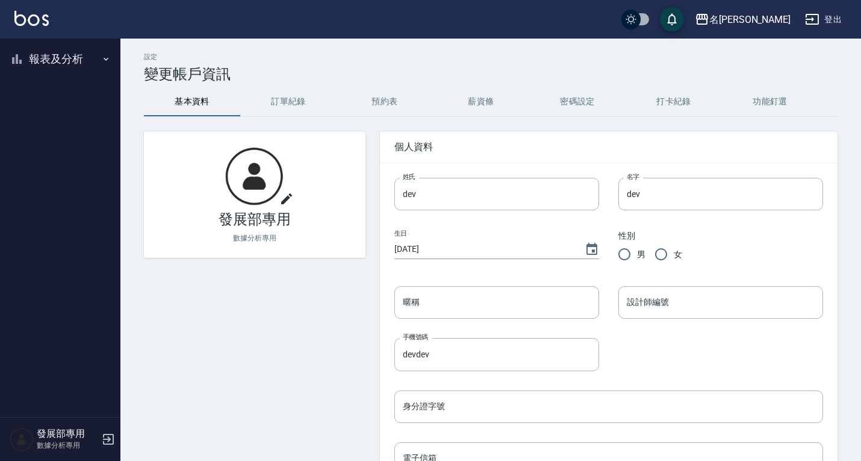
click at [52, 50] on button "報表及分析" at bounding box center [60, 58] width 111 height 31
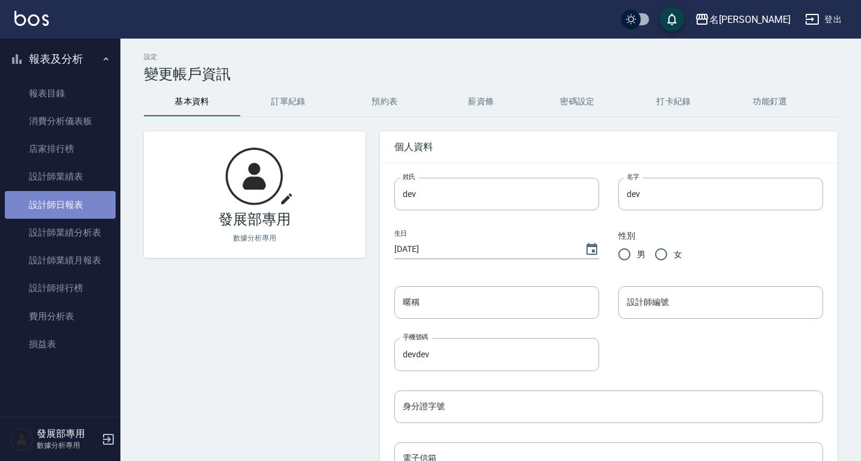
click at [79, 197] on link "設計師日報表" at bounding box center [60, 205] width 111 height 28
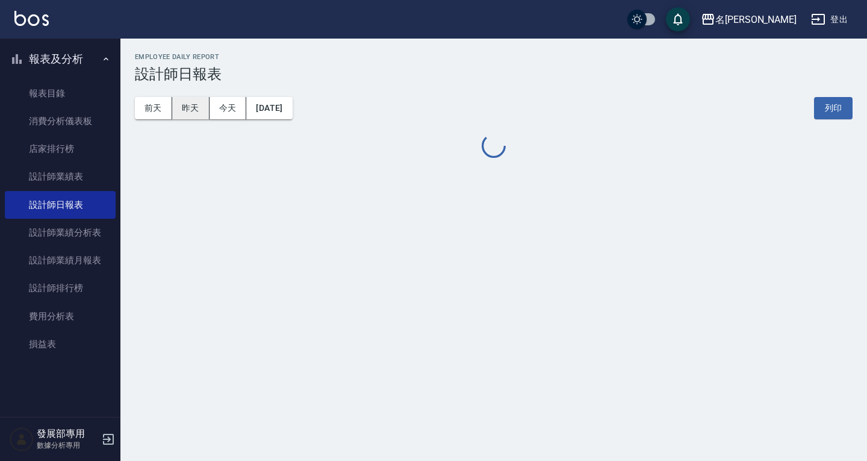
click at [187, 107] on button "昨天" at bounding box center [190, 108] width 37 height 22
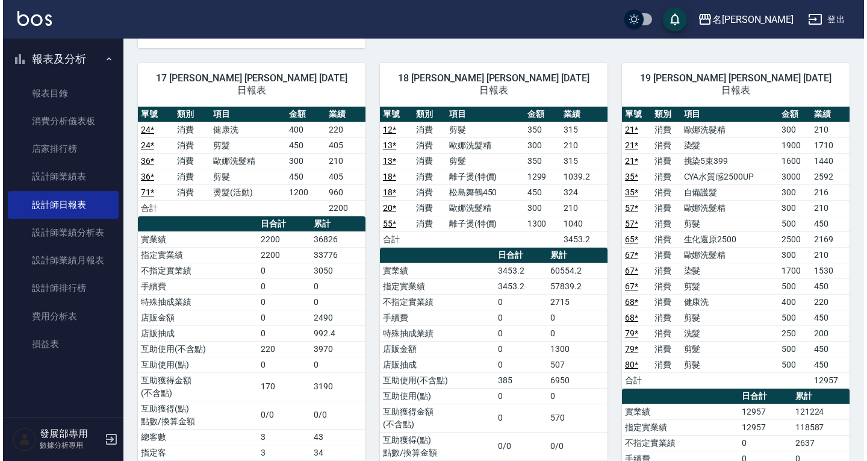
scroll to position [2469, 0]
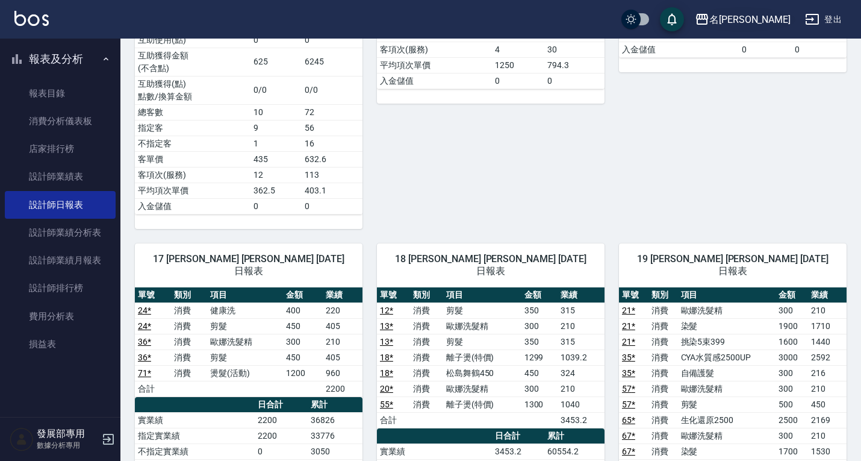
click at [766, 21] on div "名[PERSON_NAME]" at bounding box center [749, 19] width 81 height 15
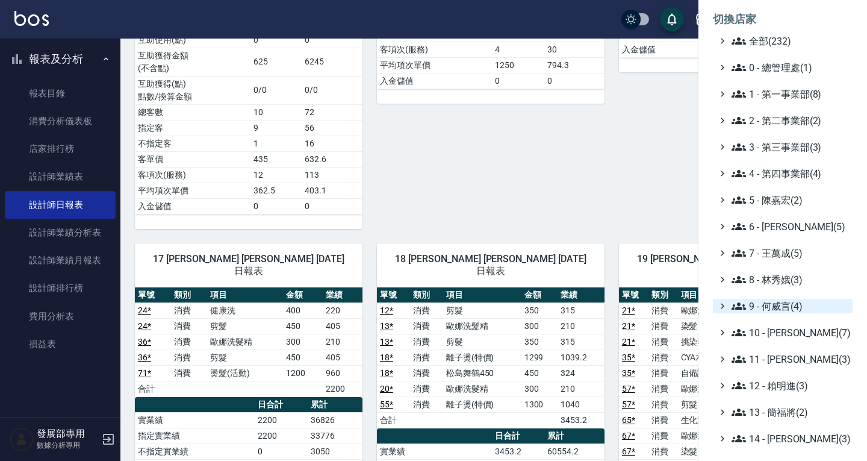
click at [779, 307] on span "9 - 何威言(4)" at bounding box center [790, 306] width 116 height 14
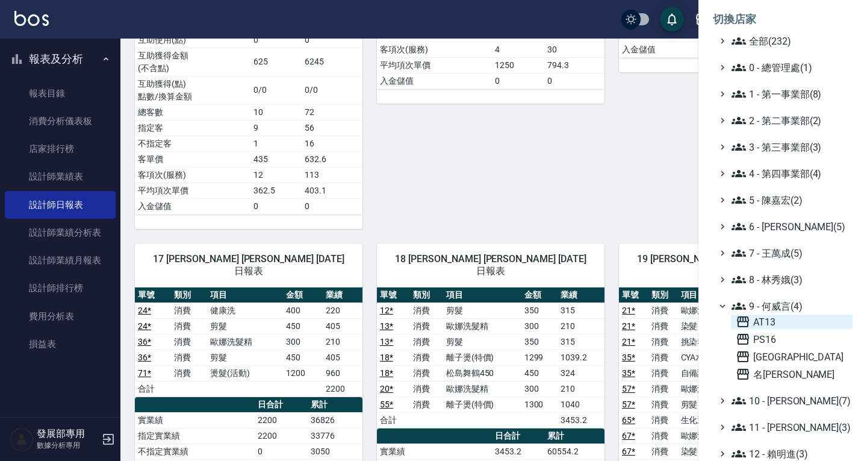
click at [784, 319] on span "AT13" at bounding box center [792, 321] width 112 height 14
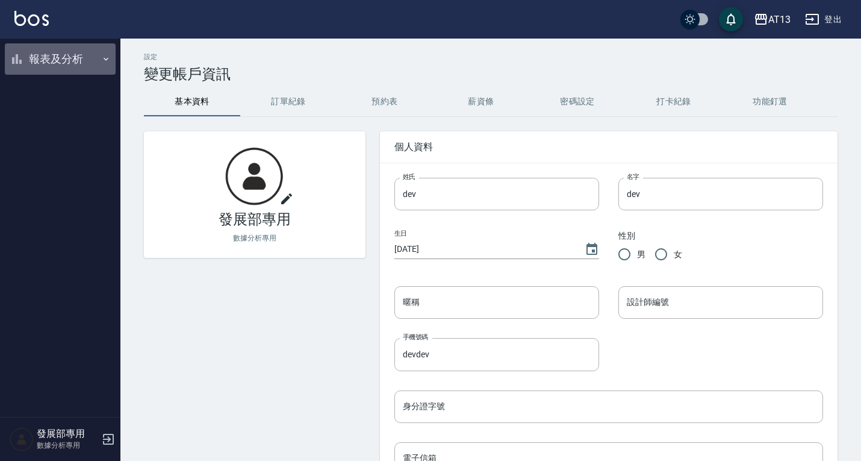
click at [46, 58] on button "報表及分析" at bounding box center [60, 58] width 111 height 31
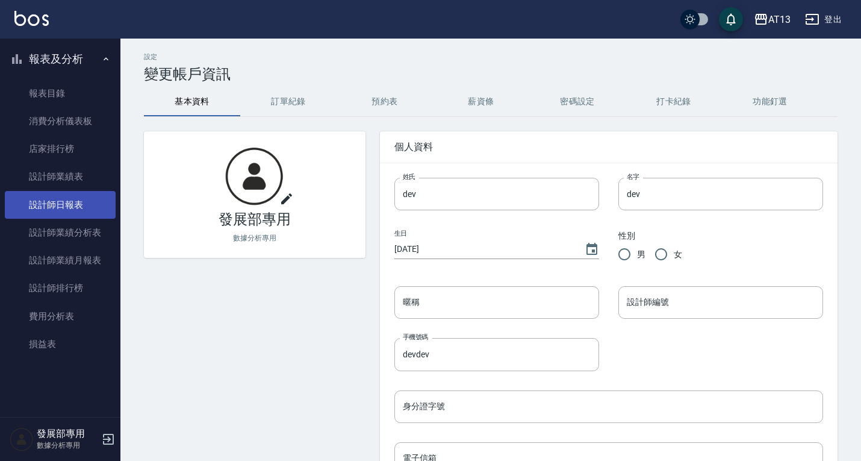
click at [68, 196] on link "設計師日報表" at bounding box center [60, 205] width 111 height 28
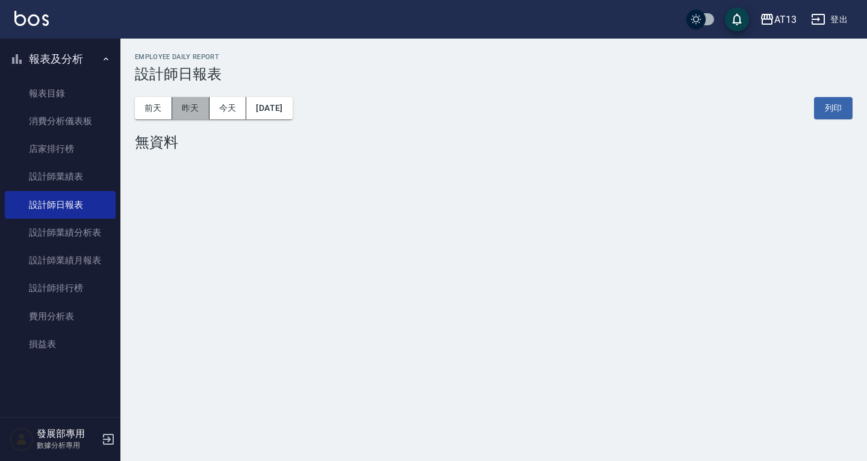
click at [190, 109] on button "昨天" at bounding box center [190, 108] width 37 height 22
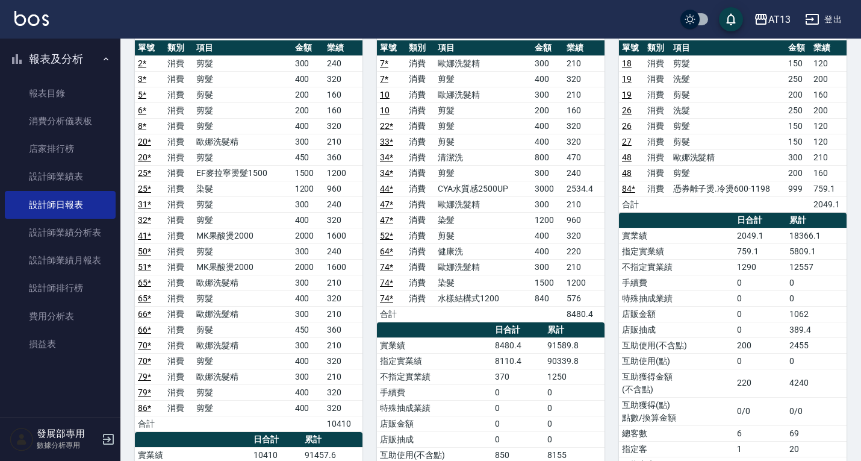
scroll to position [3, 0]
